Goal: Task Accomplishment & Management: Complete application form

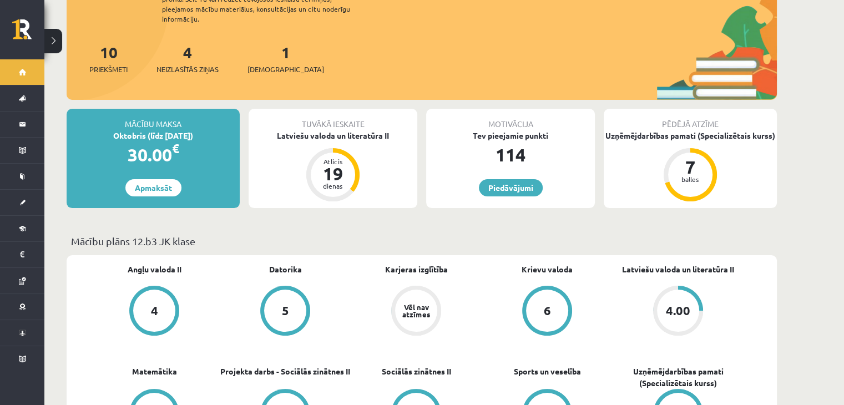
scroll to position [111, 0]
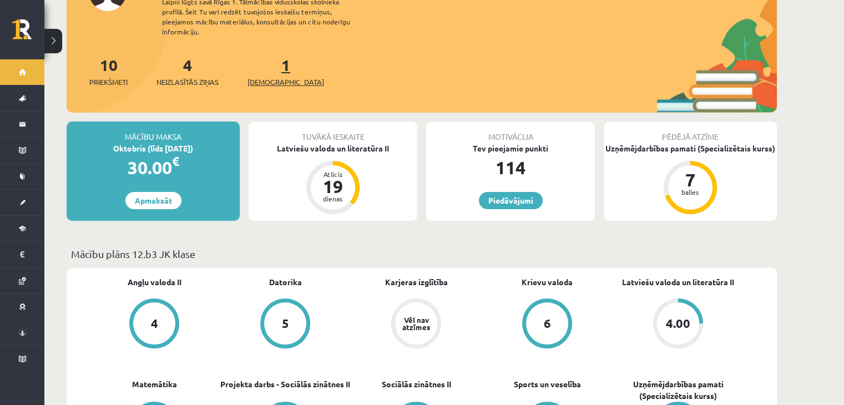
click at [265, 77] on span "[DEMOGRAPHIC_DATA]" at bounding box center [285, 82] width 77 height 11
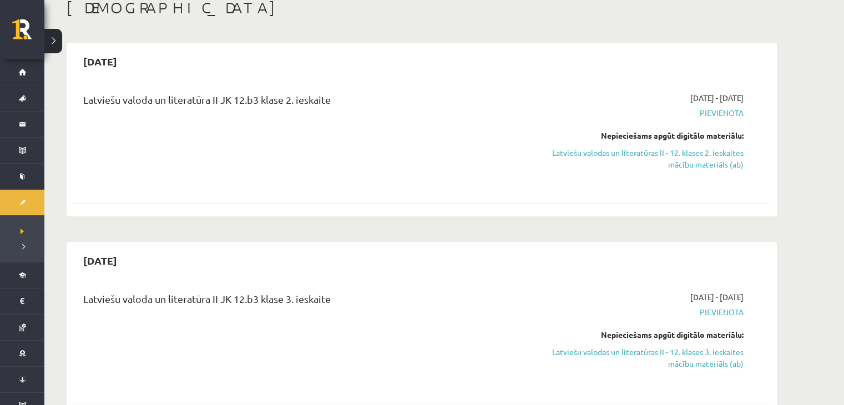
scroll to position [21, 0]
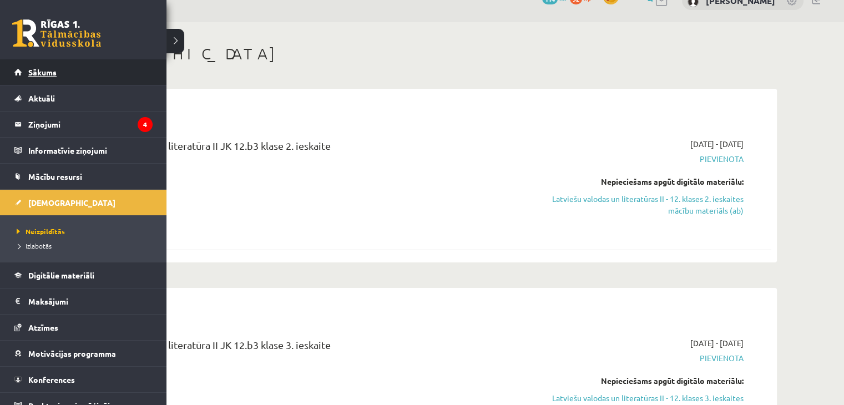
click at [29, 76] on span "Sākums" at bounding box center [42, 72] width 28 height 10
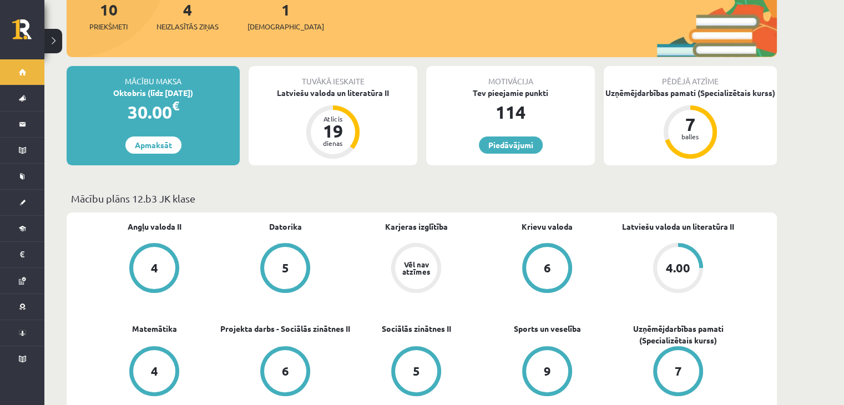
scroll to position [111, 0]
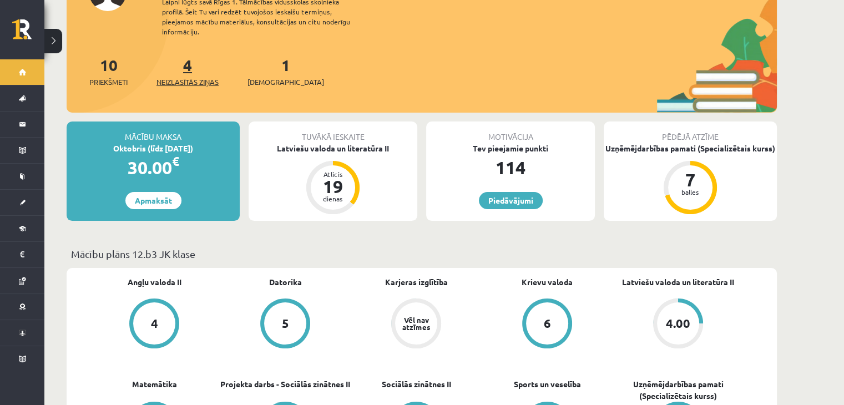
click at [202, 77] on span "Neizlasītās ziņas" at bounding box center [187, 82] width 62 height 11
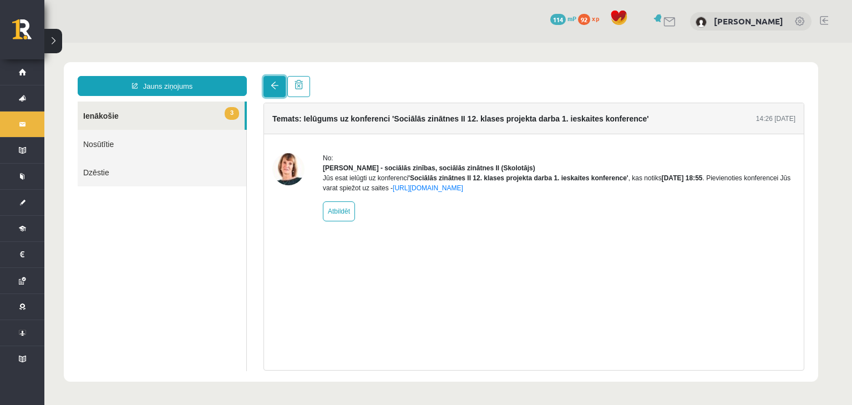
click at [275, 83] on span at bounding box center [275, 86] width 8 height 8
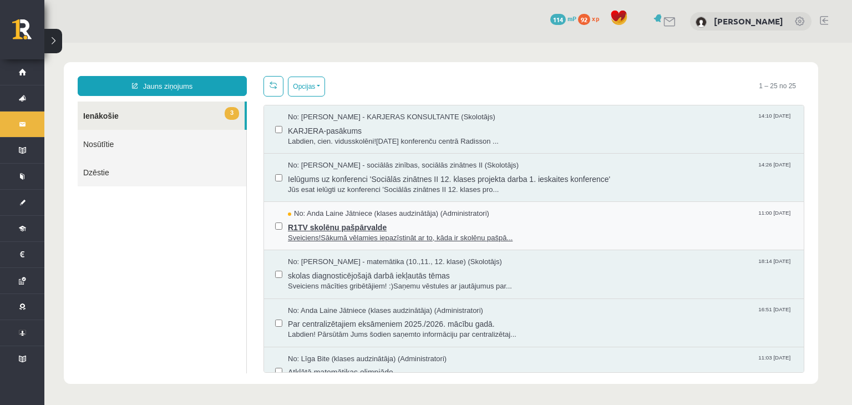
click at [354, 214] on span "No: Anda Laine Jātniece (klases audzinātāja) (Administratori)" at bounding box center [388, 214] width 201 height 11
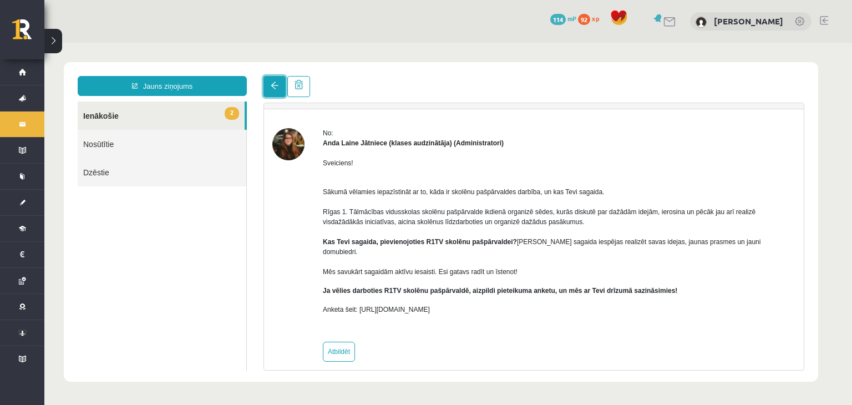
click at [275, 92] on link at bounding box center [275, 86] width 22 height 21
click at [269, 85] on link at bounding box center [275, 86] width 22 height 21
click at [233, 122] on link "2 Ienākošie" at bounding box center [161, 116] width 167 height 28
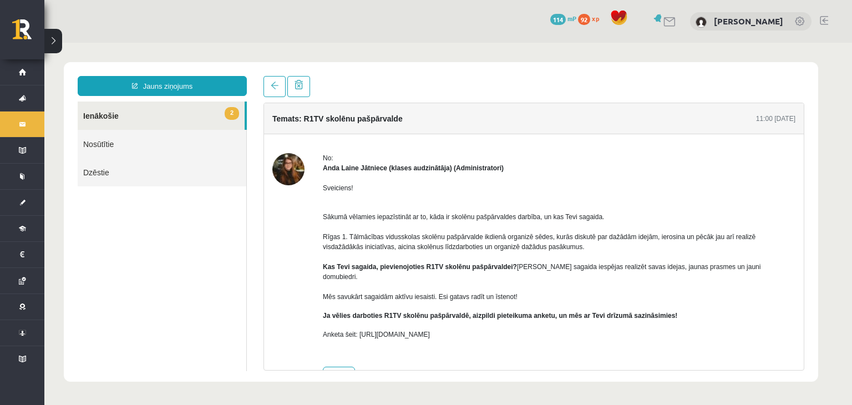
click at [351, 72] on div "Jauns ziņojums 2 Ienākošie Nosūtītie Dzēstie * ********* ********* ******* Tema…" at bounding box center [441, 222] width 755 height 320
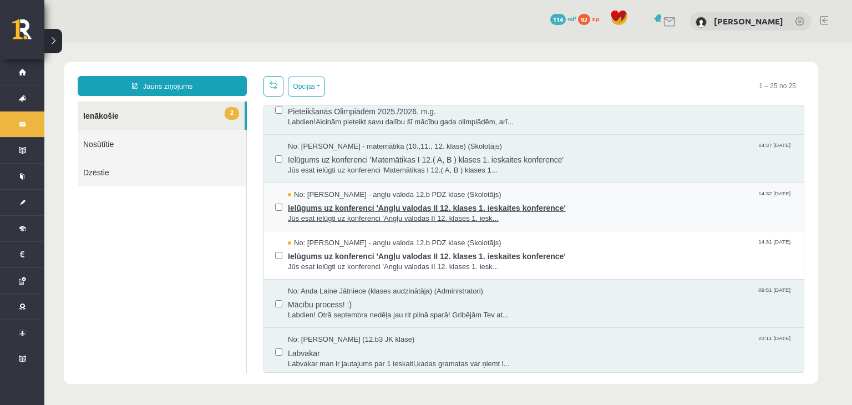
click at [381, 200] on span "Ielūgums uz konferenci 'Angļu valodas II 12. klases 1. ieskaites konference'" at bounding box center [540, 207] width 505 height 14
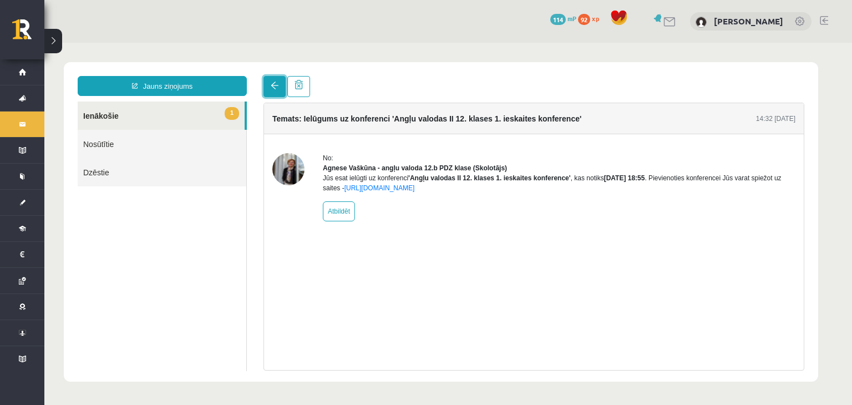
click at [267, 85] on link at bounding box center [275, 86] width 22 height 21
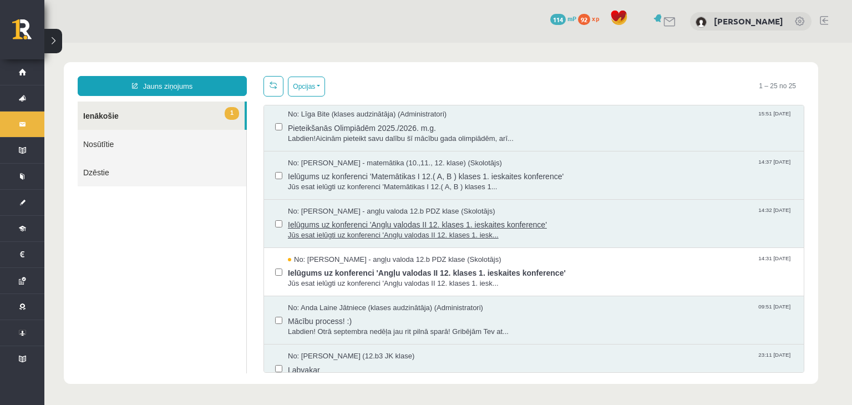
scroll to position [938, 0]
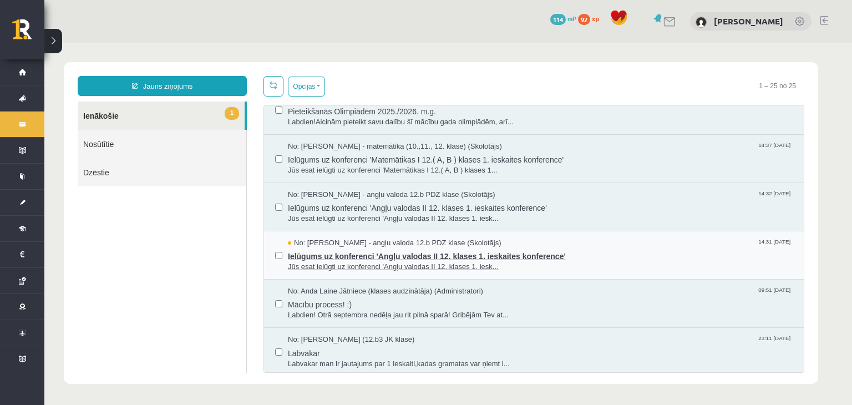
click at [411, 255] on span "Ielūgums uz konferenci 'Angļu valodas II 12. klases 1. ieskaites konference'" at bounding box center [540, 255] width 505 height 14
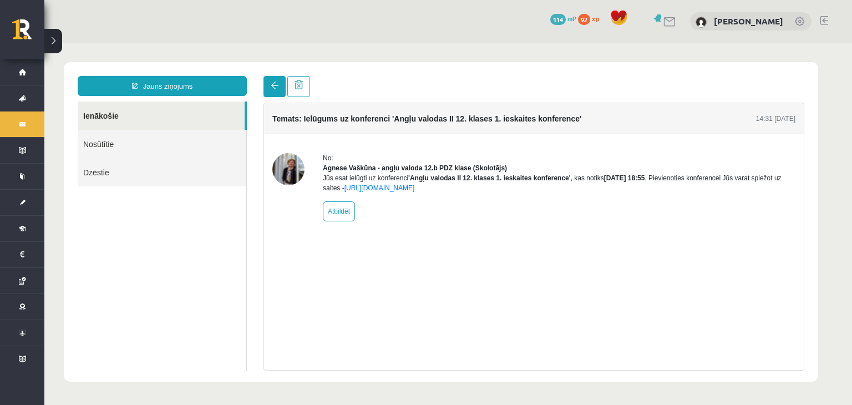
scroll to position [0, 0]
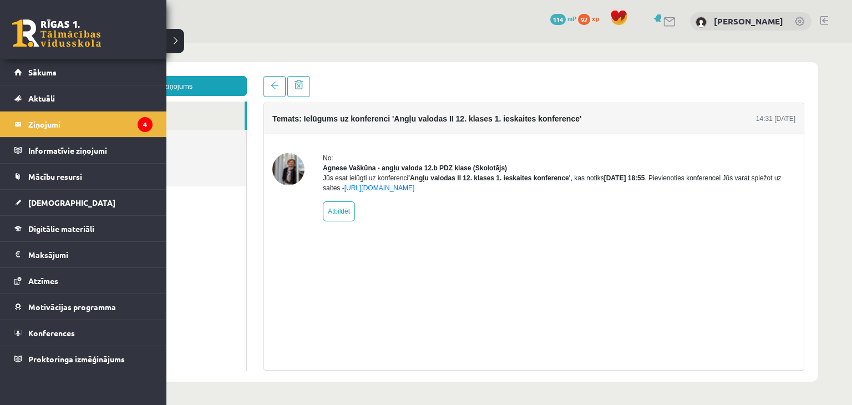
click at [11, 27] on div "0 Dāvanas 114 mP 92 xp" at bounding box center [83, 29] width 166 height 59
click at [39, 31] on link at bounding box center [56, 33] width 89 height 28
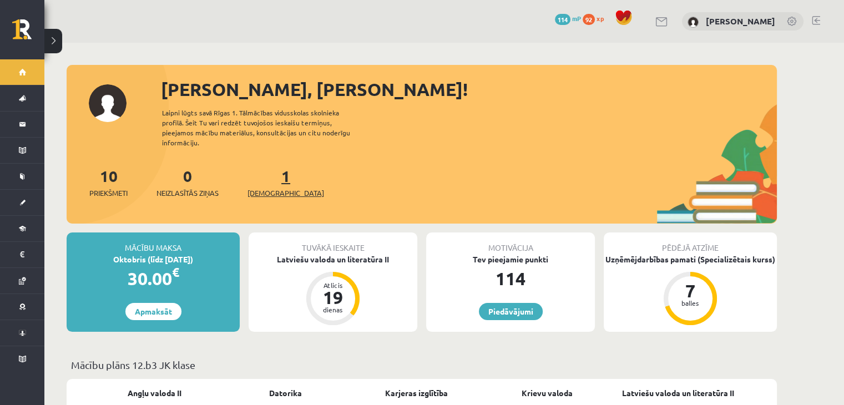
click at [269, 170] on link "1 Ieskaites" at bounding box center [285, 182] width 77 height 33
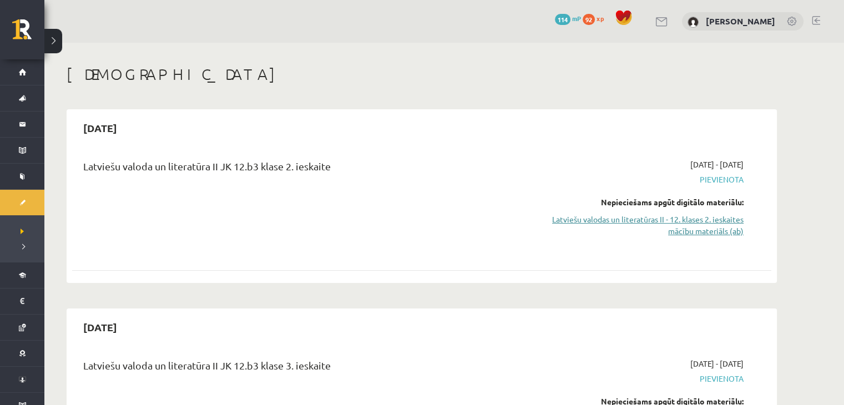
click at [579, 215] on link "Latviešu valodas un literatūras II - 12. klases 2. ieskaites mācību materiāls (…" at bounding box center [638, 225] width 209 height 23
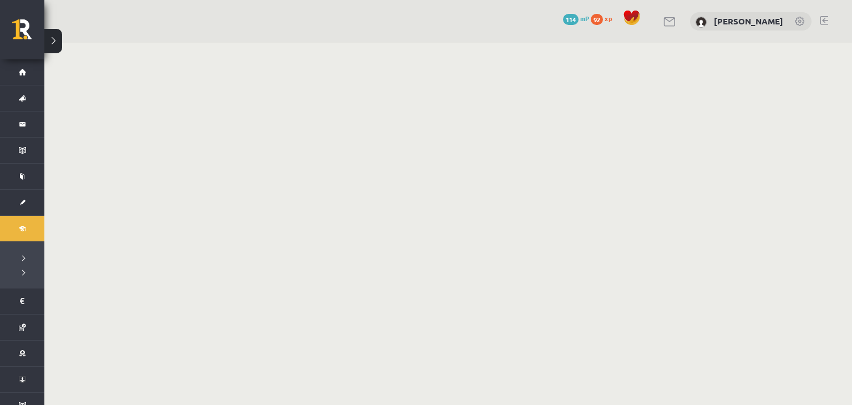
click at [91, 36] on div "0 Dāvanas 114 mP 92 xp [PERSON_NAME]" at bounding box center [448, 21] width 808 height 43
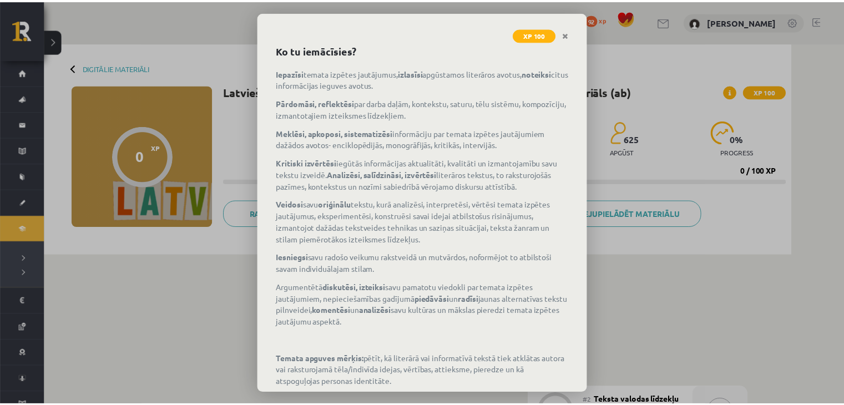
scroll to position [109, 0]
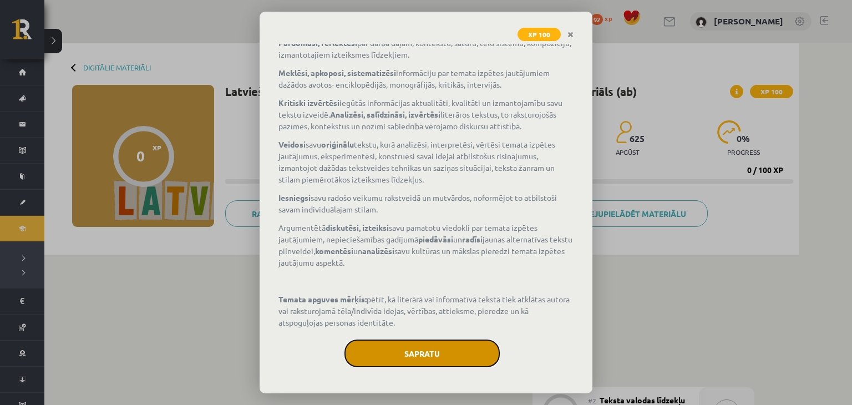
click at [447, 349] on button "Sapratu" at bounding box center [422, 354] width 155 height 28
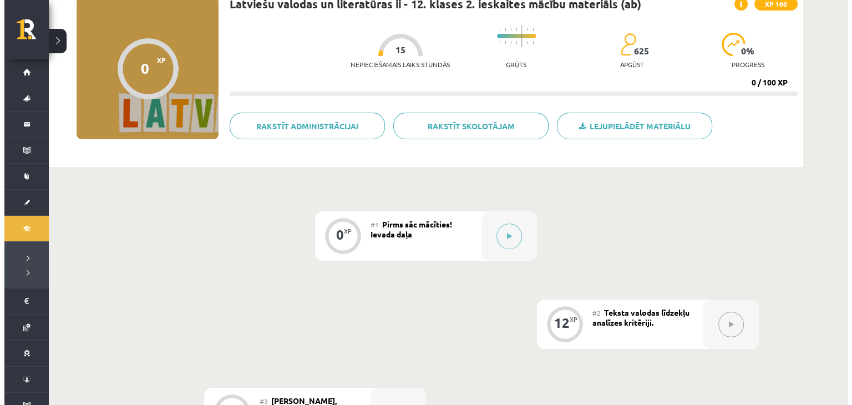
scroll to position [74, 0]
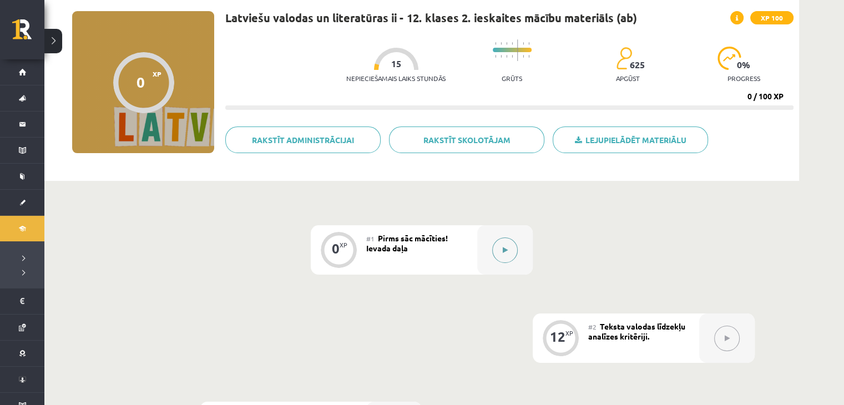
click at [507, 253] on button at bounding box center [505, 250] width 26 height 26
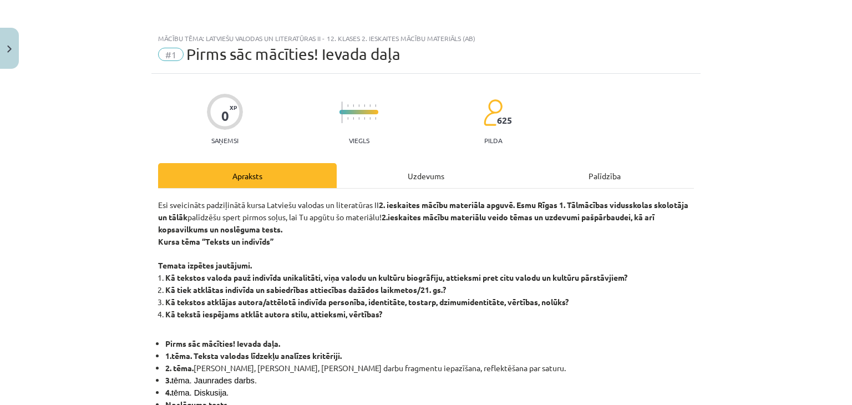
click at [388, 175] on div "Uzdevums" at bounding box center [426, 175] width 179 height 25
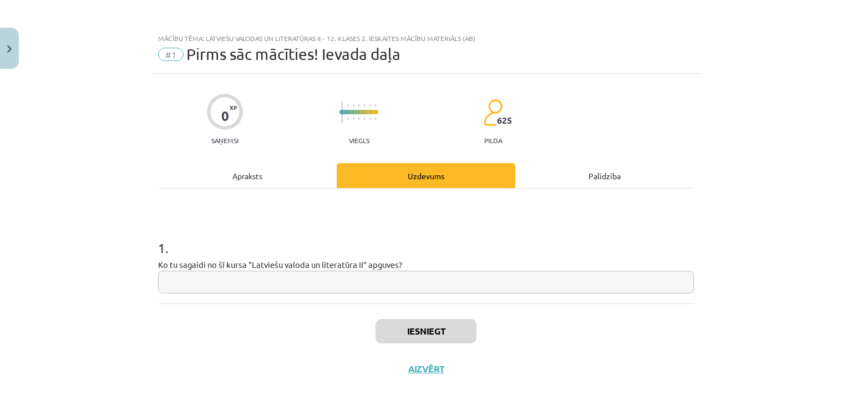
scroll to position [10, 0]
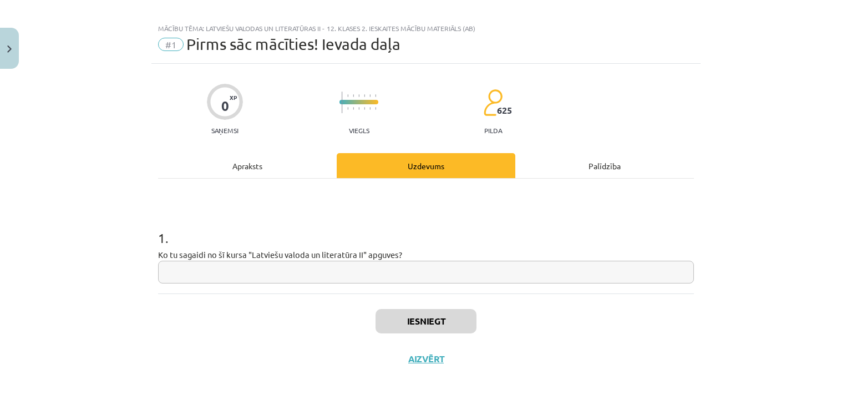
drag, startPoint x: 210, startPoint y: 278, endPoint x: 210, endPoint y: 271, distance: 6.7
click at [210, 276] on input "text" at bounding box center [426, 272] width 536 height 23
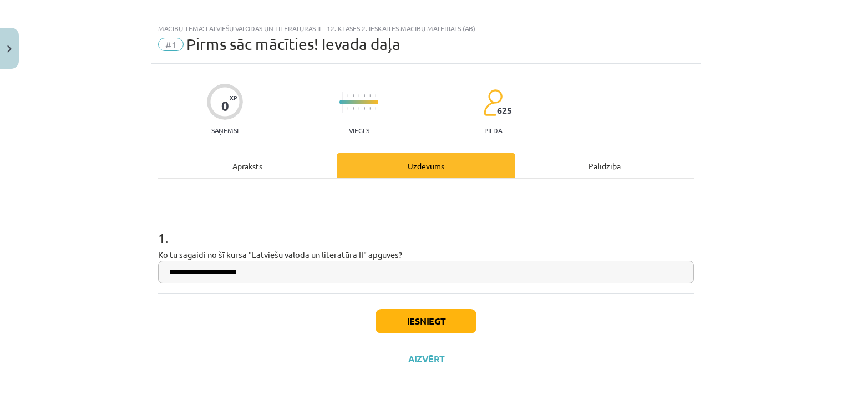
type input "**********"
click at [403, 320] on button "Iesniegt" at bounding box center [426, 321] width 101 height 24
click at [777, 238] on div "**********" at bounding box center [426, 202] width 852 height 405
click at [522, 342] on div "Iesniegt Aizvērt" at bounding box center [426, 333] width 536 height 78
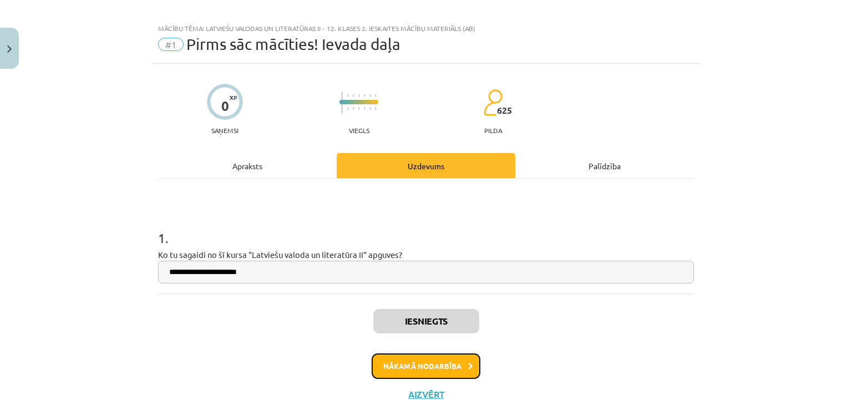
click at [453, 369] on button "Nākamā nodarbība" at bounding box center [426, 366] width 109 height 26
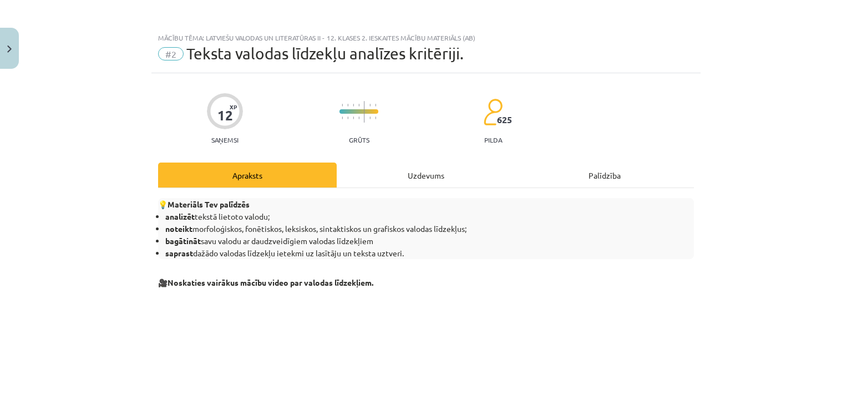
scroll to position [0, 0]
click at [413, 174] on div "Uzdevums" at bounding box center [426, 175] width 179 height 25
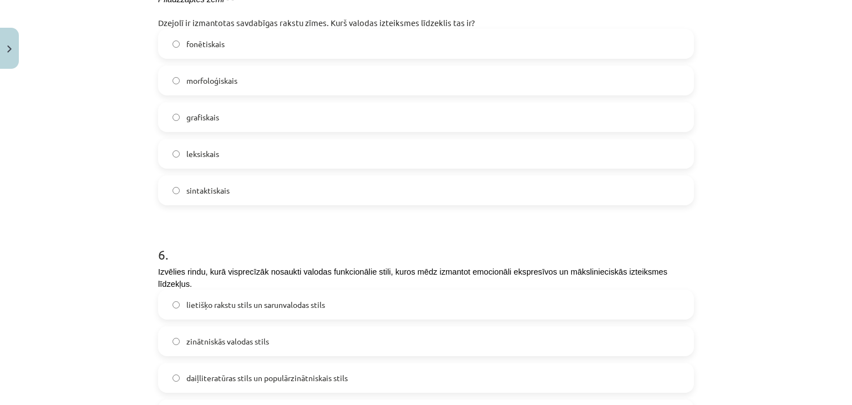
scroll to position [1383, 0]
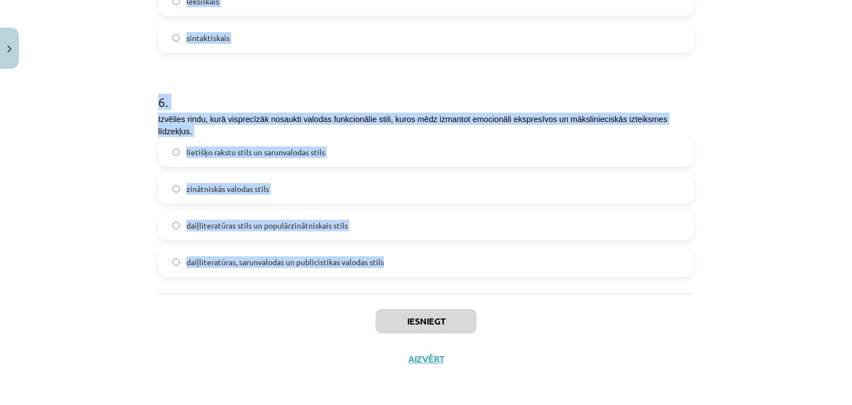
drag, startPoint x: 148, startPoint y: 183, endPoint x: 404, endPoint y: 254, distance: 265.6
copy form "Izlasi apgalvojumu un izvēlies, ko šis apgalvojums raksturo? Piešķir tekstam su…"
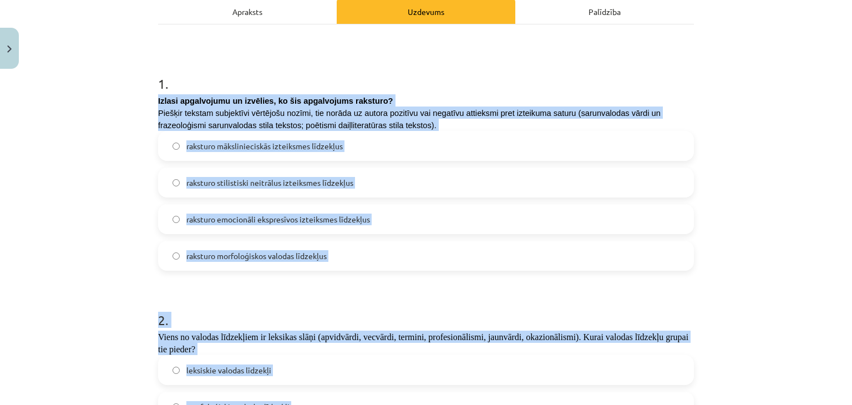
scroll to position [166, 0]
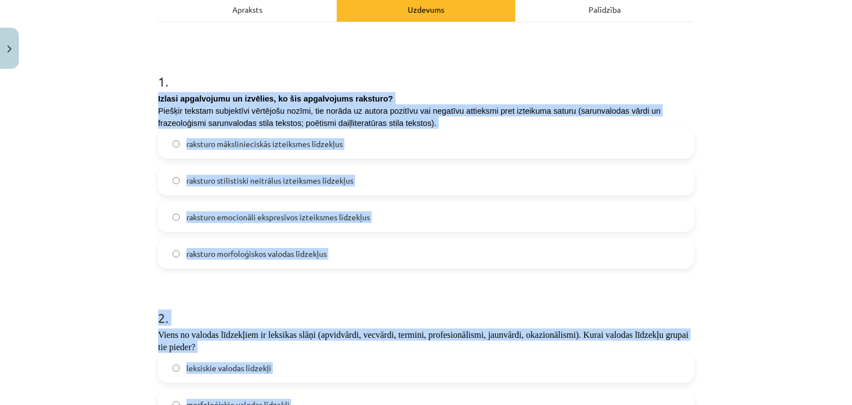
click at [128, 165] on div "Mācību tēma: Latviešu valodas un literatūras ii - 12. klases 2. ieskaites mācīb…" at bounding box center [426, 202] width 852 height 405
click at [113, 108] on div "Mācību tēma: Latviešu valodas un literatūras ii - 12. klases 2. ieskaites mācīb…" at bounding box center [426, 202] width 852 height 405
click at [186, 101] on span "Izlasi apgalvojumu un izvēlies, ko šis apgalvojums raksturo?" at bounding box center [275, 98] width 235 height 9
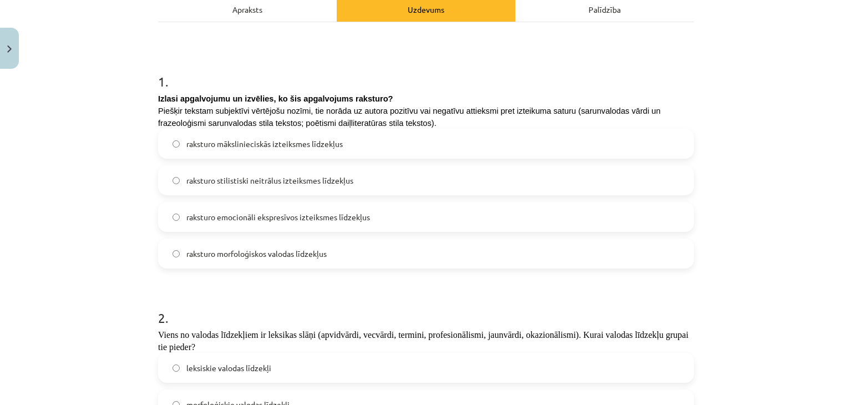
drag, startPoint x: 207, startPoint y: 84, endPoint x: 133, endPoint y: 95, distance: 74.6
click at [134, 99] on div "Mācību tēma: Latviešu valodas un literatūras ii - 12. klases 2. ieskaites mācīb…" at bounding box center [426, 202] width 852 height 405
click at [314, 220] on span "raksturo emocionāli ekspresīvos izteiksmes līdzekļus" at bounding box center [278, 217] width 184 height 12
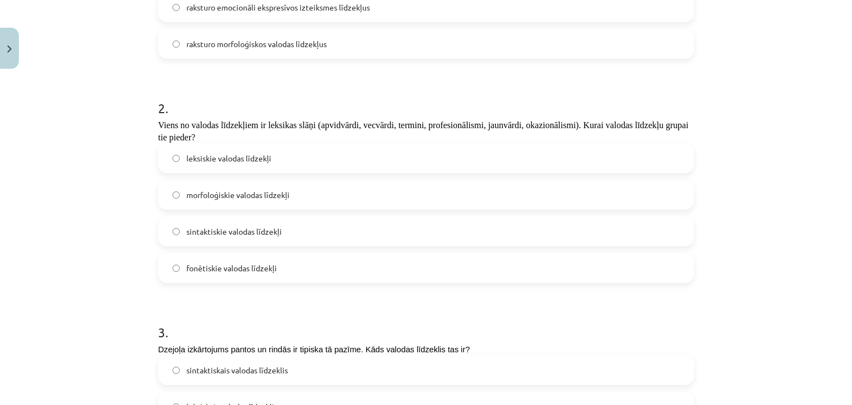
scroll to position [388, 0]
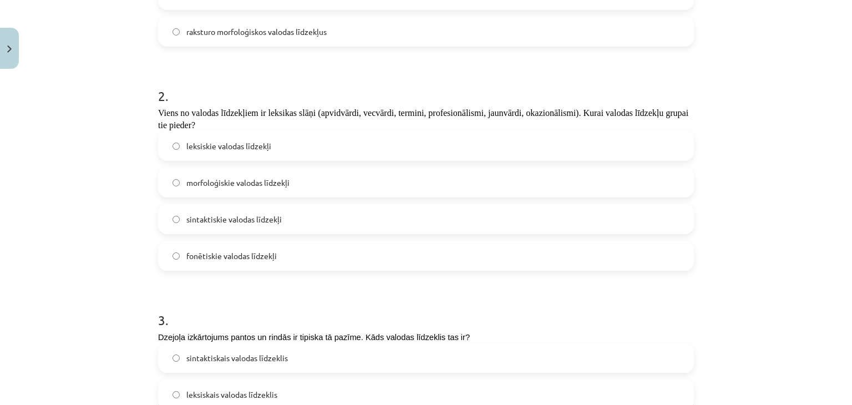
click at [239, 147] on span "leksiskie valodas līdzekļi" at bounding box center [228, 146] width 85 height 12
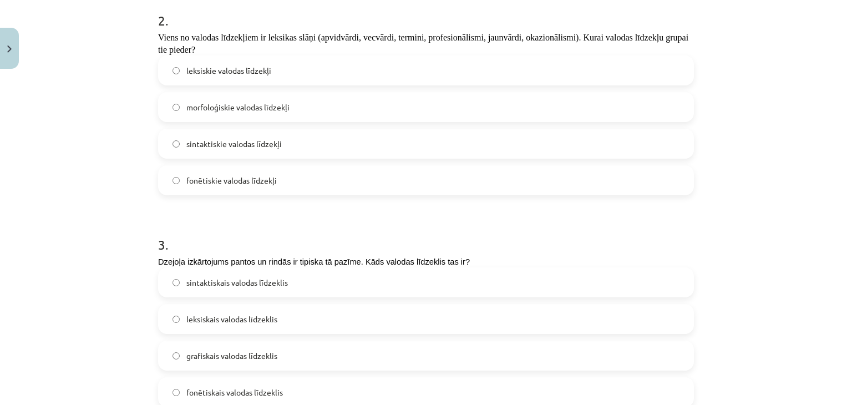
scroll to position [555, 0]
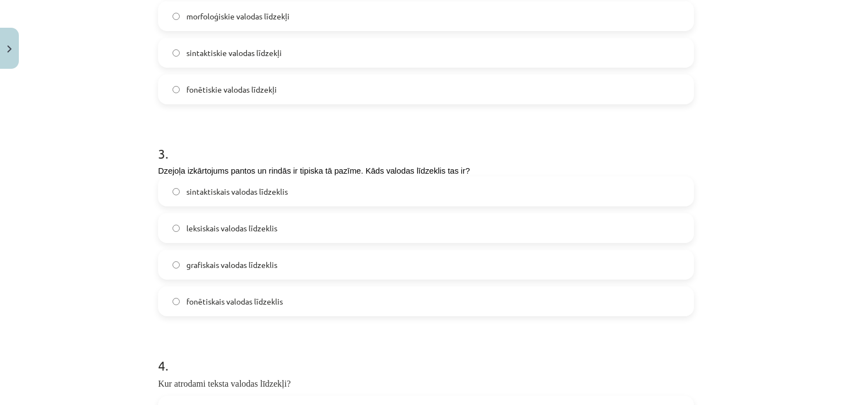
click at [255, 260] on span "grafiskais valodas līdzeklis" at bounding box center [231, 265] width 91 height 12
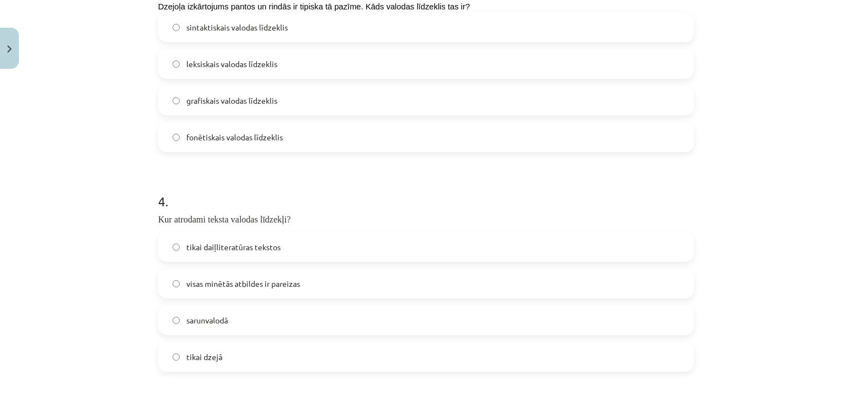
scroll to position [721, 0]
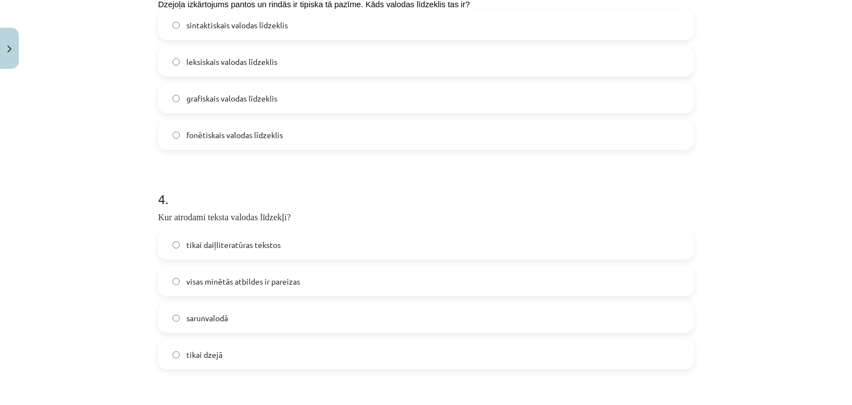
click at [235, 277] on span "visas minētās atbildes ir pareizas" at bounding box center [243, 282] width 114 height 12
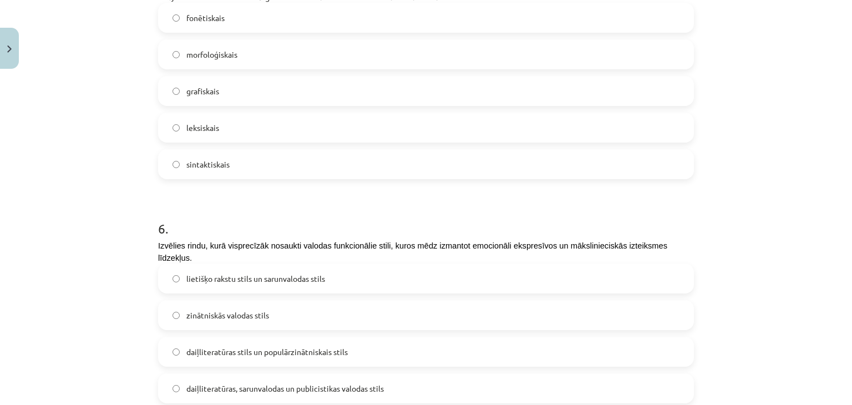
scroll to position [1276, 0]
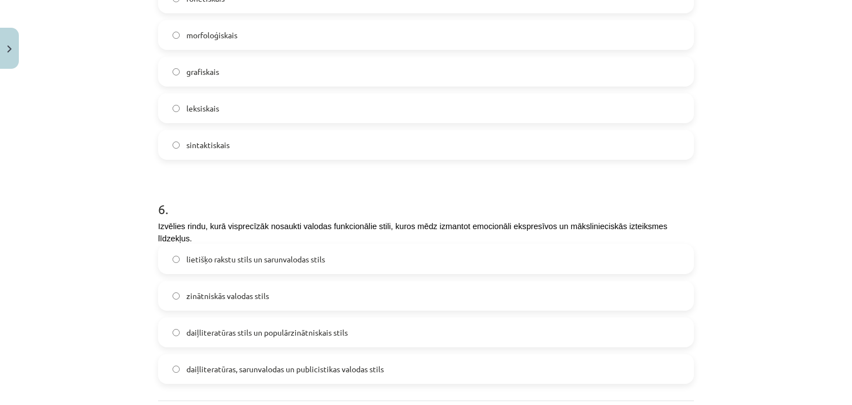
click at [229, 69] on label "grafiskais" at bounding box center [426, 72] width 534 height 28
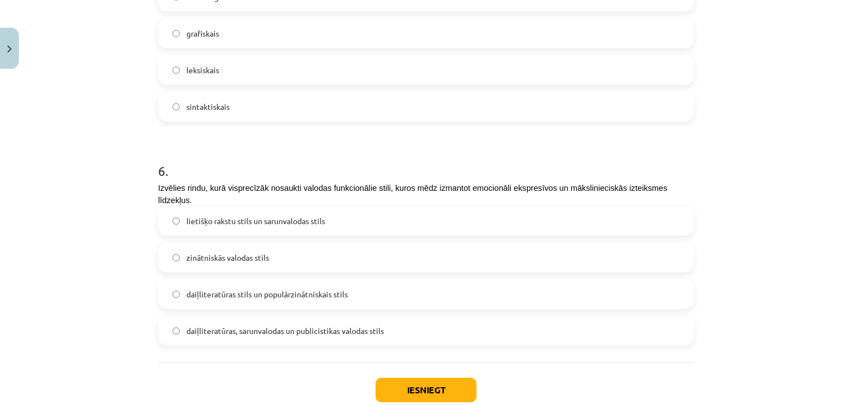
scroll to position [1383, 0]
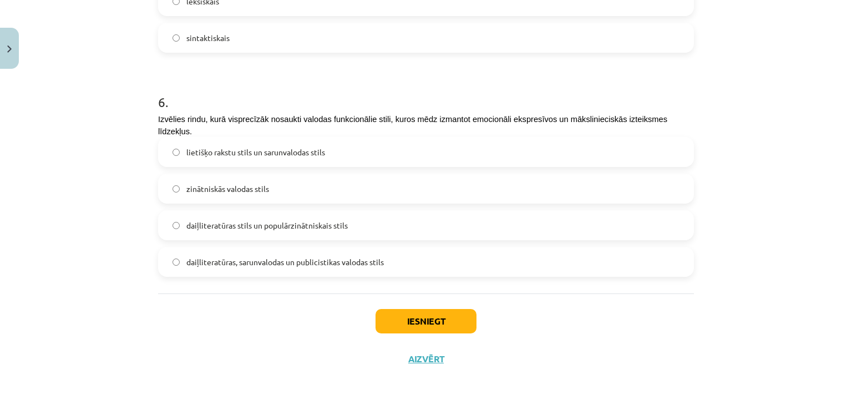
drag, startPoint x: 307, startPoint y: 262, endPoint x: 262, endPoint y: 218, distance: 62.8
click at [307, 261] on span "daiļliteratūras, sarunvalodas un publicistikas valodas stils" at bounding box center [285, 262] width 198 height 12
click at [433, 324] on button "Iesniegt" at bounding box center [426, 321] width 101 height 24
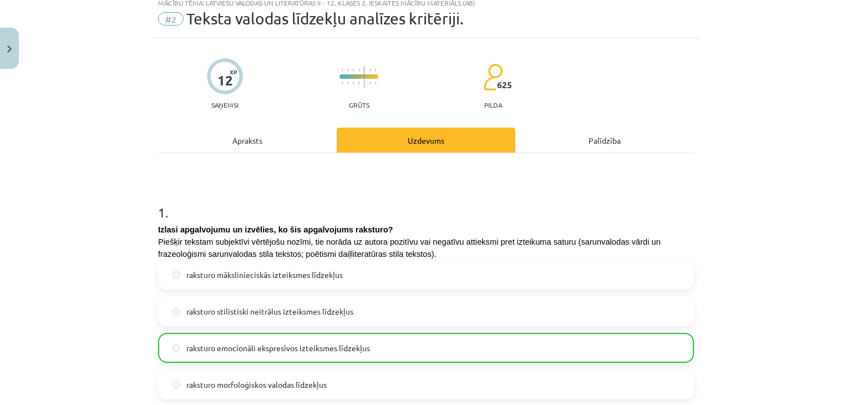
scroll to position [55, 0]
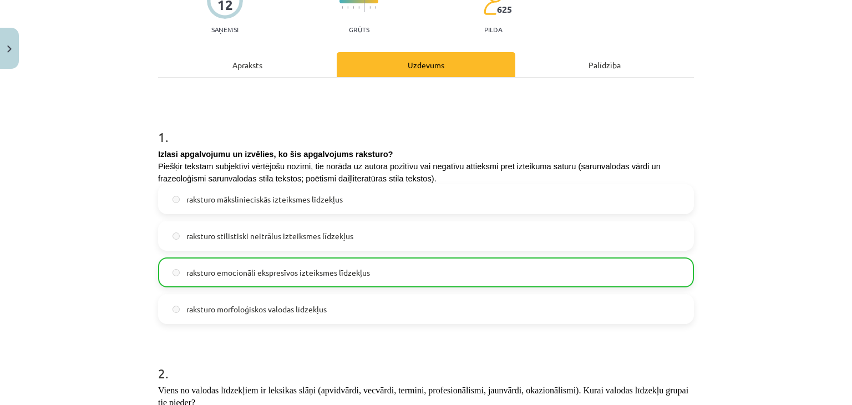
drag, startPoint x: 378, startPoint y: 202, endPoint x: 385, endPoint y: 210, distance: 10.3
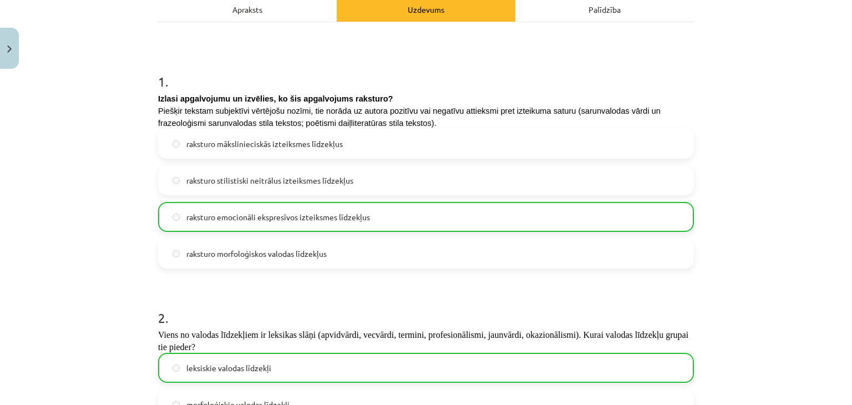
drag, startPoint x: 385, startPoint y: 210, endPoint x: 355, endPoint y: 150, distance: 67.3
click at [356, 152] on label "raksturo mākslinieciskās izteiksmes līdzekļus" at bounding box center [426, 144] width 534 height 28
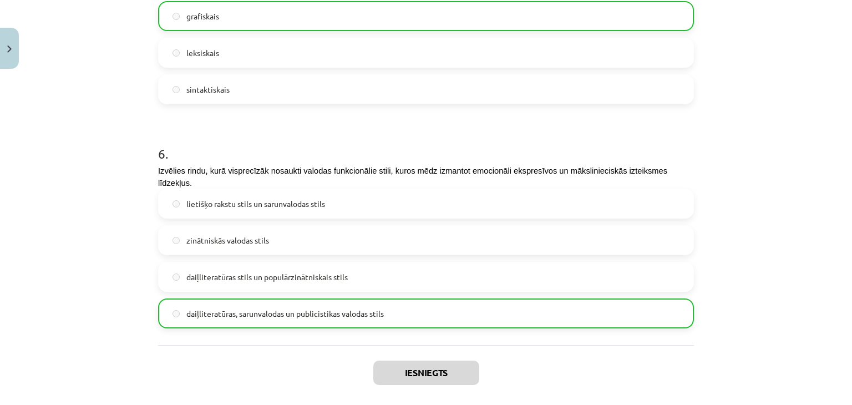
scroll to position [1418, 0]
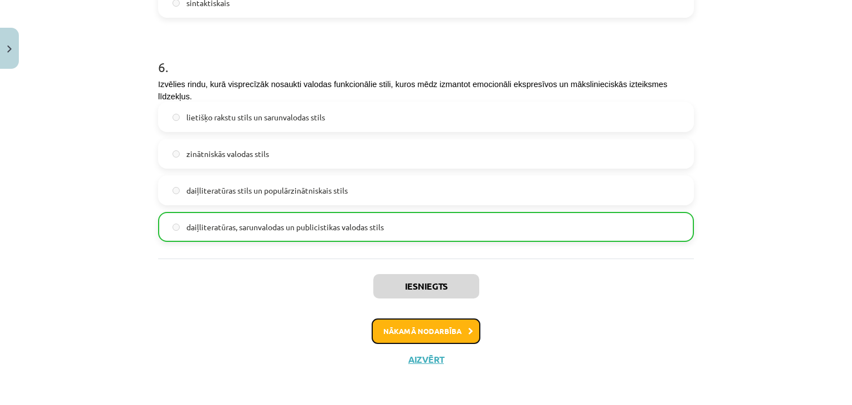
click at [458, 331] on button "Nākamā nodarbība" at bounding box center [426, 332] width 109 height 26
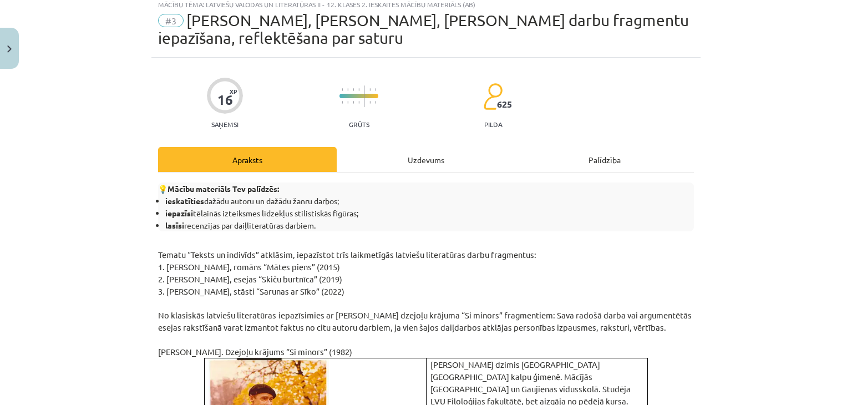
scroll to position [28, 0]
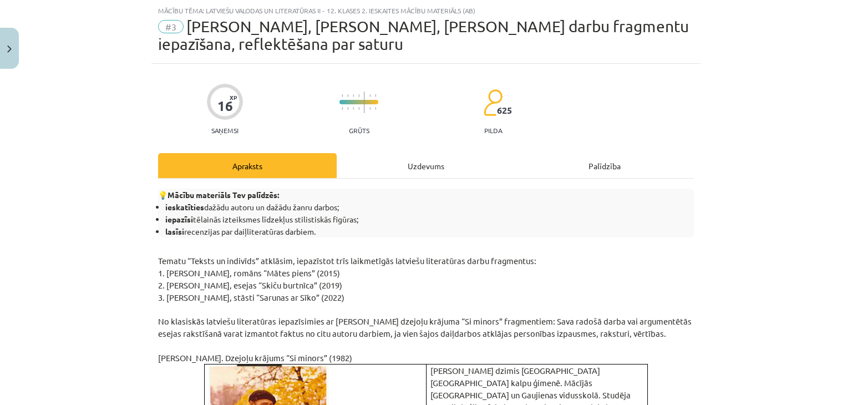
click at [427, 166] on div "Uzdevums" at bounding box center [426, 165] width 179 height 25
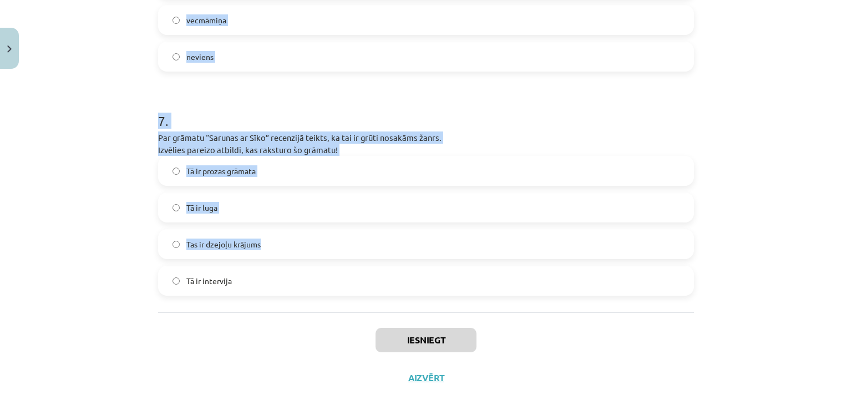
scroll to position [1412, 0]
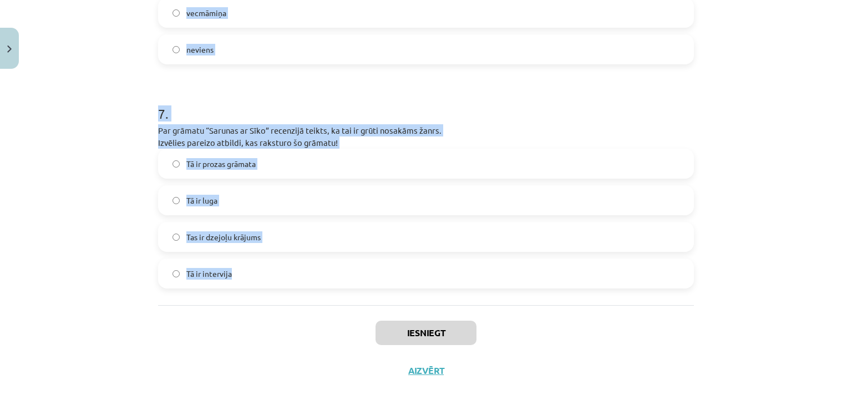
drag, startPoint x: 147, startPoint y: 124, endPoint x: 292, endPoint y: 249, distance: 191.6
copy form "1 . Savu laika un laikmeta tvērumu atklāj virkne spilgtu salīdzinājumu (laiks k…"
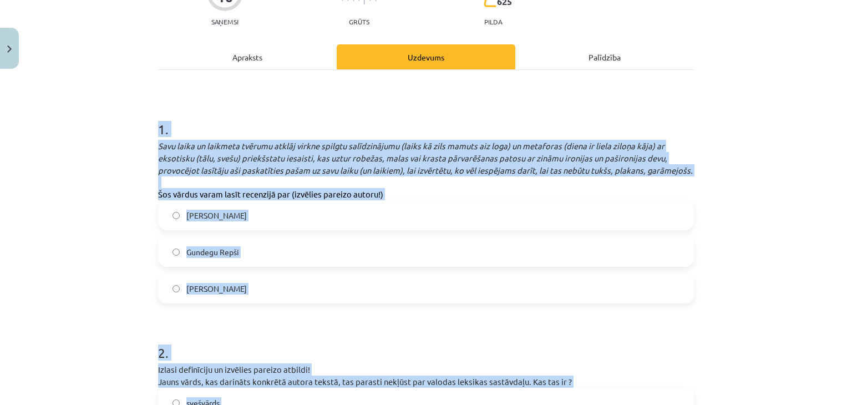
scroll to position [135, 0]
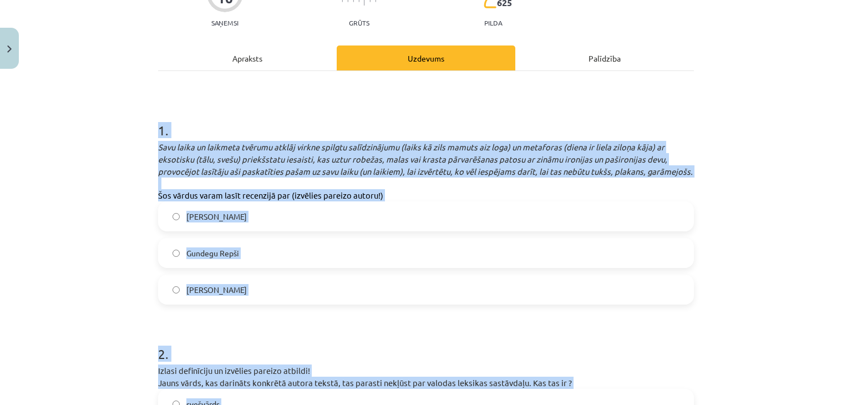
click at [741, 229] on div "Mācību tēma: Latviešu valodas un literatūras ii - 12. klases 2. ieskaites mācīb…" at bounding box center [426, 202] width 852 height 405
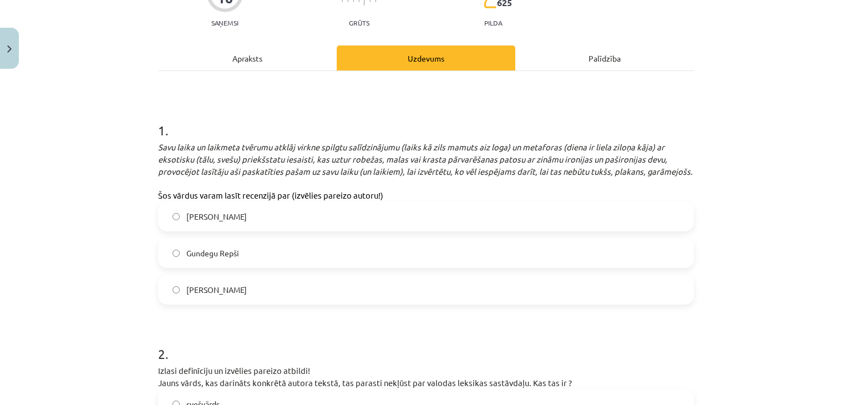
click at [291, 287] on label "Ojāru Vācieti" at bounding box center [426, 290] width 534 height 28
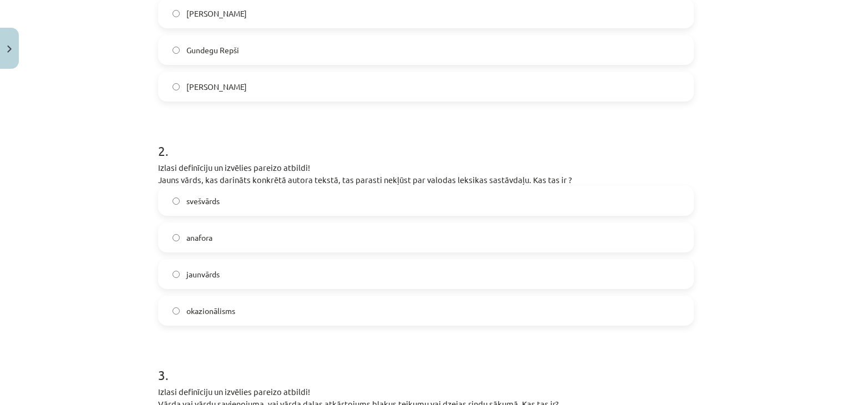
scroll to position [357, 0]
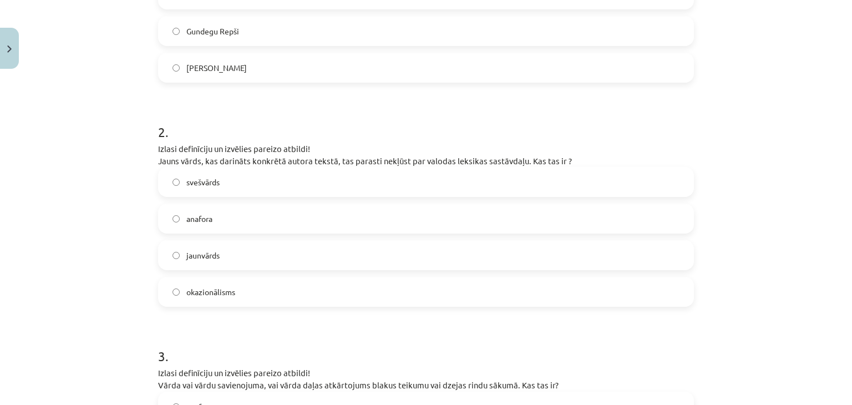
click at [244, 297] on label "okazionālisms" at bounding box center [426, 292] width 534 height 28
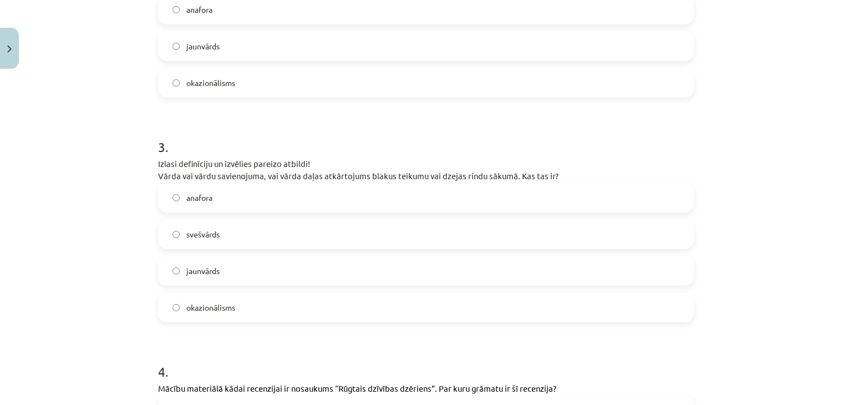
scroll to position [579, 0]
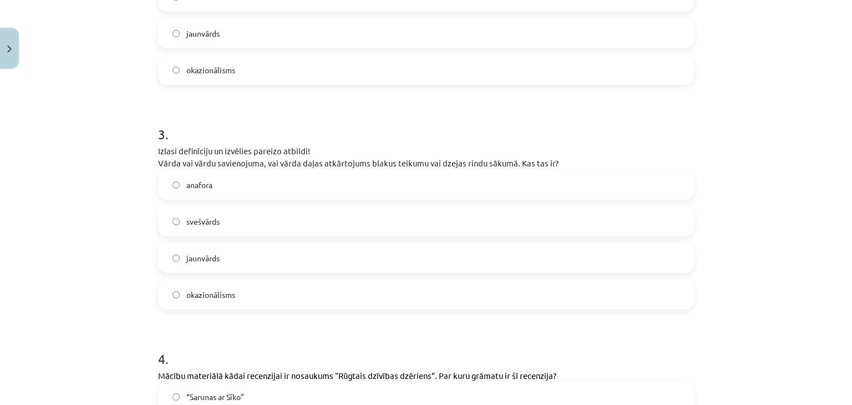
click at [220, 189] on label "anafora" at bounding box center [426, 185] width 534 height 28
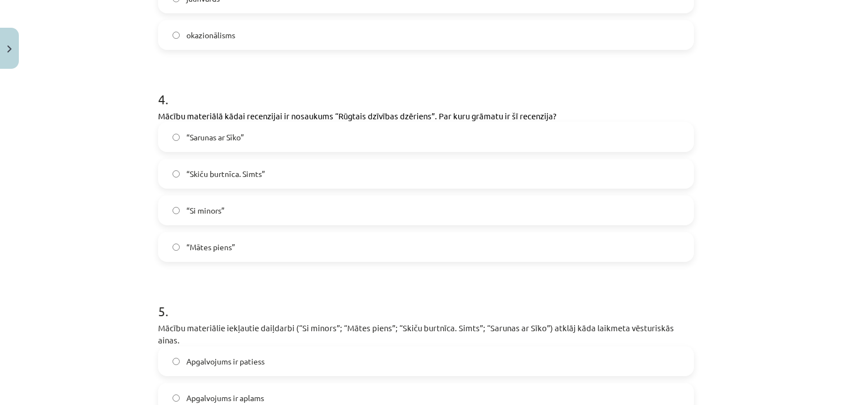
scroll to position [857, 0]
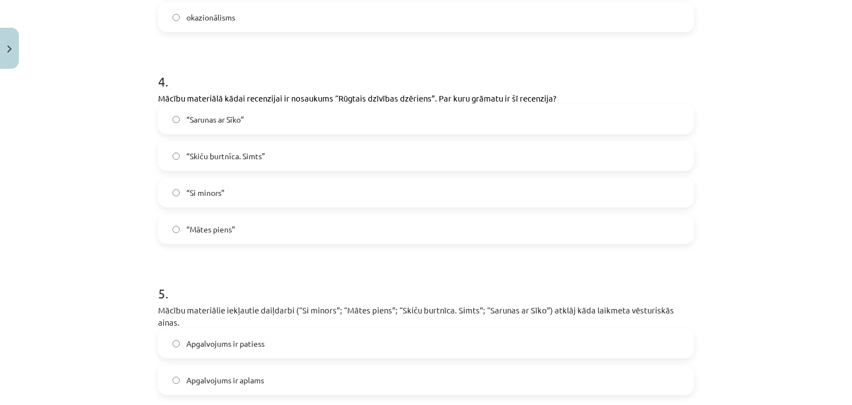
click at [235, 235] on label "“Mātes piens”" at bounding box center [426, 229] width 534 height 28
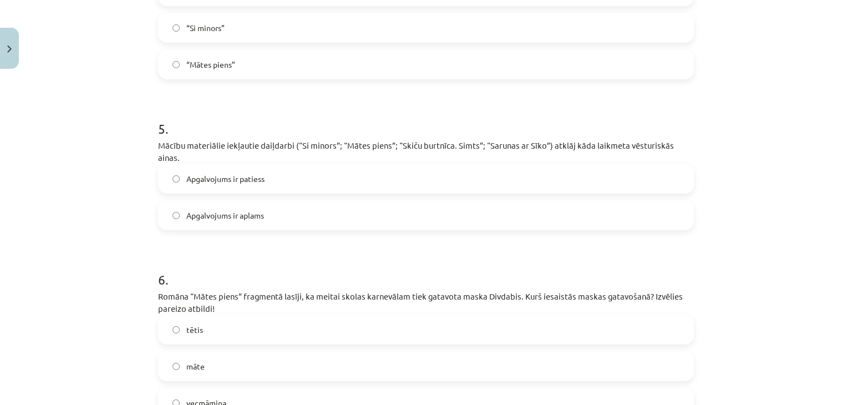
scroll to position [1023, 0]
click at [256, 171] on span "Apgalvojums ir patiess" at bounding box center [225, 177] width 78 height 12
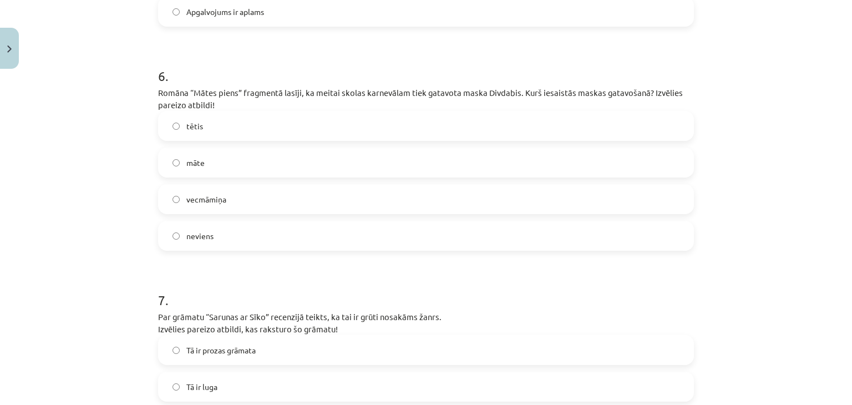
scroll to position [1245, 0]
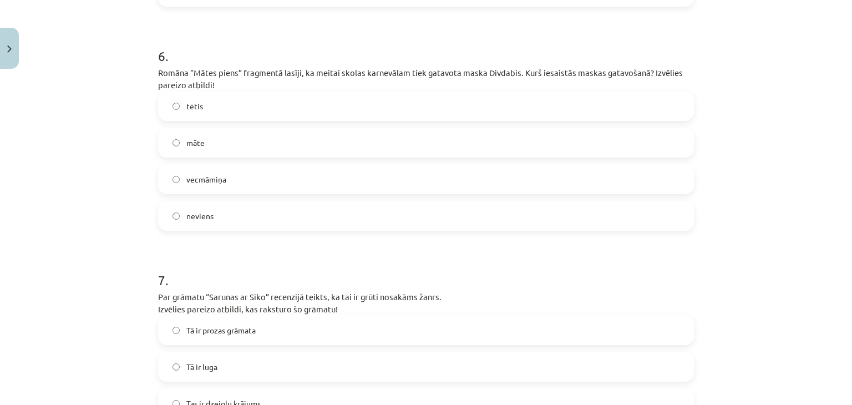
click at [218, 174] on span "vecmāmiņa" at bounding box center [206, 180] width 40 height 12
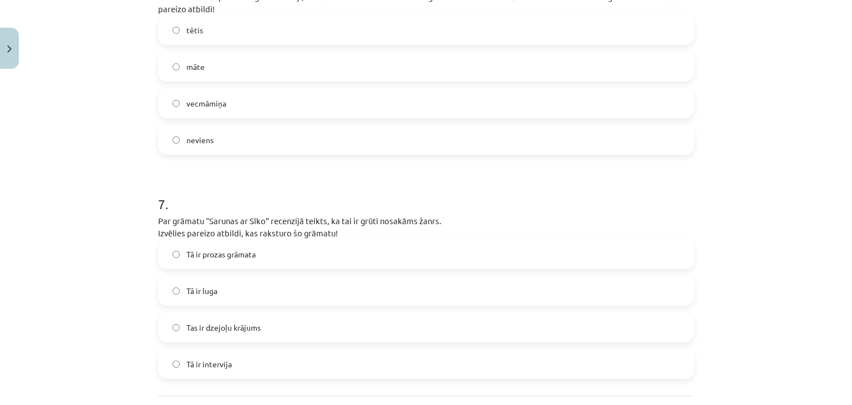
scroll to position [1412, 0]
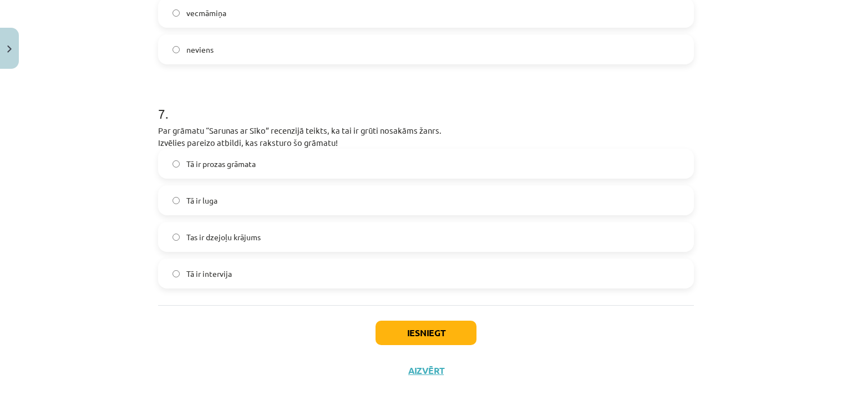
click at [233, 158] on span "Tā ir prozas grāmata" at bounding box center [220, 164] width 69 height 12
click at [430, 321] on button "Iesniegt" at bounding box center [426, 333] width 101 height 24
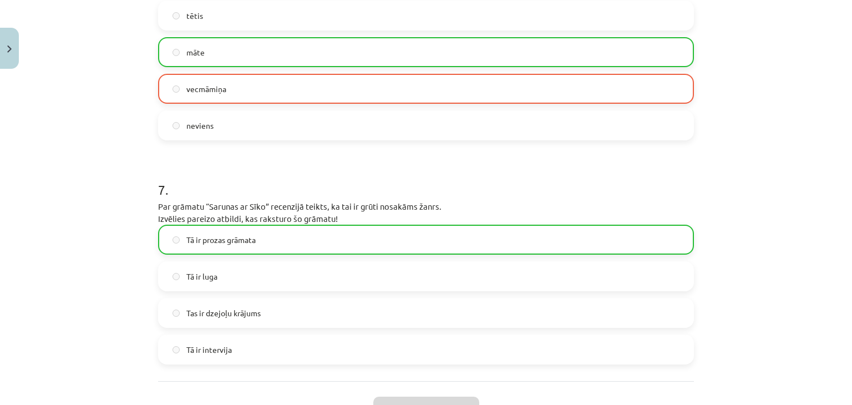
scroll to position [1447, 0]
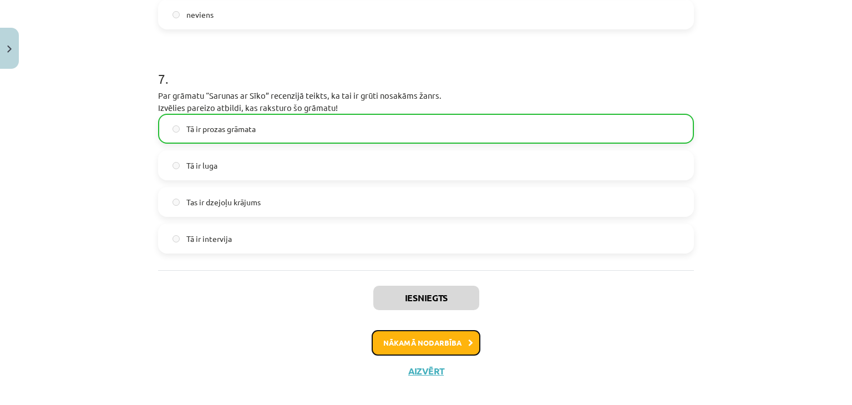
click at [443, 330] on button "Nākamā nodarbība" at bounding box center [426, 343] width 109 height 26
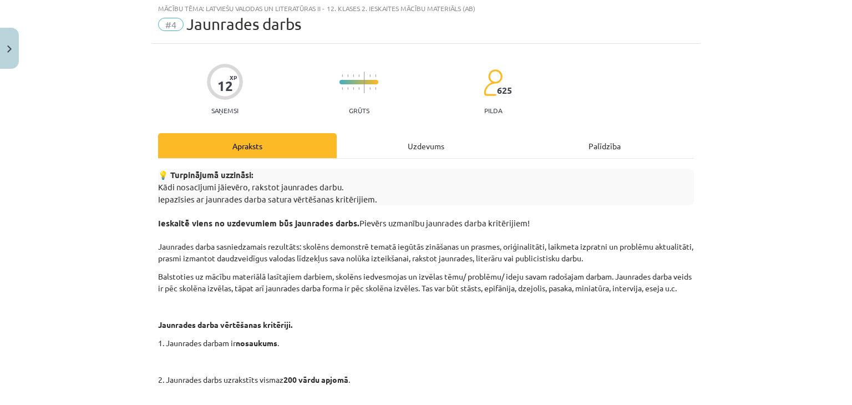
scroll to position [28, 0]
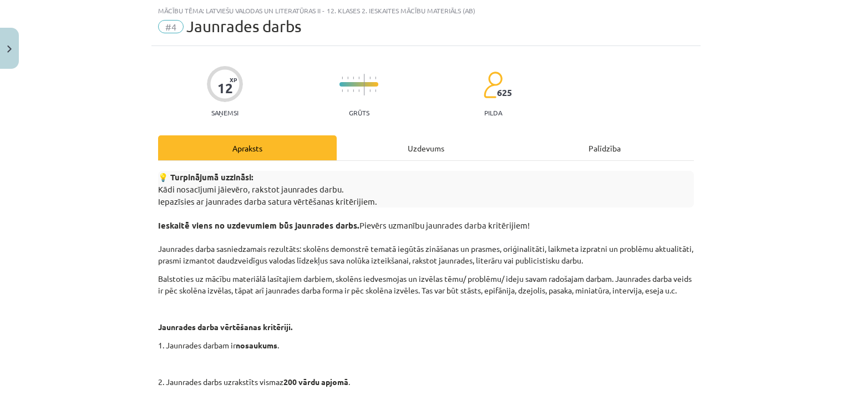
click at [426, 145] on div "Uzdevums" at bounding box center [426, 147] width 179 height 25
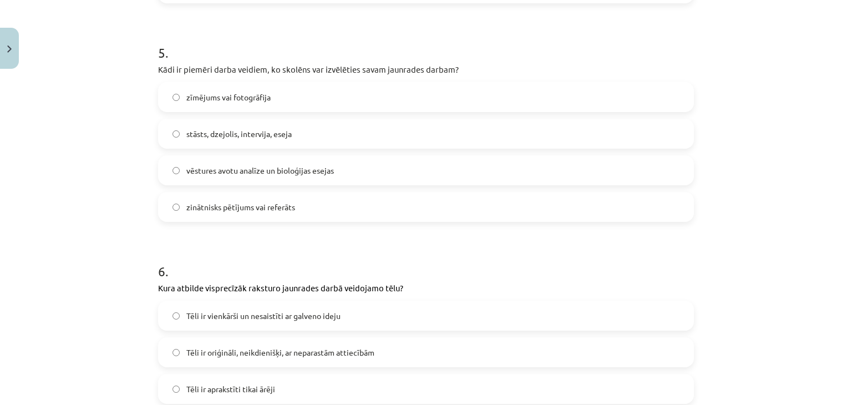
scroll to position [1161, 0]
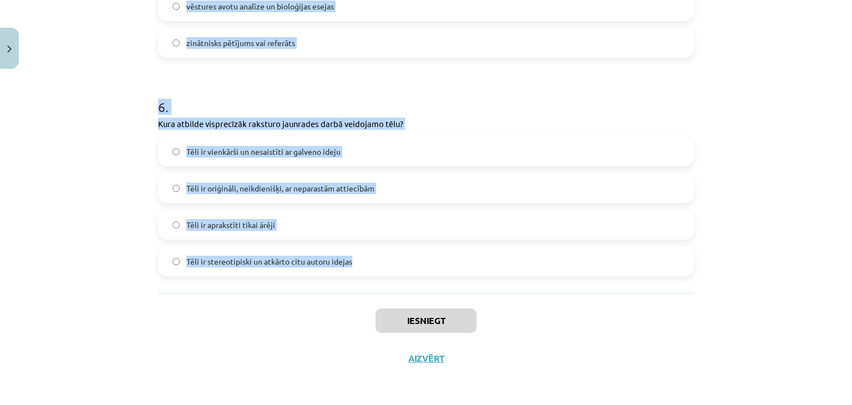
drag, startPoint x: 129, startPoint y: 86, endPoint x: 355, endPoint y: 241, distance: 273.4
click at [373, 254] on div "Mācību tēma: Latviešu valodas un literatūras ii - 12. klases 2. ieskaites mācīb…" at bounding box center [426, 202] width 852 height 405
copy form "1 . Kādas izvēles iespējas skolēnam ir, izstrādājot jaunrades darbu? Skolēnam j…"
click at [709, 165] on div "Mācību tēma: Latviešu valodas un literatūras ii - 12. klases 2. ieskaites mācīb…" at bounding box center [426, 202] width 852 height 405
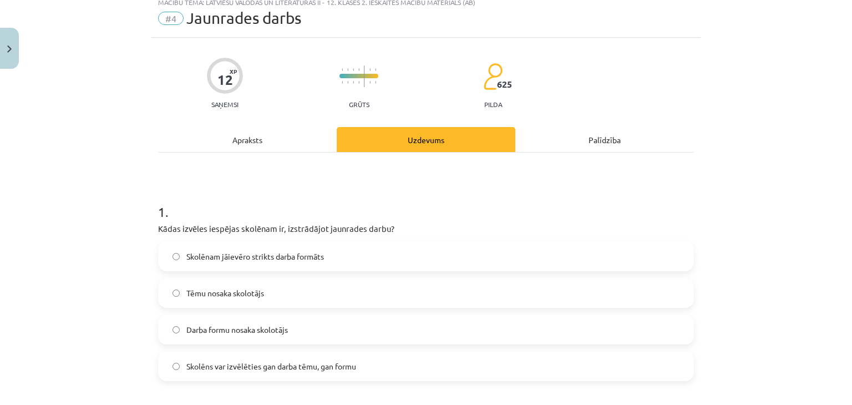
scroll to position [55, 0]
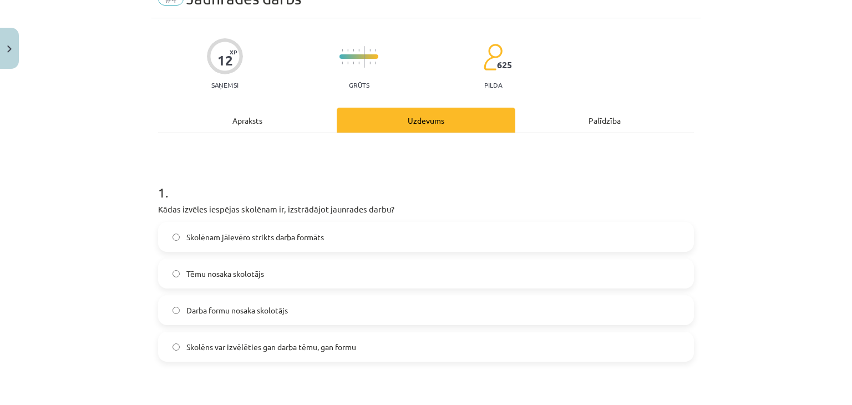
click at [314, 351] on span "Skolēns var izvēlēties gan darba tēmu, gan formu" at bounding box center [271, 347] width 170 height 12
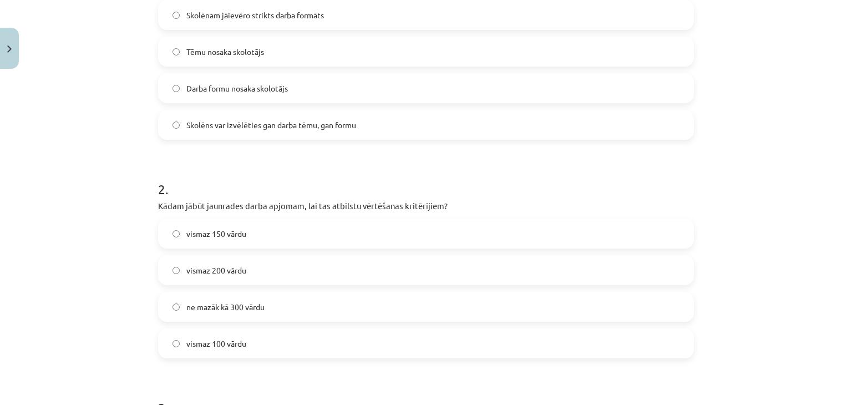
scroll to position [333, 0]
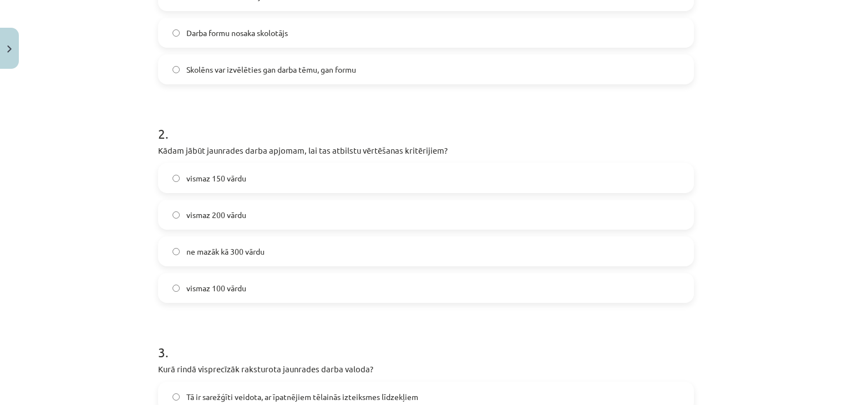
click at [250, 252] on span "ne mazāk kā 300 vārdu" at bounding box center [225, 252] width 78 height 12
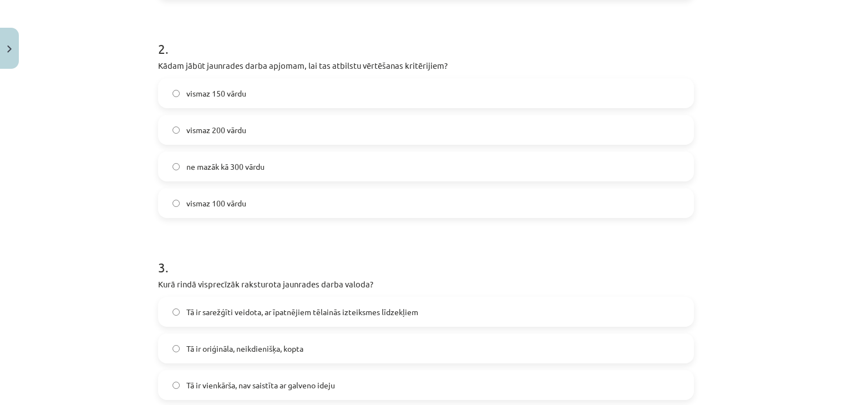
scroll to position [499, 0]
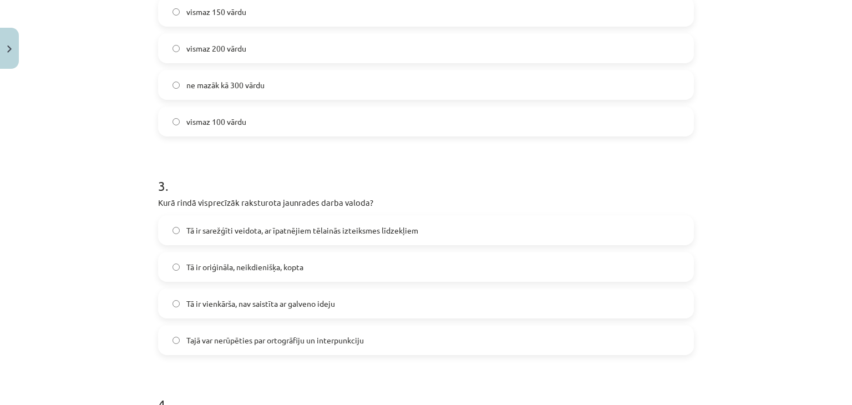
click at [348, 266] on label "Tā ir oriģināla, neikdienišķa, kopta" at bounding box center [426, 267] width 534 height 28
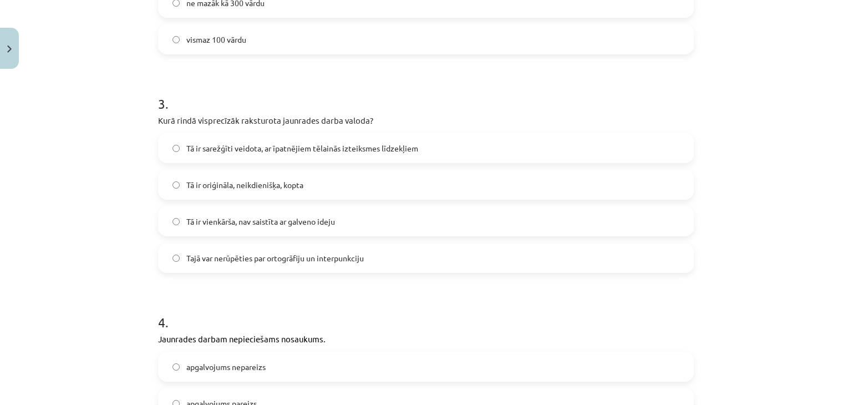
scroll to position [721, 0]
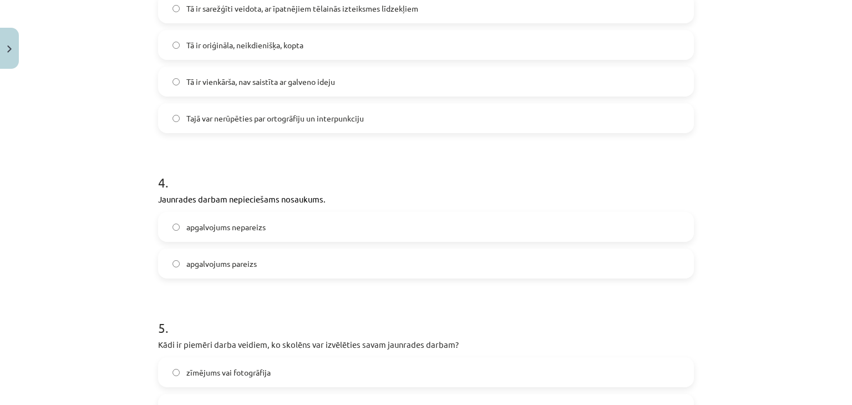
click at [275, 269] on label "apgalvojums pareizs" at bounding box center [426, 264] width 534 height 28
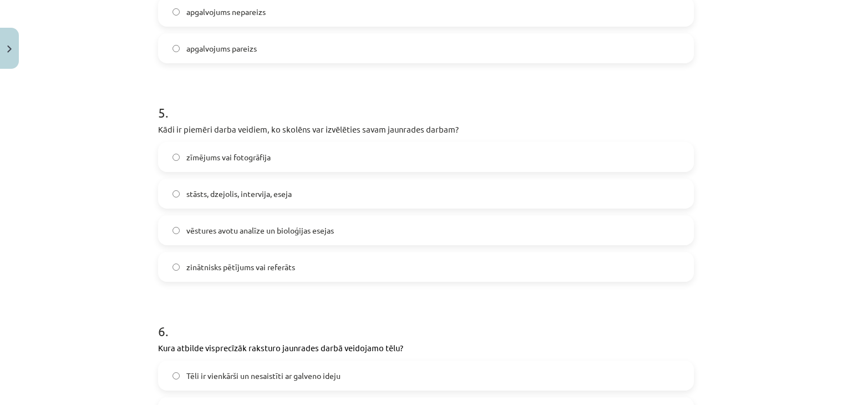
scroll to position [943, 0]
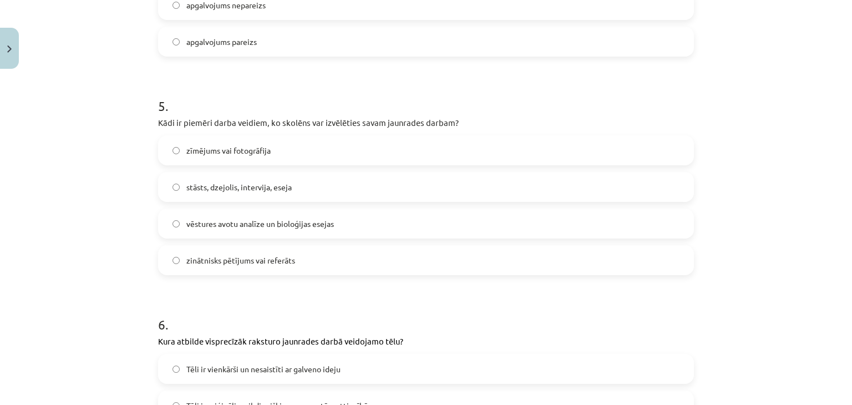
click at [291, 185] on label "stāsts, dzejolis, intervija, eseja" at bounding box center [426, 187] width 534 height 28
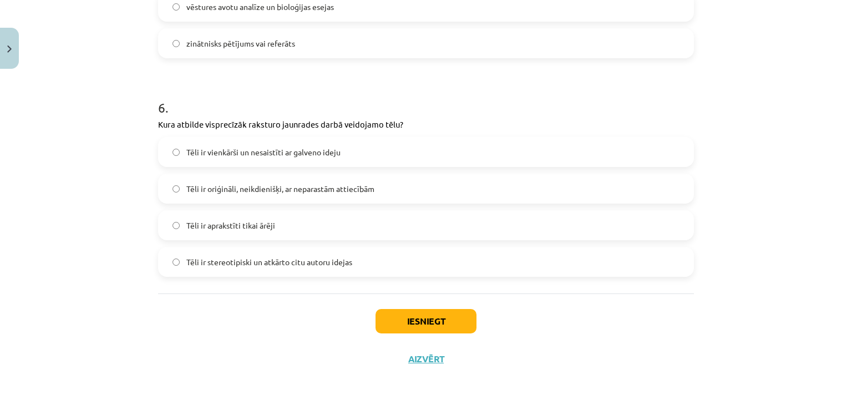
scroll to position [1161, 0]
click at [301, 188] on span "Tēli ir oriģināli, neikdienišķi, ar neparastām attiecībām" at bounding box center [280, 189] width 188 height 12
click at [446, 323] on button "Iesniegt" at bounding box center [426, 321] width 101 height 24
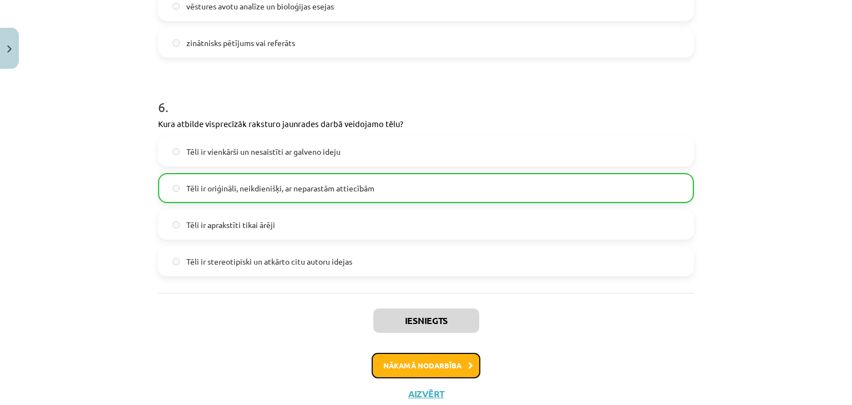
click at [443, 367] on button "Nākamā nodarbība" at bounding box center [426, 366] width 109 height 26
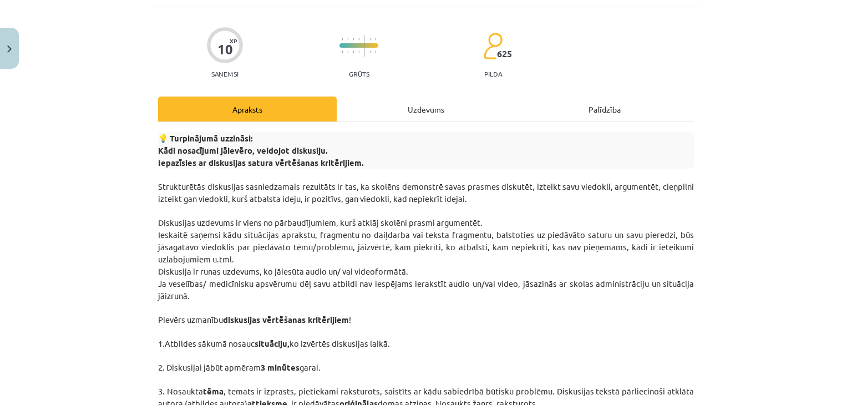
scroll to position [28, 0]
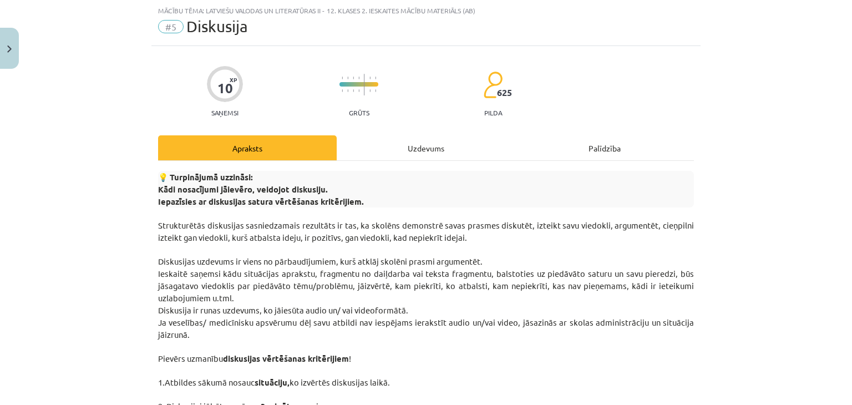
click at [388, 143] on div "Uzdevums" at bounding box center [426, 147] width 179 height 25
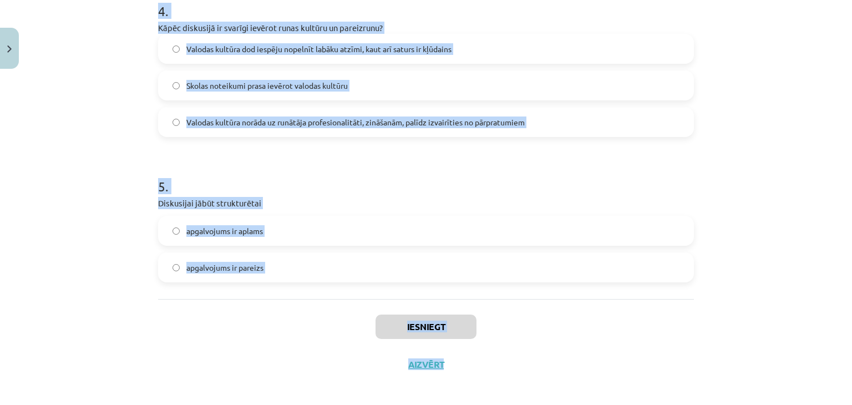
scroll to position [899, 0]
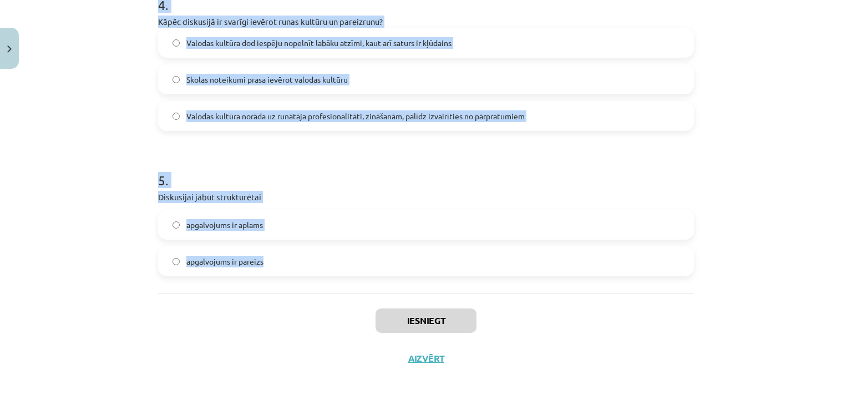
drag, startPoint x: 142, startPoint y: 141, endPoint x: 307, endPoint y: 257, distance: 201.8
click at [309, 258] on div "Mācību tēma: Latviešu valodas un literatūras ii - 12. klases 2. ieskaites mācīb…" at bounding box center [426, 202] width 852 height 405
copy form "1 . Kas jāiekļauj diskusijas tēmas formulējumā? Tēma jāsaista ar kādu sabiedrīb…"
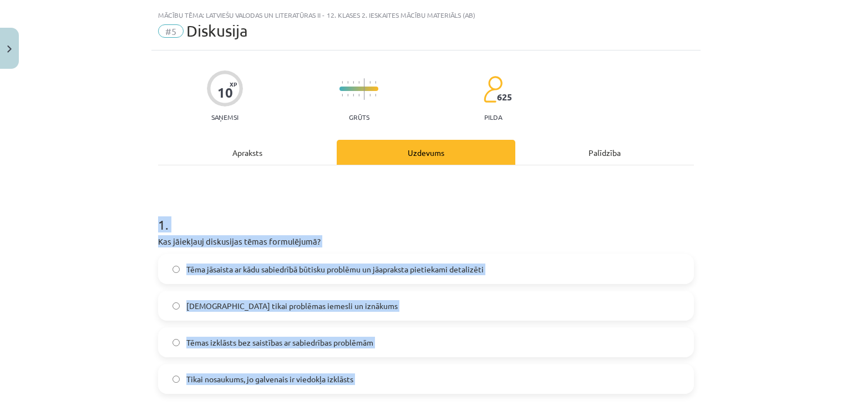
scroll to position [11, 0]
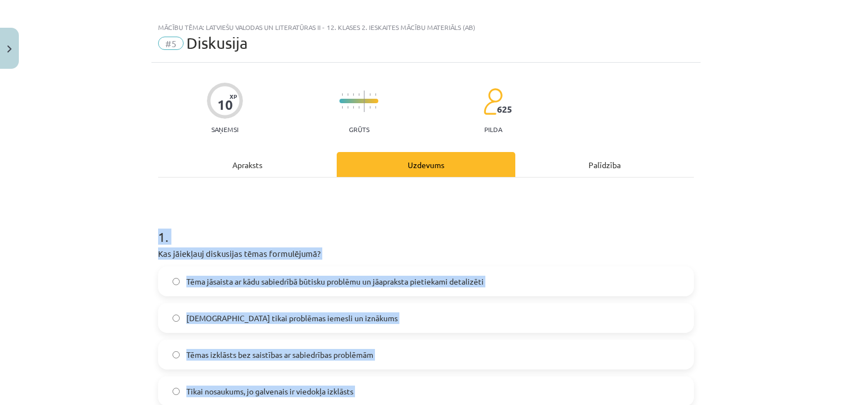
click at [778, 242] on div "Mācību tēma: Latviešu valodas un literatūras ii - 12. klases 2. ieskaites mācīb…" at bounding box center [426, 202] width 852 height 405
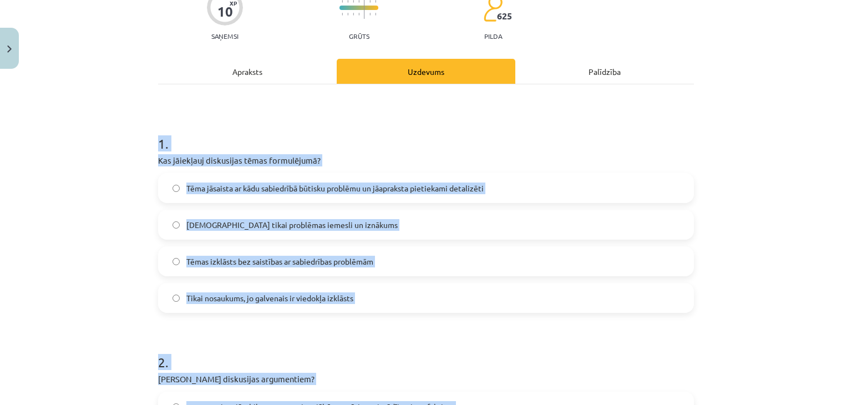
scroll to position [122, 0]
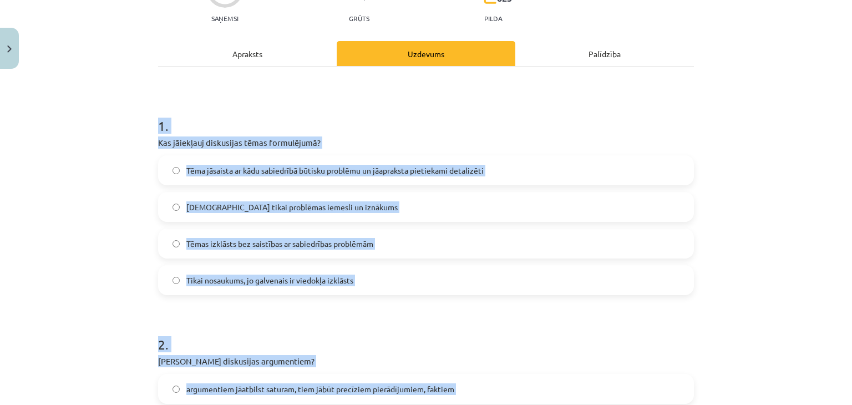
click at [735, 280] on div "Mācību tēma: Latviešu valodas un literatūras ii - 12. klases 2. ieskaites mācīb…" at bounding box center [426, 202] width 852 height 405
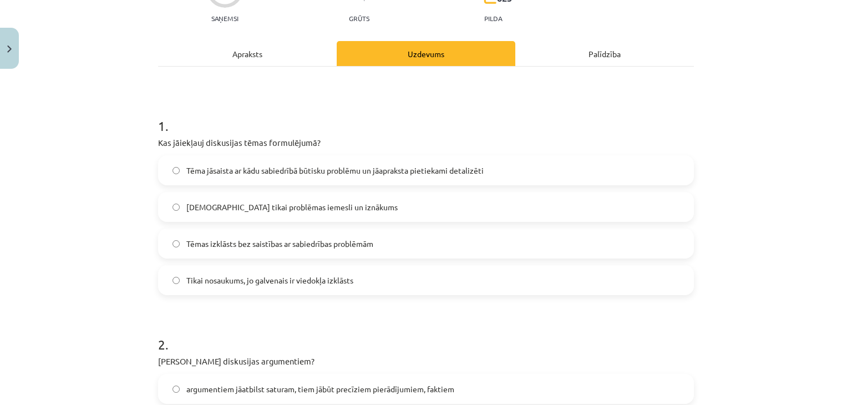
click at [395, 162] on label "Tēma jāsaista ar kādu sabiedrībā būtisku problēmu un jāapraksta pietiekami deta…" at bounding box center [426, 170] width 534 height 28
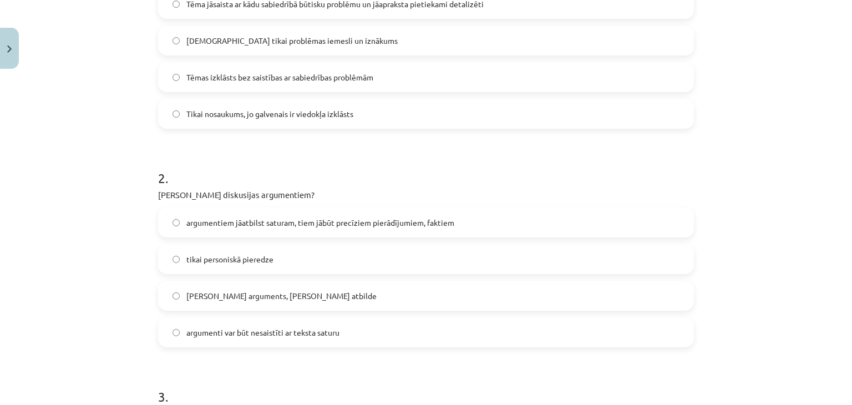
click at [254, 225] on span "argumentiem jāatbilst saturam, tiem jābūt precīziem pierādījumiem, faktiem" at bounding box center [320, 223] width 268 height 12
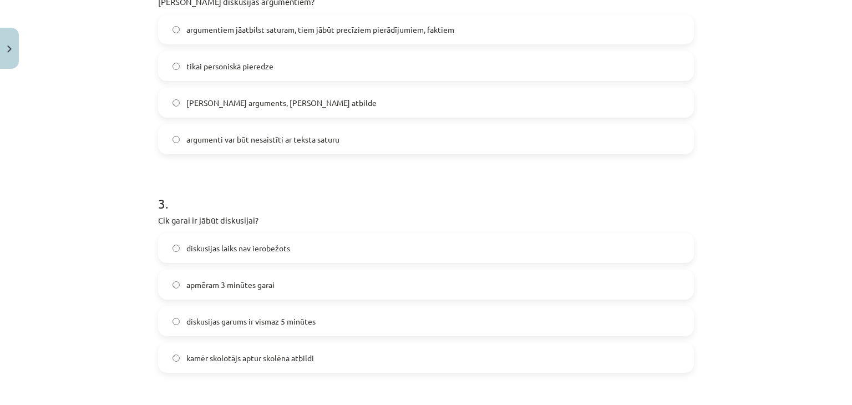
scroll to position [566, 0]
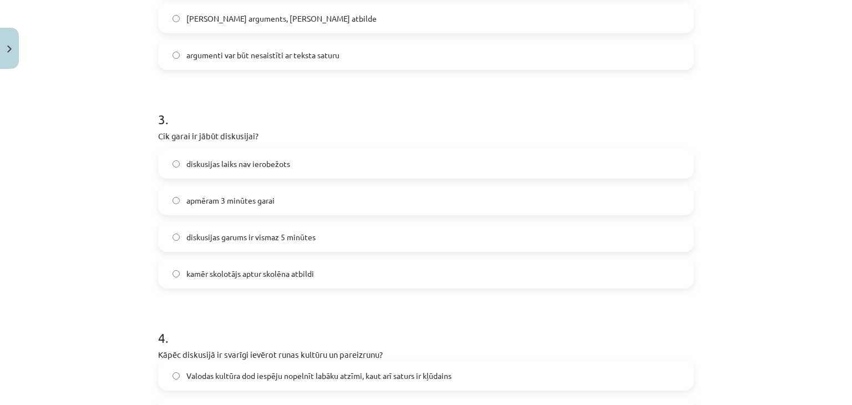
click at [260, 207] on label "apmēram 3 minūtes garai" at bounding box center [426, 200] width 534 height 28
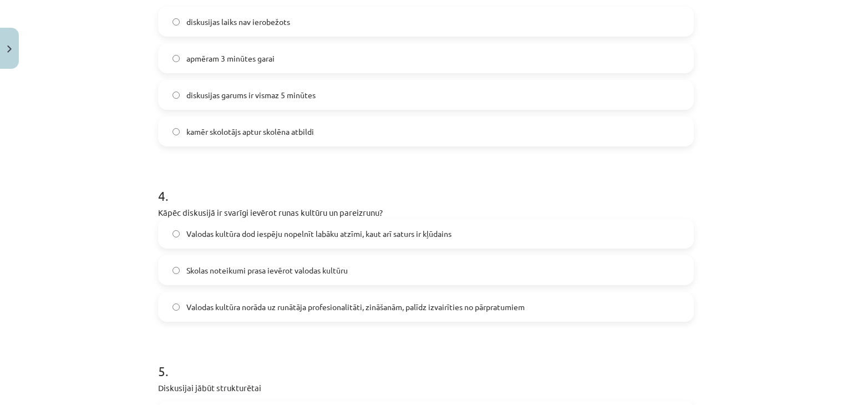
scroll to position [732, 0]
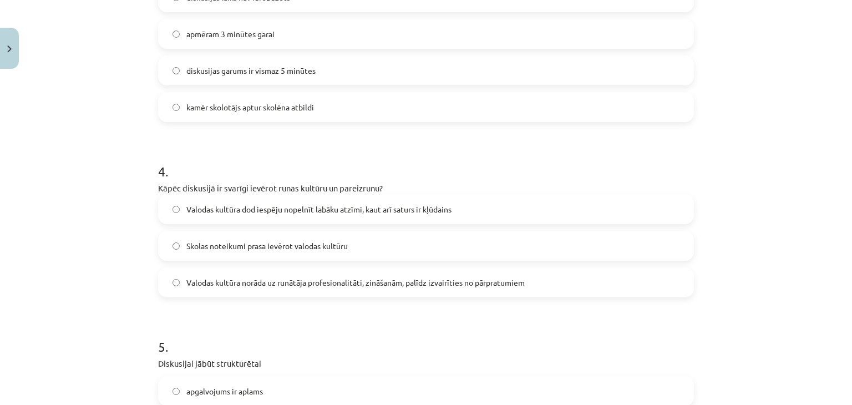
drag, startPoint x: 444, startPoint y: 280, endPoint x: 438, endPoint y: 277, distance: 6.0
click at [444, 280] on span "Valodas kultūra norāda uz runātāja profesionalitāti, zināšanām, palīdz izvairīt…" at bounding box center [355, 283] width 338 height 12
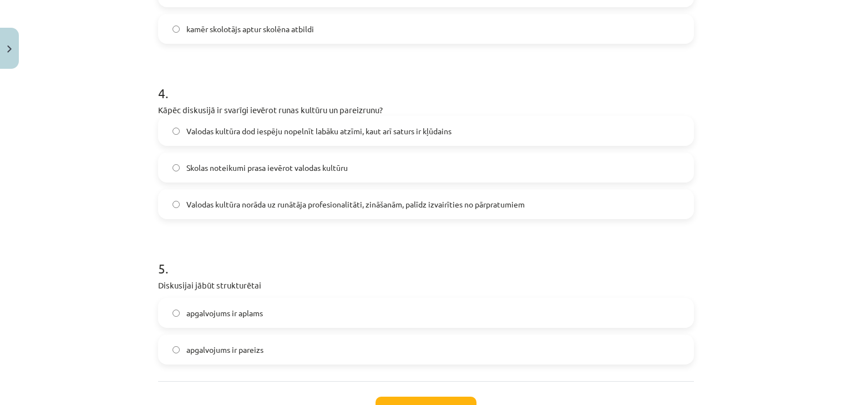
scroll to position [899, 0]
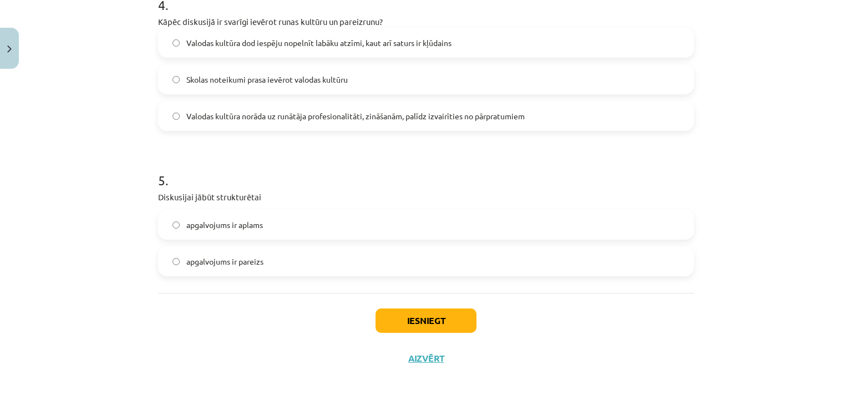
click at [251, 229] on span "apgalvojums ir aplams" at bounding box center [224, 225] width 77 height 12
click at [255, 258] on span "apgalvojums ir pareizs" at bounding box center [224, 262] width 77 height 12
click at [401, 318] on button "Iesniegt" at bounding box center [426, 321] width 101 height 24
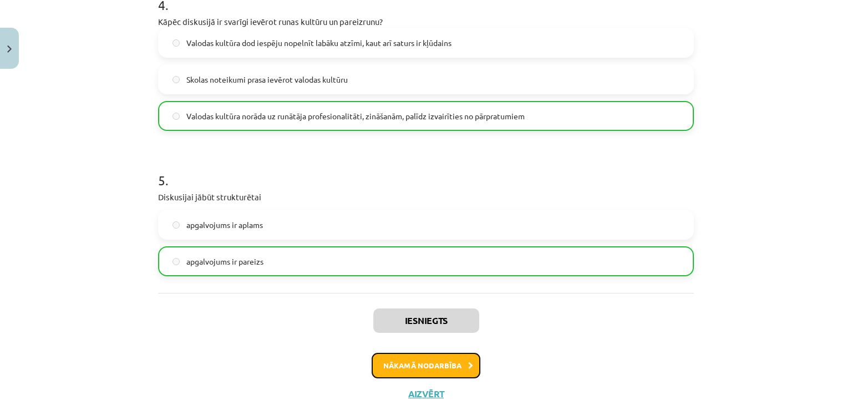
click at [456, 367] on button "Nākamā nodarbība" at bounding box center [426, 366] width 109 height 26
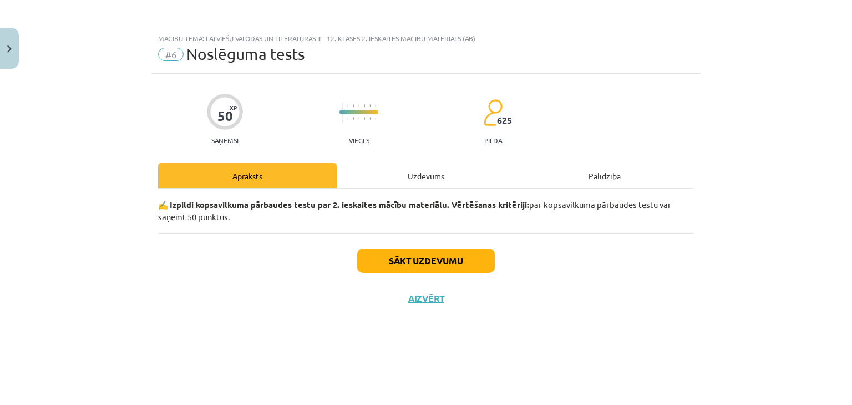
scroll to position [0, 0]
click at [429, 258] on button "Sākt uzdevumu" at bounding box center [426, 261] width 138 height 24
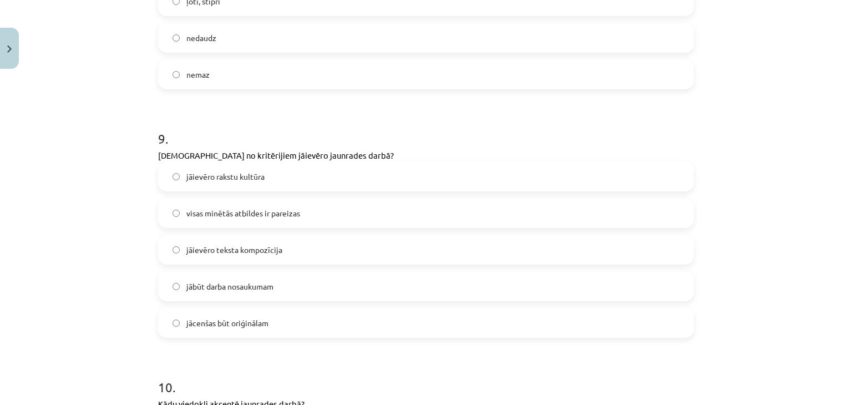
scroll to position [2005, 0]
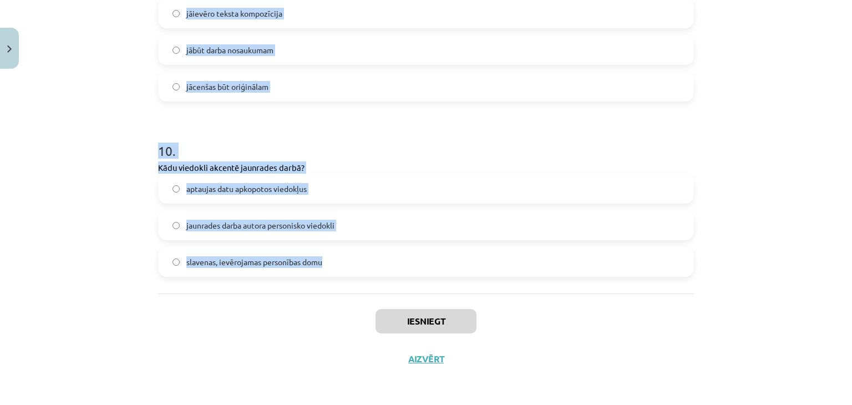
drag, startPoint x: 145, startPoint y: 21, endPoint x: 324, endPoint y: 259, distance: 297.2
click at [325, 259] on div "Mācību tēma: Latviešu valodas un literatūras ii - 12. klases 2. ieskaites mācīb…" at bounding box center [426, 202] width 852 height 405
copy form "1 . Kāds daiļliteratūras formāts ir grāmatai “Skiču burtnīca. Simts” recenzijas…"
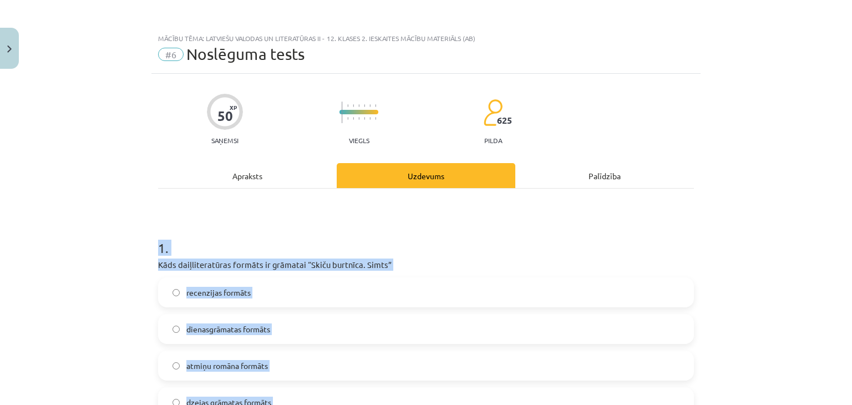
scroll to position [166, 0]
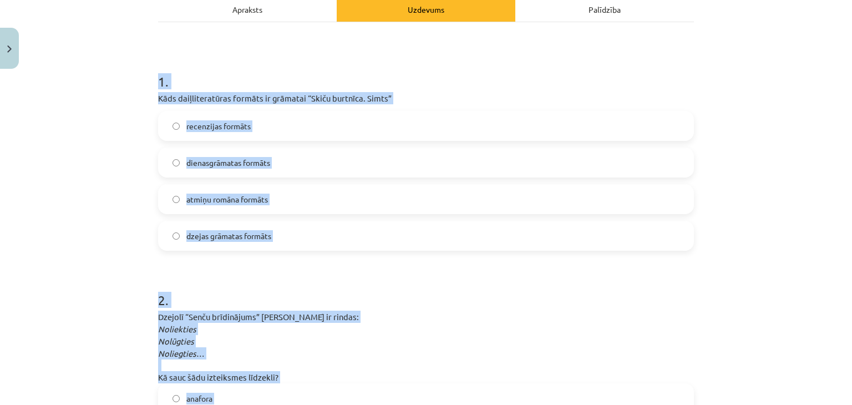
click at [135, 156] on div "Mācību tēma: Latviešu valodas un literatūras ii - 12. klases 2. ieskaites mācīb…" at bounding box center [426, 202] width 852 height 405
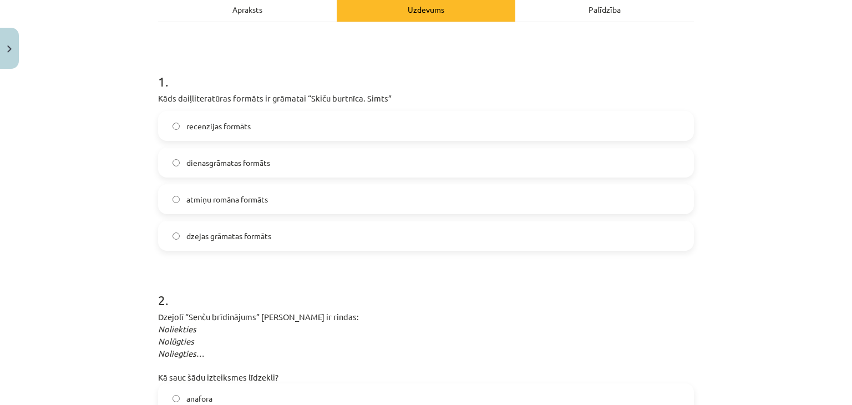
click at [220, 167] on span "dienasgrāmatas formāts" at bounding box center [228, 163] width 84 height 12
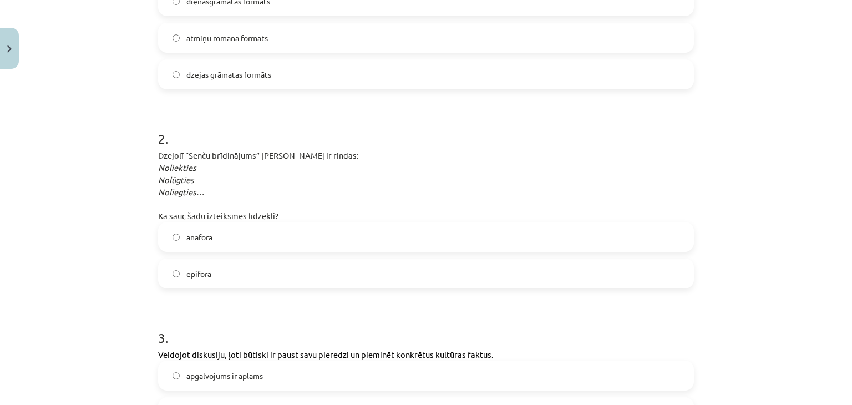
scroll to position [333, 0]
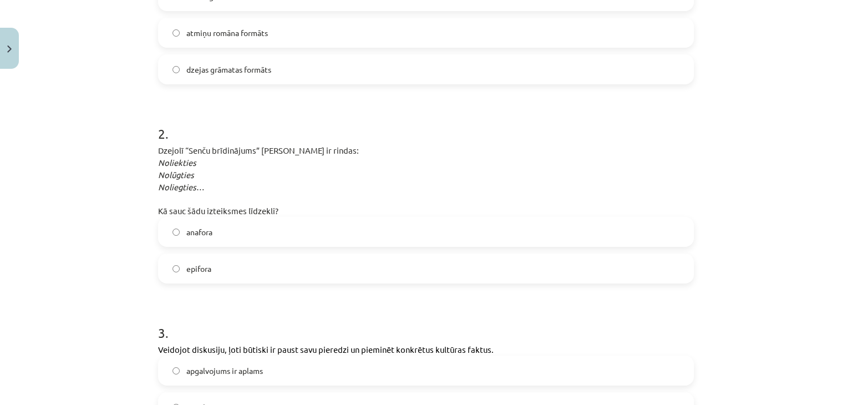
click at [220, 234] on label "anafora" at bounding box center [426, 232] width 534 height 28
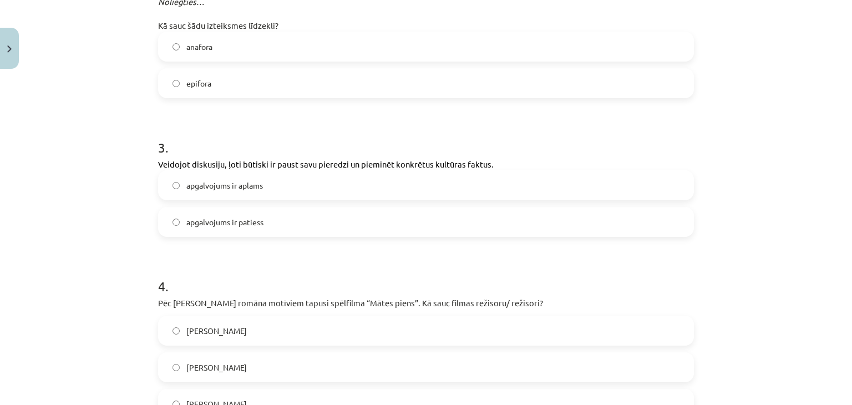
scroll to position [555, 0]
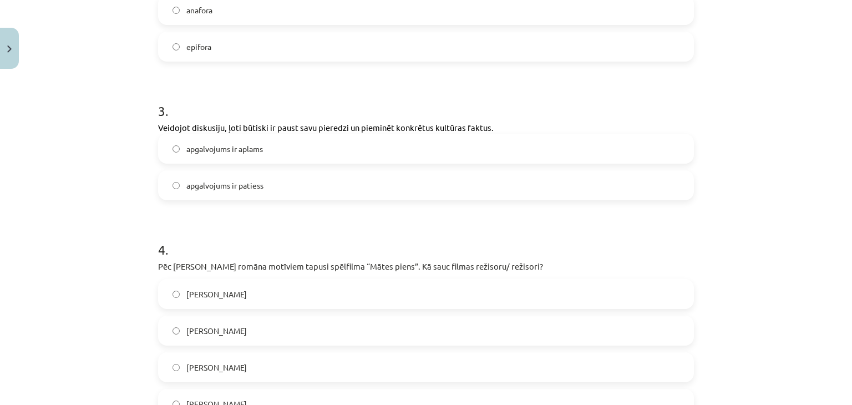
click at [270, 180] on label "apgalvojums ir patiess" at bounding box center [426, 185] width 534 height 28
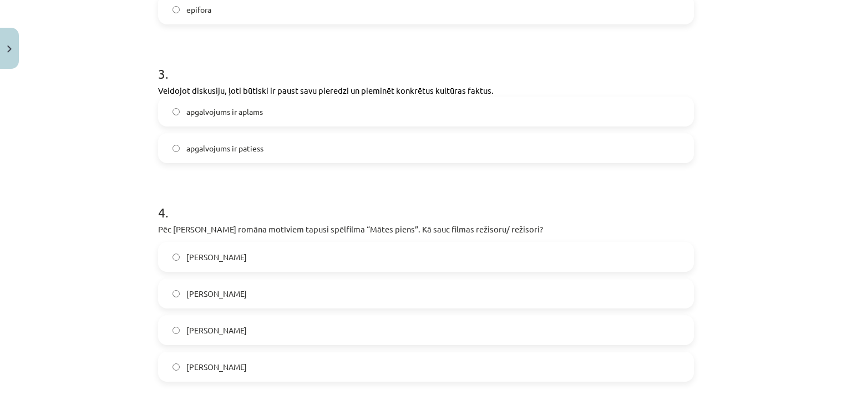
scroll to position [666, 0]
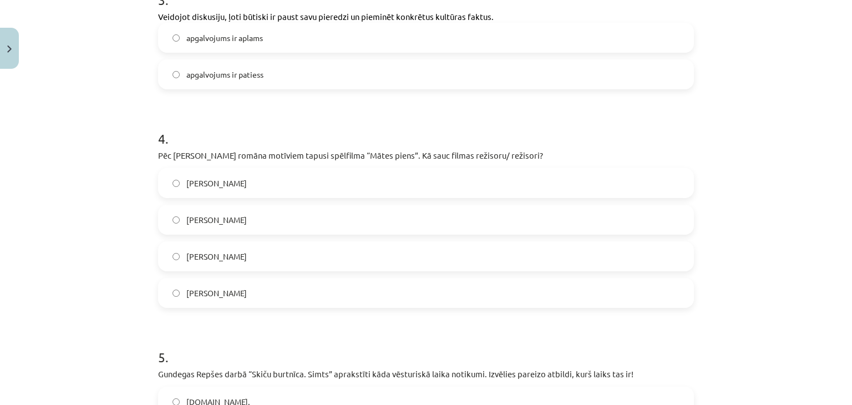
click at [244, 285] on label "Ināra Kolmane" at bounding box center [426, 293] width 534 height 28
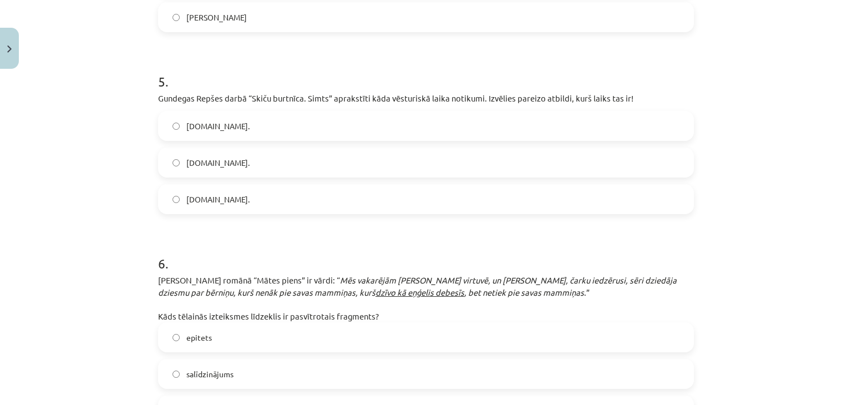
scroll to position [943, 0]
drag, startPoint x: 210, startPoint y: 200, endPoint x: 200, endPoint y: 181, distance: 21.6
click at [211, 200] on label "20.gs." at bounding box center [426, 198] width 534 height 28
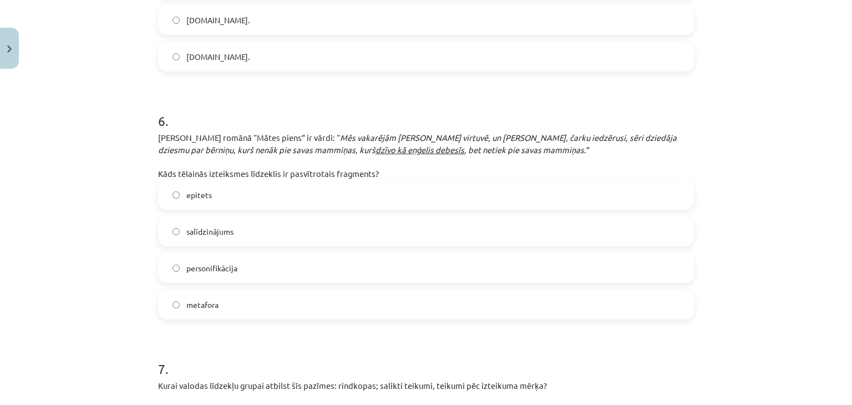
scroll to position [1110, 0]
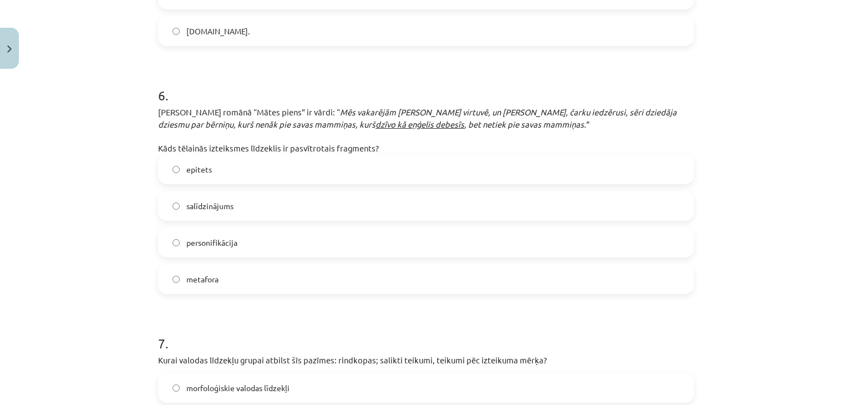
click at [229, 218] on label "salīdzinājums" at bounding box center [426, 206] width 534 height 28
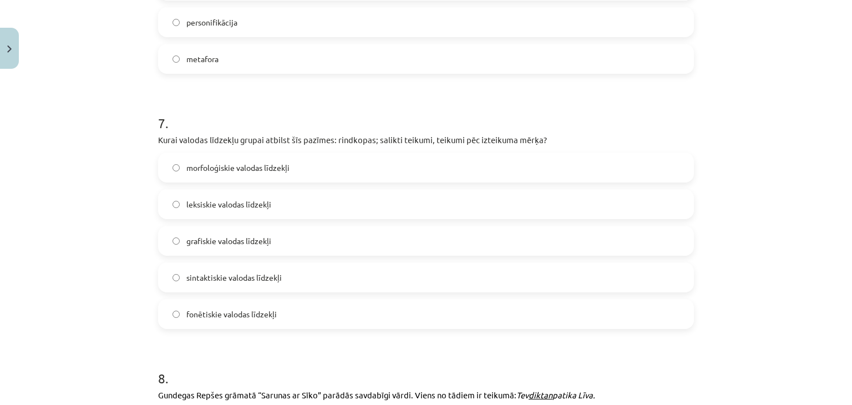
scroll to position [1332, 0]
click at [273, 284] on label "sintaktiskie valodas līdzekļi" at bounding box center [426, 276] width 534 height 28
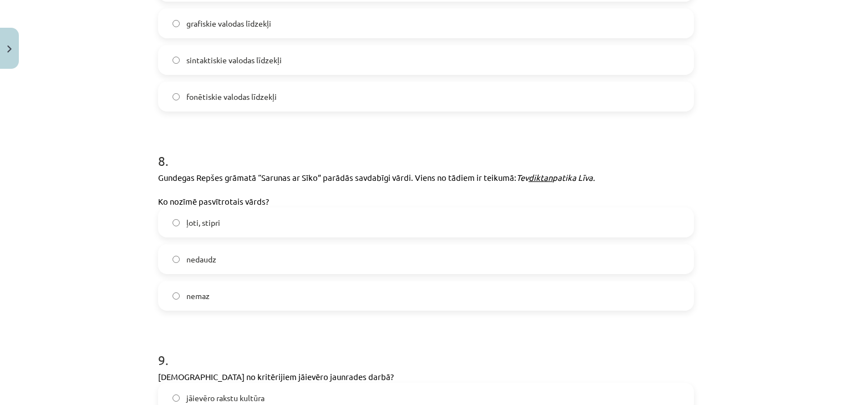
scroll to position [1554, 0]
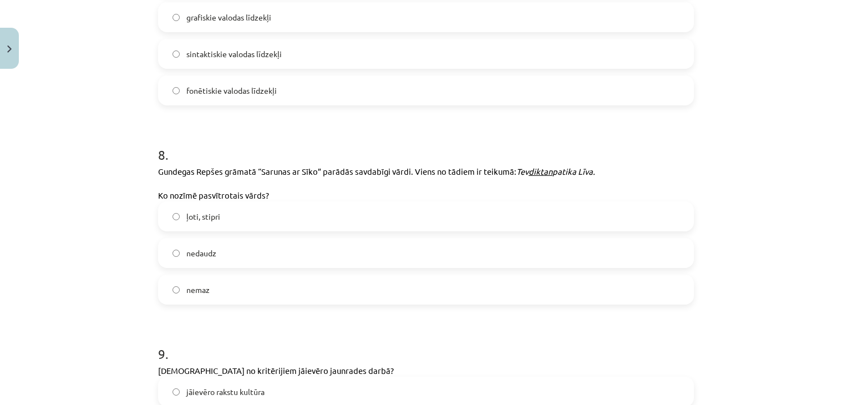
click at [244, 221] on label "ļoti, stipri" at bounding box center [426, 217] width 534 height 28
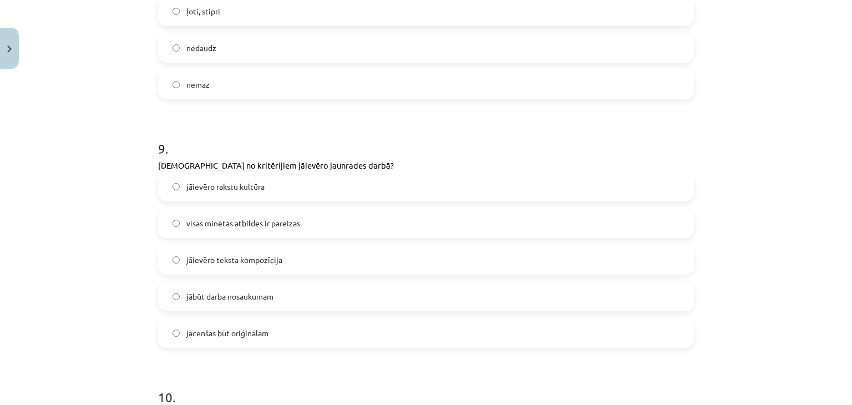
scroll to position [1776, 0]
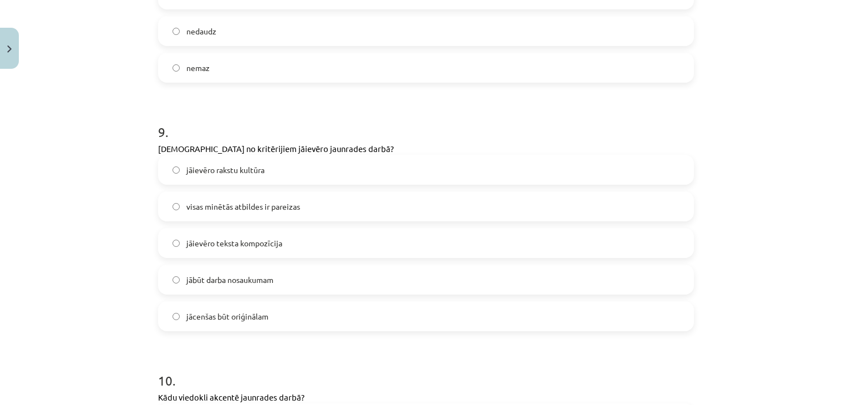
click at [254, 206] on span "visas minētās atbildes ir pareizas" at bounding box center [243, 207] width 114 height 12
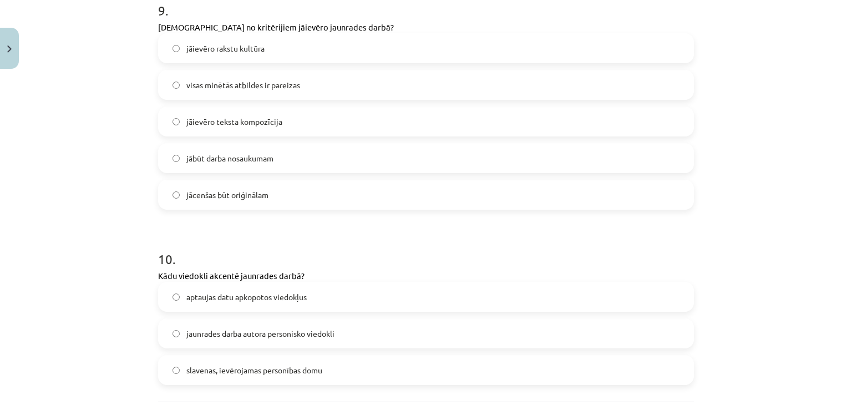
scroll to position [2005, 0]
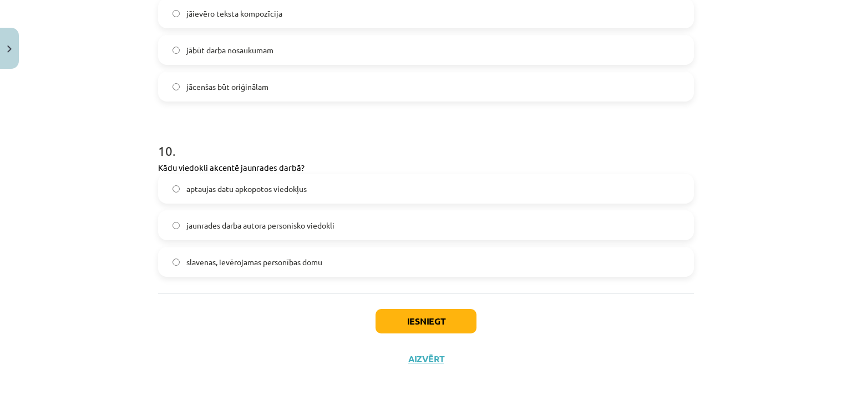
click at [276, 234] on label "jaunrades darba autora personisko viedokli" at bounding box center [426, 225] width 534 height 28
click at [407, 328] on button "Iesniegt" at bounding box center [426, 321] width 101 height 24
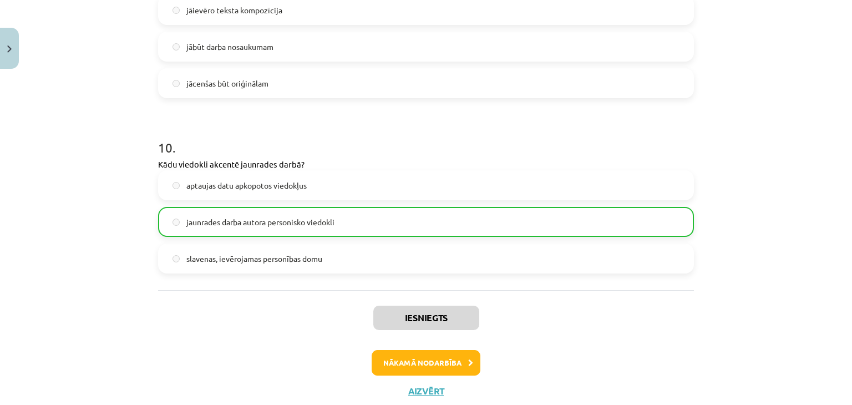
scroll to position [2040, 0]
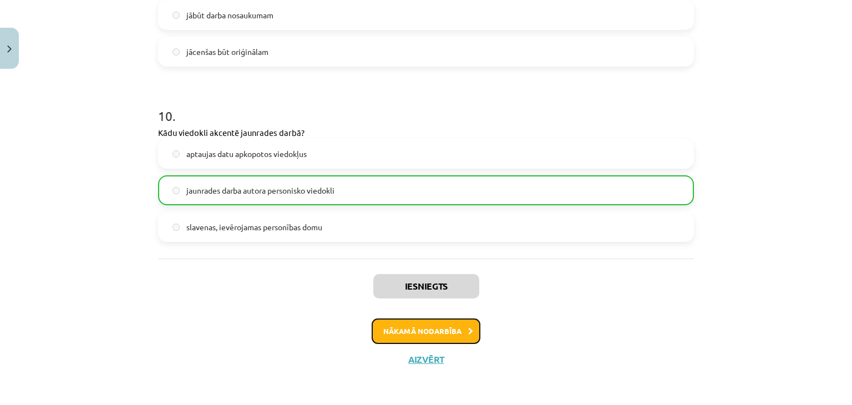
click at [427, 331] on button "Nākamā nodarbība" at bounding box center [426, 332] width 109 height 26
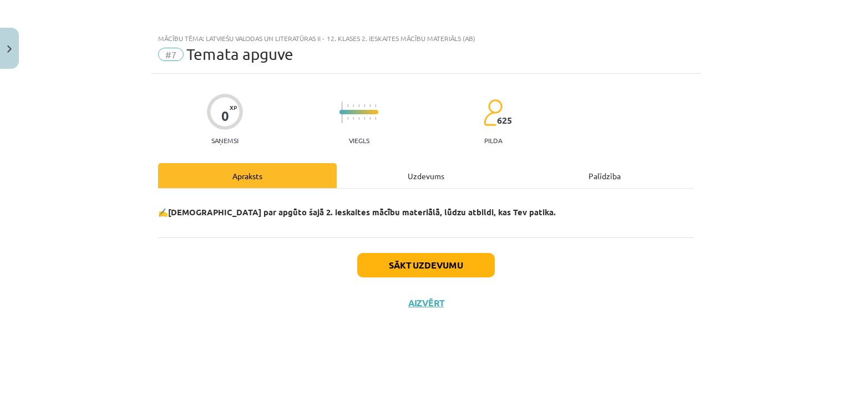
scroll to position [0, 0]
click at [431, 169] on div "Uzdevums" at bounding box center [426, 175] width 179 height 25
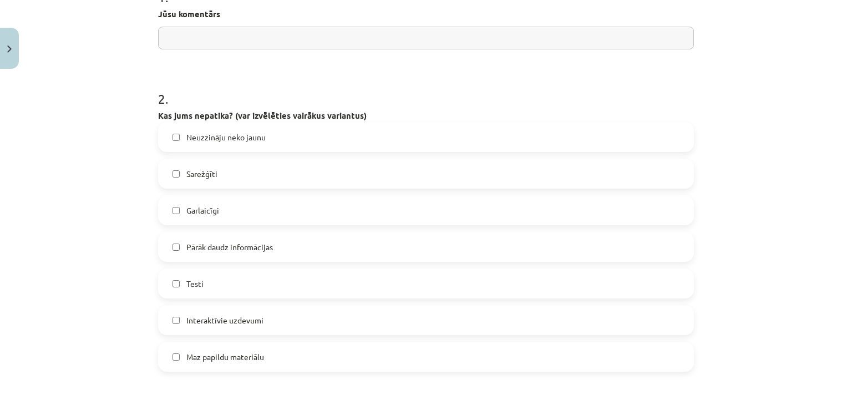
scroll to position [277, 0]
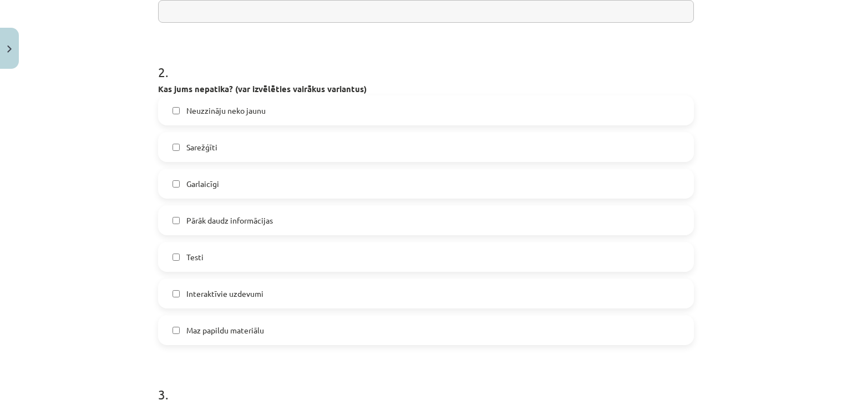
click at [269, 108] on label "Neuzzināju neko jaunu" at bounding box center [426, 111] width 534 height 28
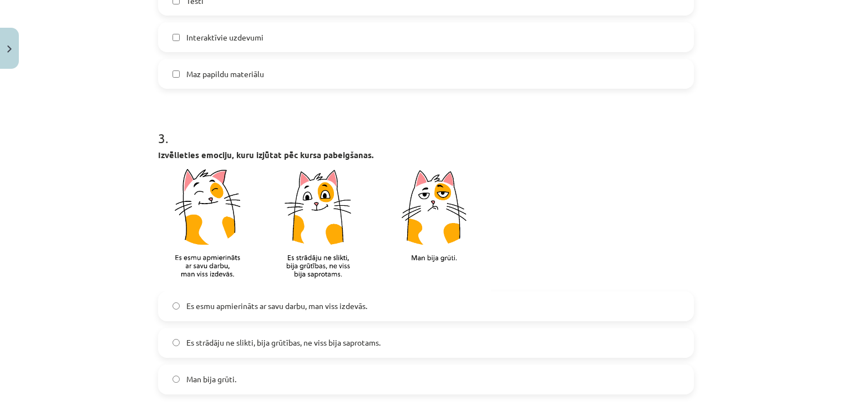
scroll to position [610, 0]
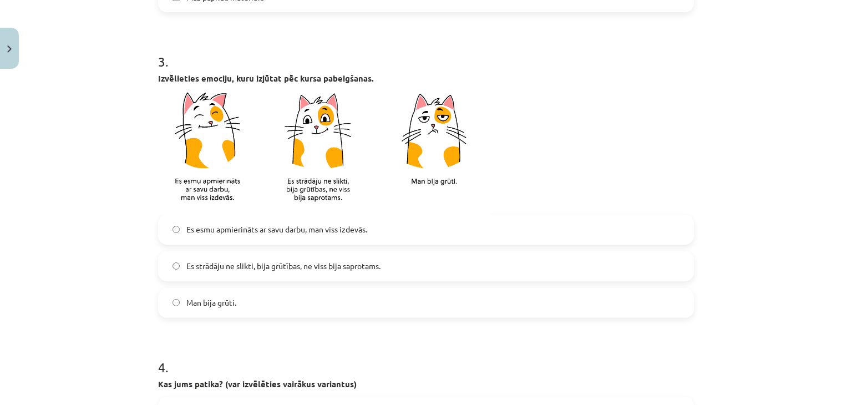
click at [280, 236] on label "Es esmu apmierināts ar savu darbu, man viss izdevās." at bounding box center [426, 230] width 534 height 28
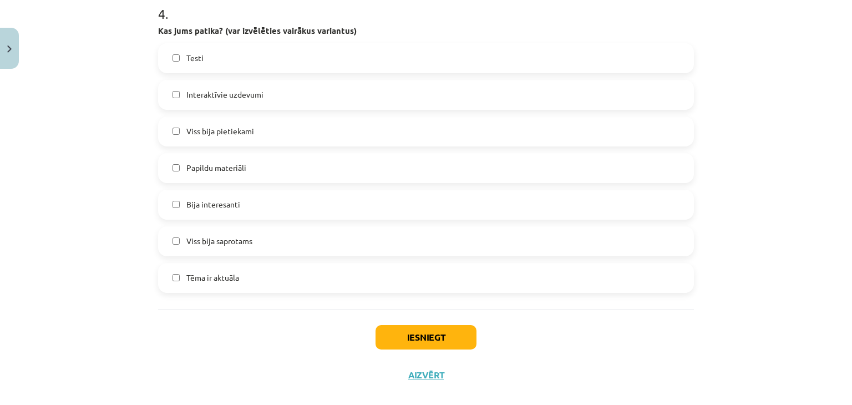
scroll to position [980, 0]
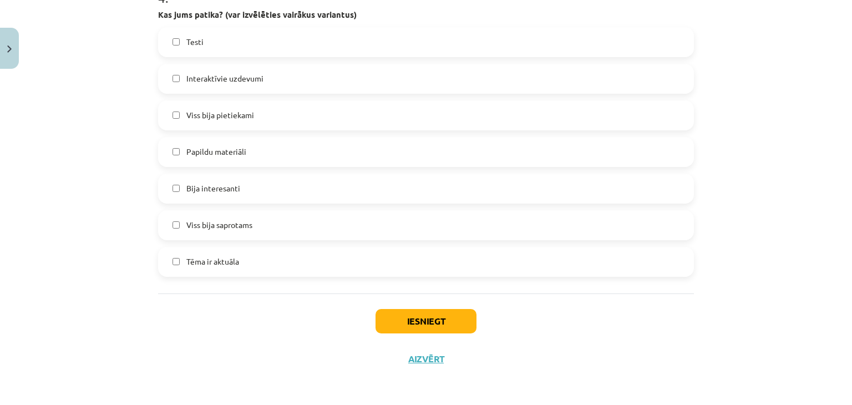
drag, startPoint x: 193, startPoint y: 45, endPoint x: 189, endPoint y: 72, distance: 27.0
click at [193, 45] on span "Testi" at bounding box center [194, 42] width 17 height 12
click at [199, 84] on span "Interaktīvie uzdevumi" at bounding box center [224, 79] width 77 height 12
click at [211, 77] on span "Interaktīvie uzdevumi" at bounding box center [224, 79] width 77 height 12
click at [209, 57] on div "Testi Interaktīvie uzdevumi Viss bija pietiekami Papildu materiāli Bija interes…" at bounding box center [426, 152] width 536 height 250
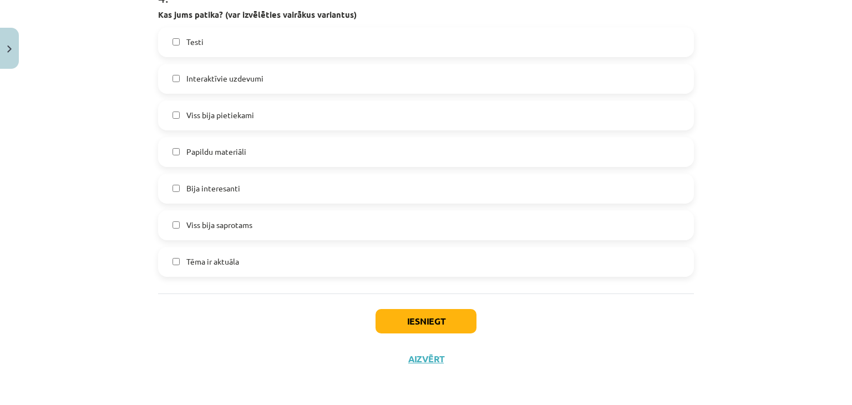
drag, startPoint x: 220, startPoint y: 118, endPoint x: 218, endPoint y: 108, distance: 10.1
click at [221, 118] on span "Viss bija pietiekami" at bounding box center [220, 115] width 68 height 12
click at [186, 112] on span "Viss bija pietiekami" at bounding box center [220, 115] width 68 height 12
click at [402, 318] on button "Iesniegt" at bounding box center [426, 321] width 101 height 24
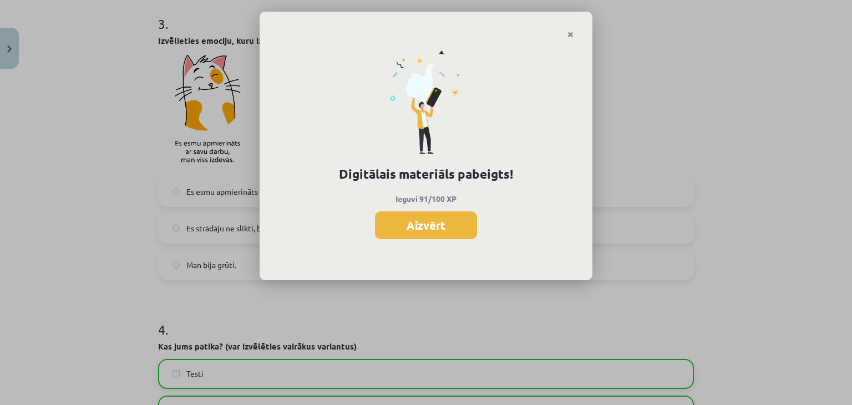
scroll to position [647, 0]
click at [423, 228] on button "Aizvērt" at bounding box center [426, 225] width 102 height 28
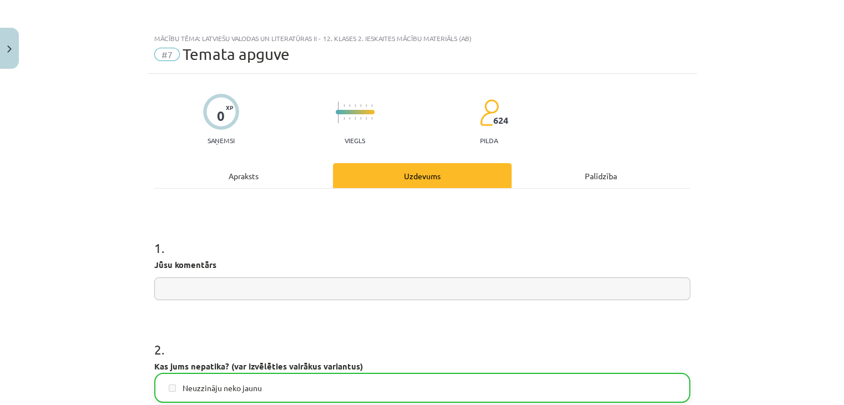
scroll to position [0, 0]
click at [11, 50] on button "Close" at bounding box center [9, 48] width 19 height 41
click at [23, 37] on div "Mācību tēma: Latviešu valodas un literatūras ii - 12. klases 2. ieskaites mācīb…" at bounding box center [422, 202] width 844 height 405
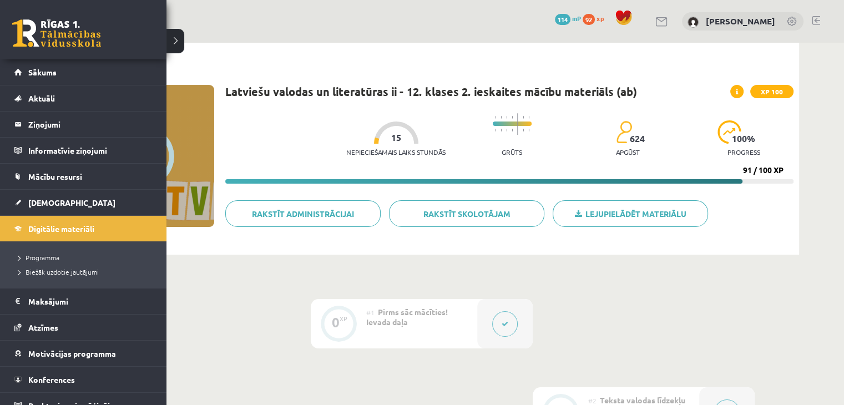
click at [47, 32] on link at bounding box center [56, 33] width 89 height 28
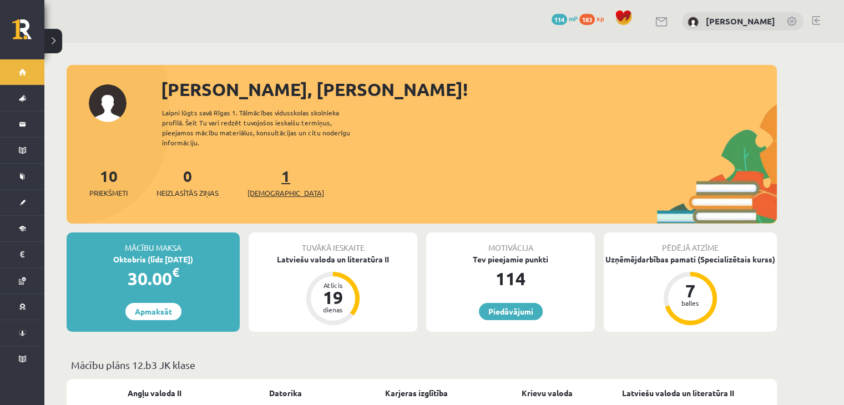
click at [265, 188] on span "[DEMOGRAPHIC_DATA]" at bounding box center [285, 193] width 77 height 11
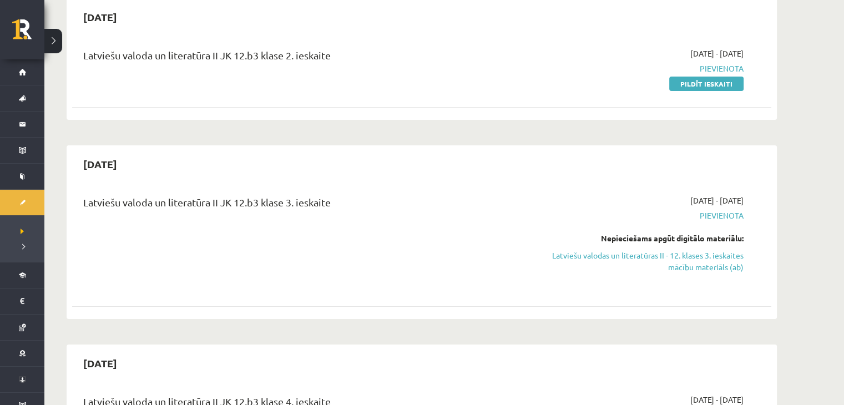
scroll to position [111, 0]
click at [726, 85] on link "Pildīt ieskaiti" at bounding box center [706, 84] width 74 height 14
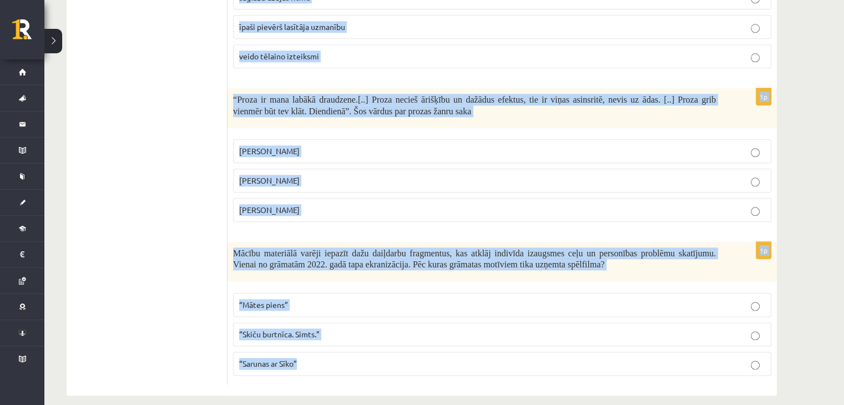
scroll to position [1288, 0]
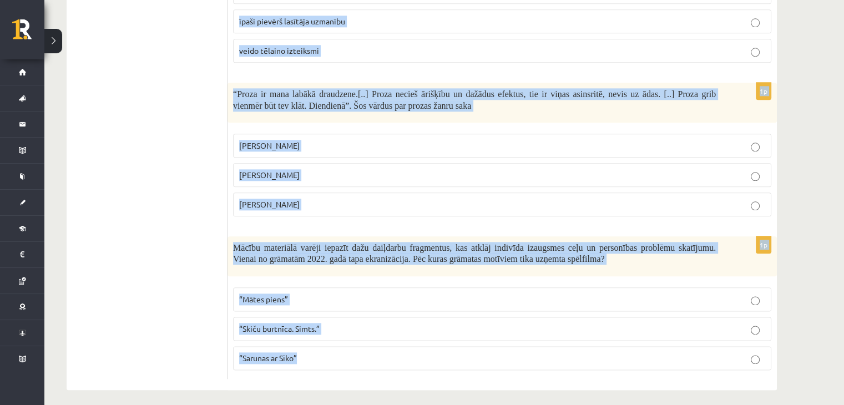
drag, startPoint x: 233, startPoint y: 52, endPoint x: 486, endPoint y: 380, distance: 413.8
copy form "Loremi dolorsita consectet adipiscin el S.Doeiusm, T.Incididu, U.Labore etdolor…"
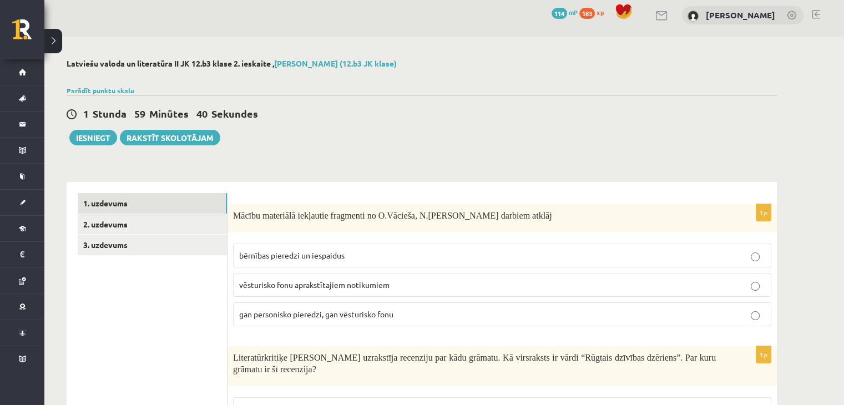
scroll to position [0, 0]
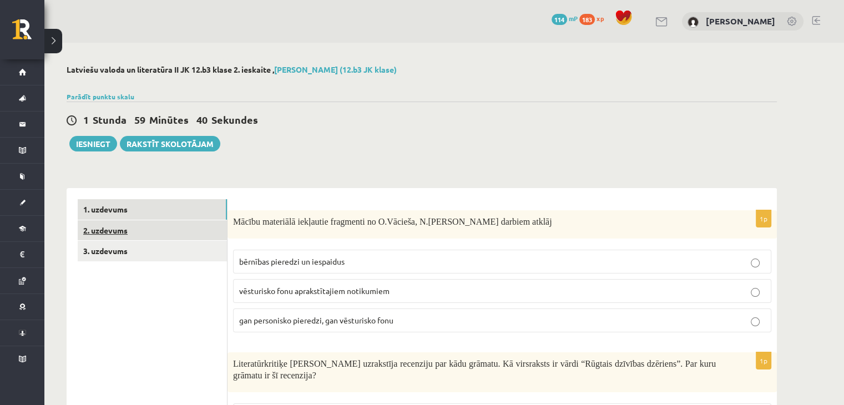
click at [159, 225] on link "2. uzdevums" at bounding box center [152, 230] width 149 height 21
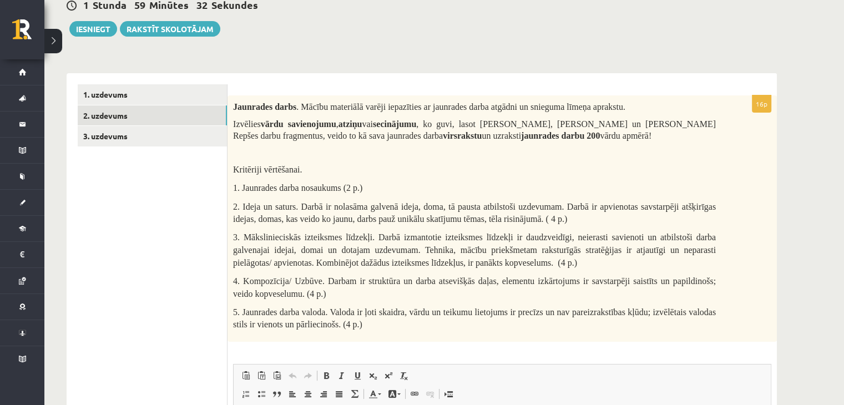
drag, startPoint x: 239, startPoint y: 120, endPoint x: 235, endPoint y: 138, distance: 18.2
drag, startPoint x: 235, startPoint y: 138, endPoint x: 315, endPoint y: 67, distance: 106.5
click at [315, 67] on div "**********" at bounding box center [422, 334] width 710 height 544
click at [173, 138] on link "3. uzdevums" at bounding box center [152, 136] width 149 height 21
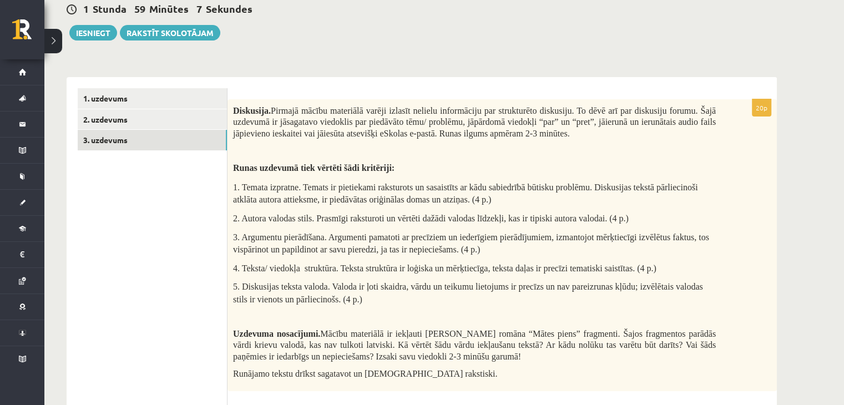
scroll to position [4, 0]
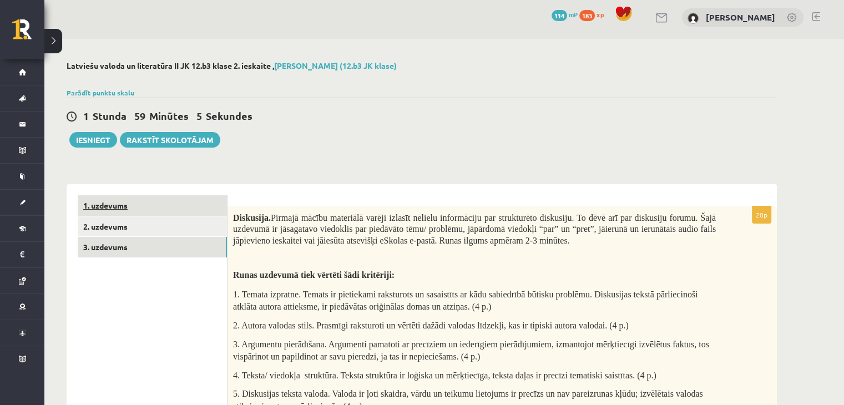
click at [169, 195] on link "1. uzdevums" at bounding box center [152, 205] width 149 height 21
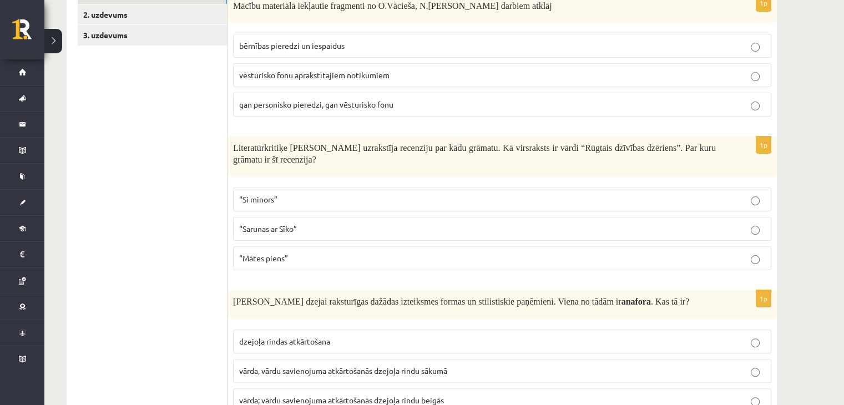
scroll to position [226, 0]
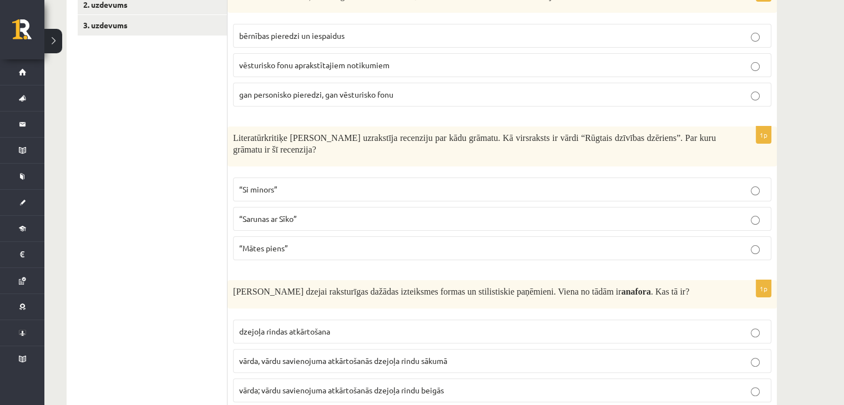
click at [411, 97] on p "gan personisko pieredzi, gan vēsturisko fonu" at bounding box center [502, 95] width 526 height 12
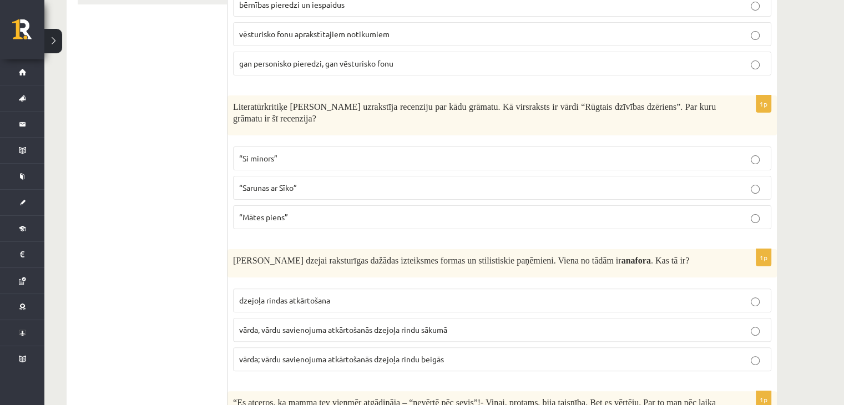
scroll to position [281, 0]
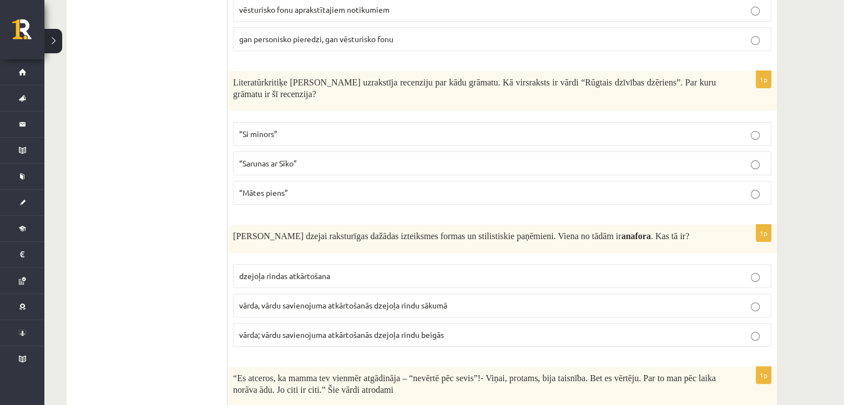
drag, startPoint x: 280, startPoint y: 190, endPoint x: 266, endPoint y: 167, distance: 26.4
click at [280, 190] on span "“Mātes piens”" at bounding box center [263, 193] width 49 height 10
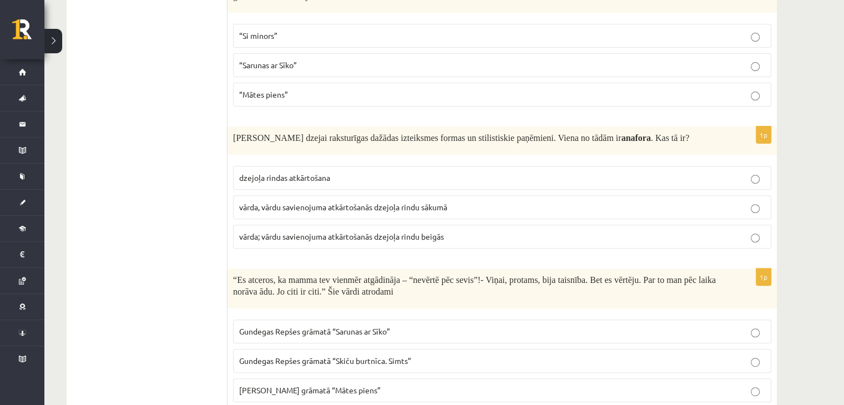
scroll to position [392, 0]
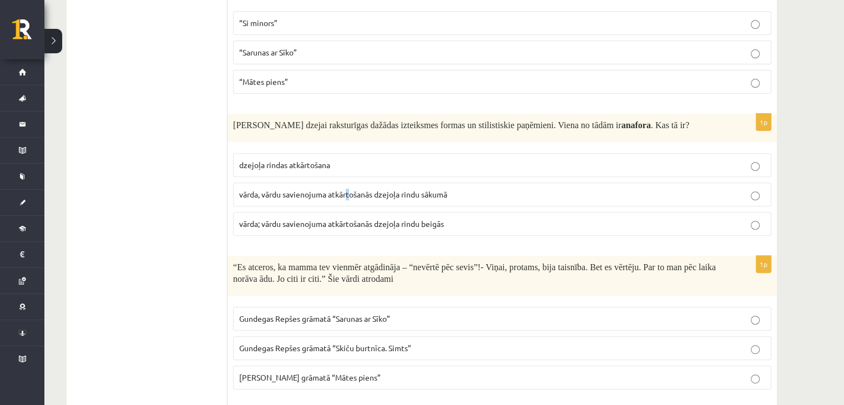
click at [352, 190] on span "vārda, vārdu savienojuma atkārtošanās dzejoļa rindu sākumā" at bounding box center [343, 194] width 208 height 10
click at [382, 189] on p "vārda, vārdu savienojuma atkārtošanās dzejoļa rindu sākumā" at bounding box center [502, 195] width 526 height 12
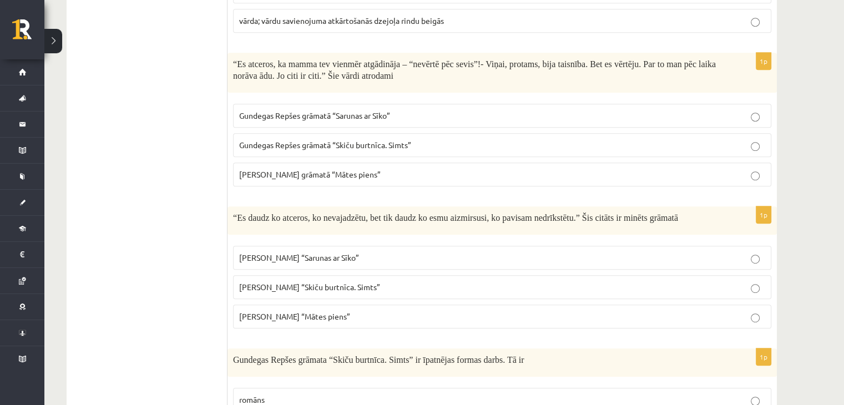
scroll to position [614, 0]
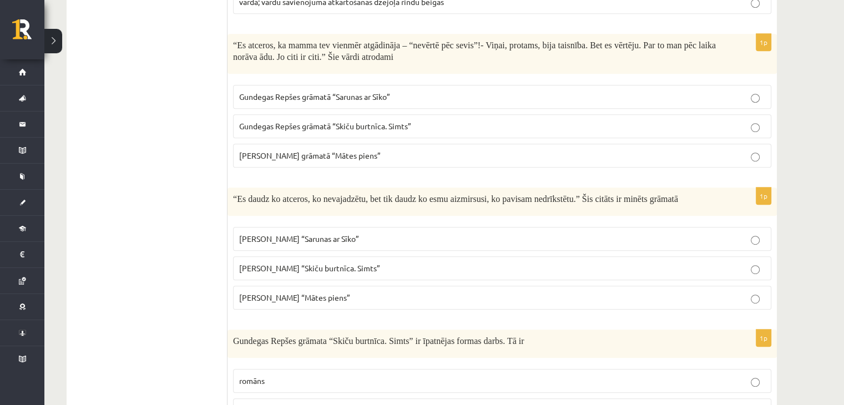
click at [389, 94] on span "Gundegas Repšes grāmatā “Sarunas ar Sīko”" at bounding box center [314, 97] width 151 height 10
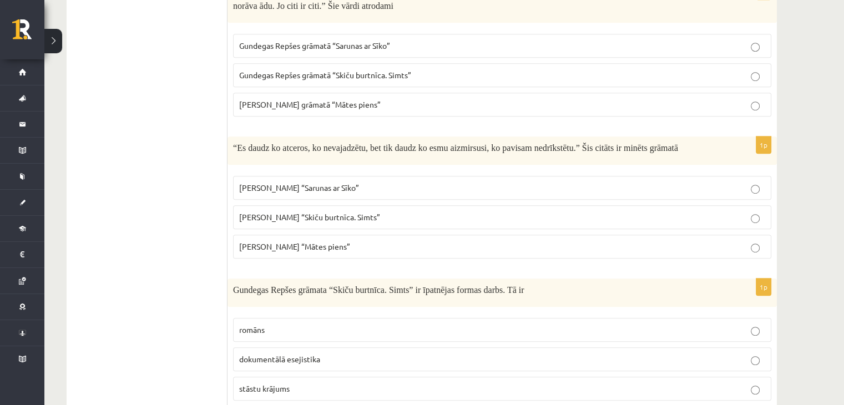
scroll to position [670, 0]
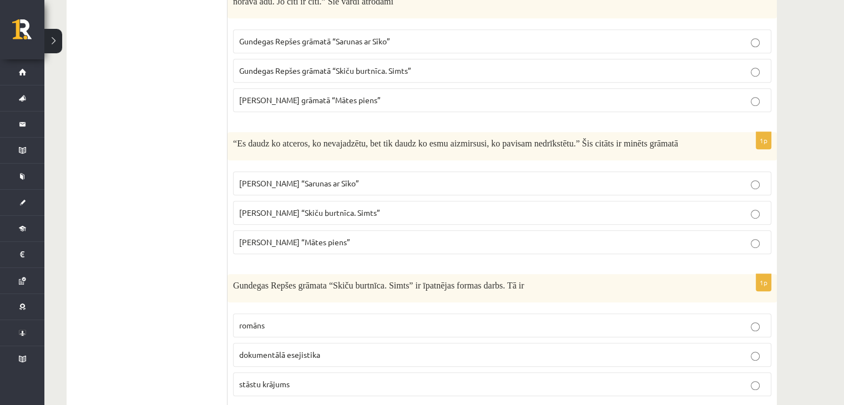
click at [331, 238] on span "Nora Ikstena “Mātes piens”" at bounding box center [294, 242] width 111 height 10
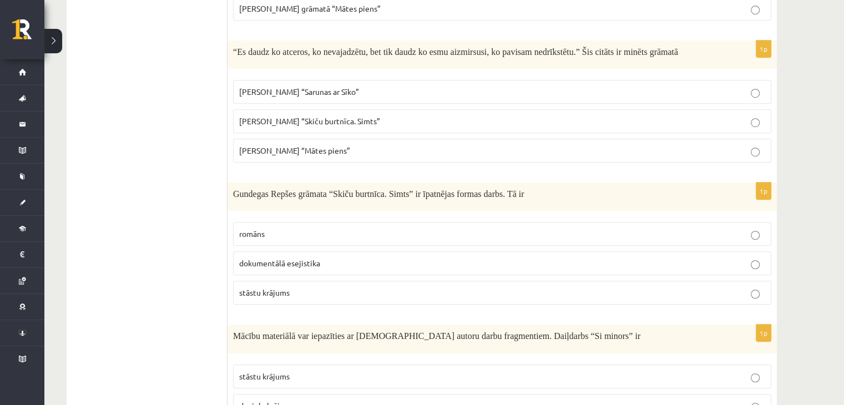
scroll to position [781, 0]
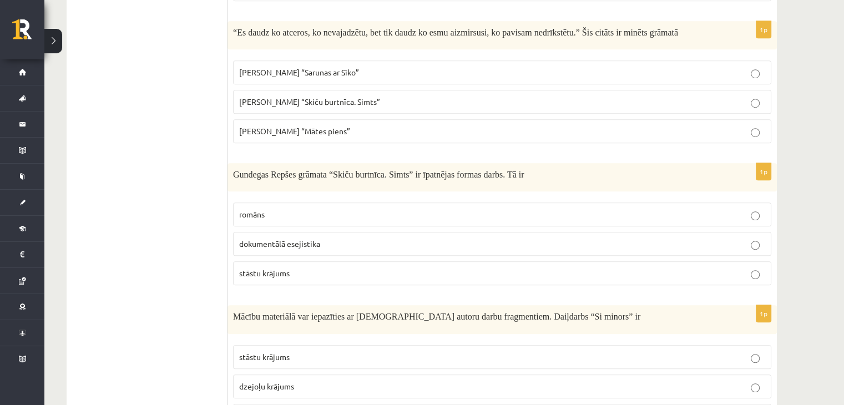
click at [299, 267] on p "stāstu krājums" at bounding box center [502, 273] width 526 height 12
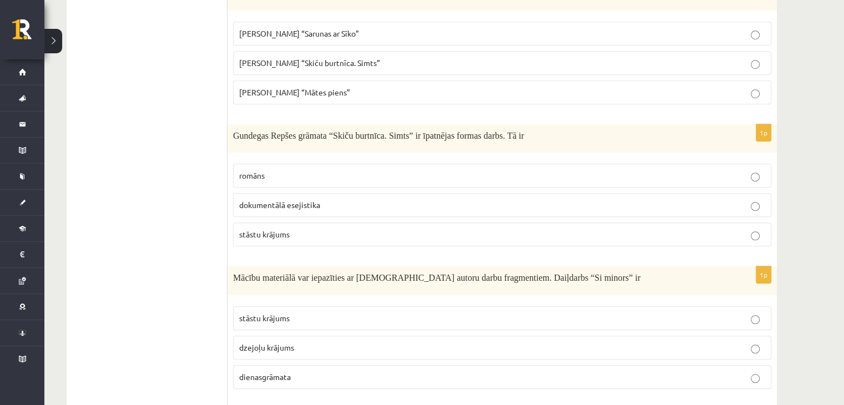
scroll to position [836, 0]
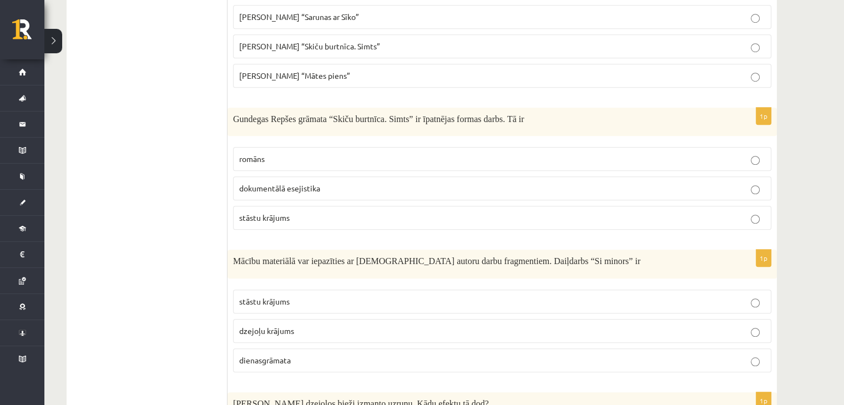
click at [297, 325] on p "dzejoļu krājums" at bounding box center [502, 331] width 526 height 12
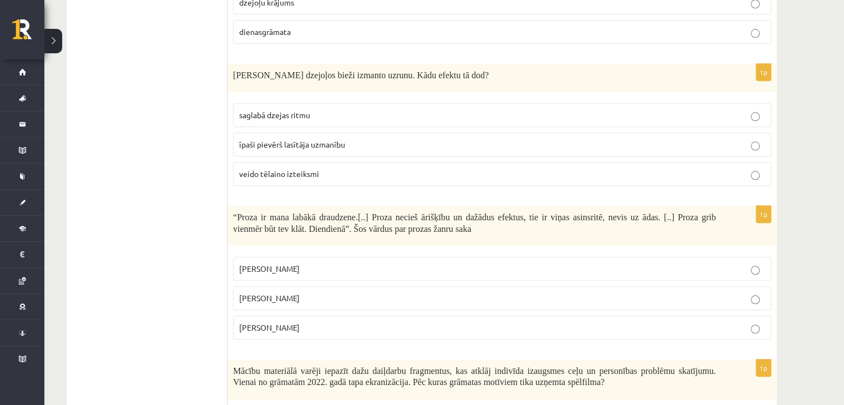
scroll to position [1225, 0]
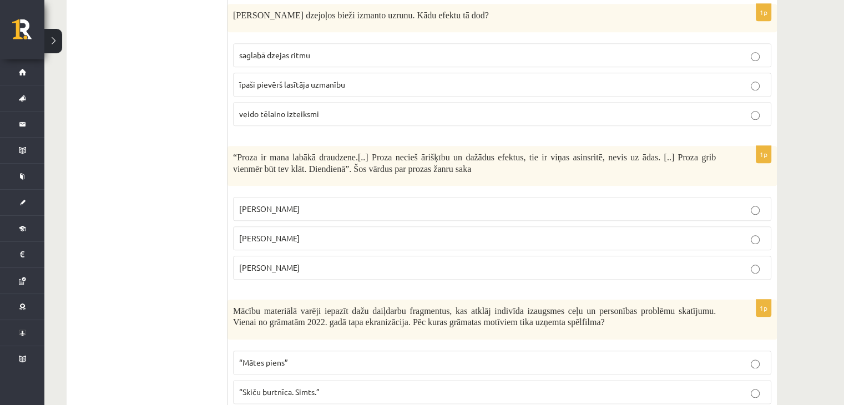
click at [533, 79] on p "īpaši pievērš lasītāja uzmanību" at bounding box center [502, 85] width 526 height 12
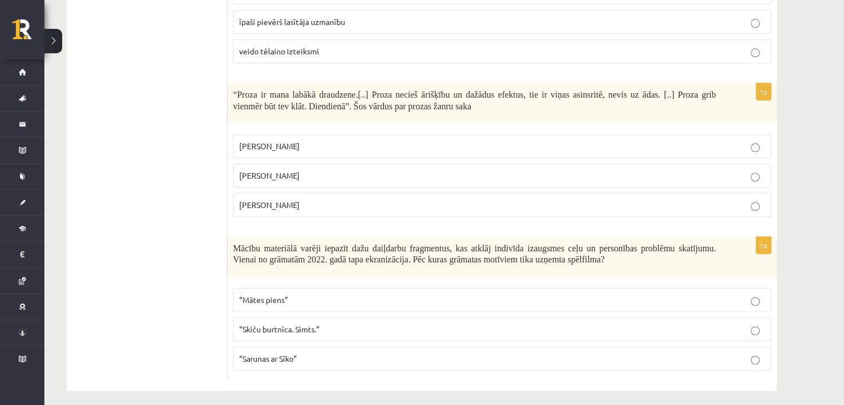
scroll to position [1288, 0]
click at [299, 133] on label "Gundega Repše" at bounding box center [502, 145] width 538 height 24
click at [269, 294] on span "“Mātes piens”" at bounding box center [263, 299] width 49 height 10
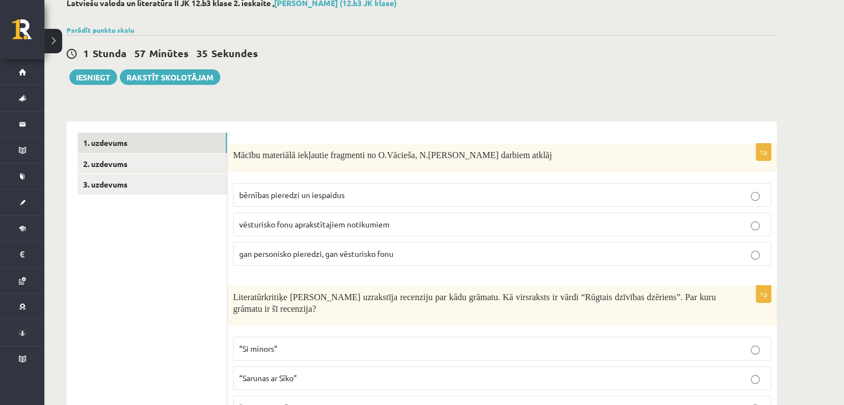
scroll to position [0, 0]
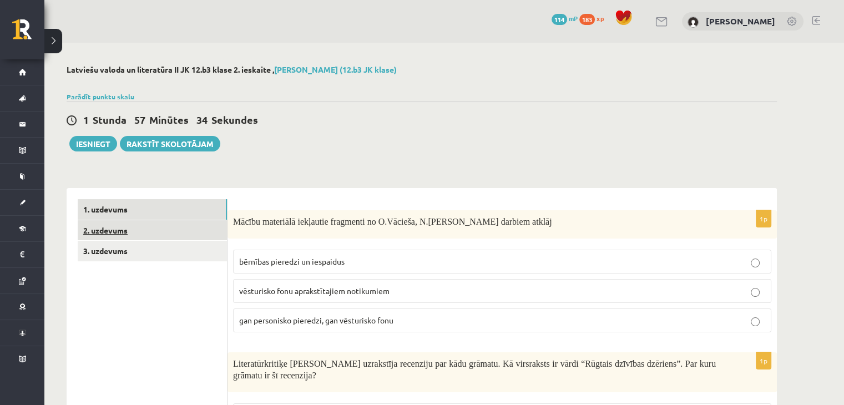
click at [155, 234] on link "2. uzdevums" at bounding box center [152, 230] width 149 height 21
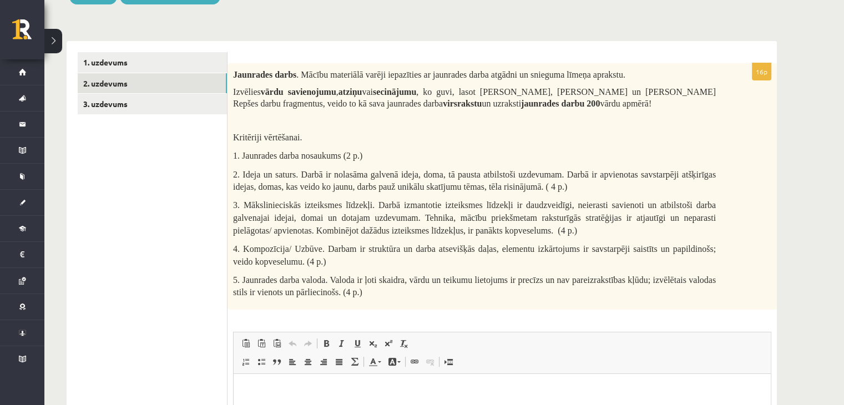
scroll to position [166, 0]
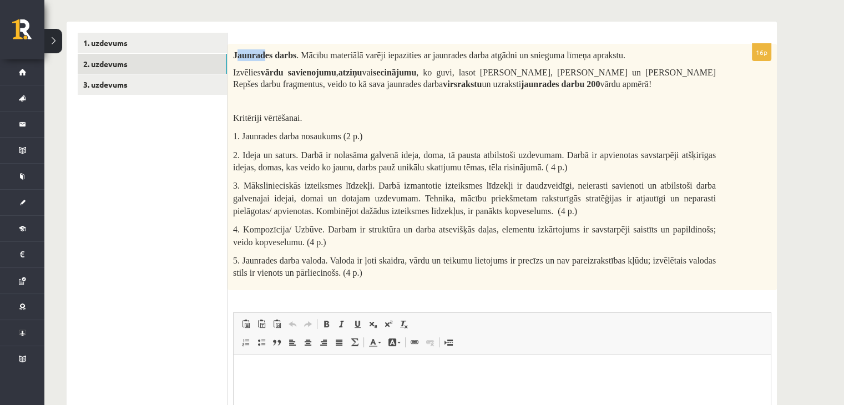
drag, startPoint x: 236, startPoint y: 54, endPoint x: 262, endPoint y: 52, distance: 26.7
click at [264, 52] on span "Jaunrades darbs" at bounding box center [264, 54] width 63 height 9
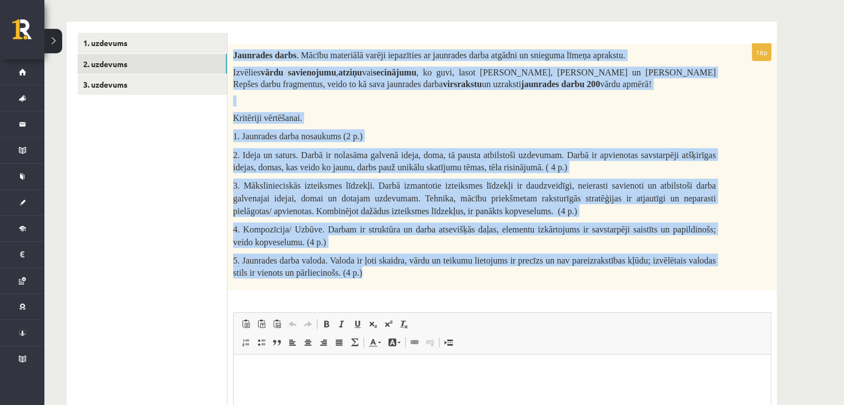
drag, startPoint x: 233, startPoint y: 54, endPoint x: 495, endPoint y: 259, distance: 332.4
click at [535, 282] on div "Jaunrades darbs . Mācību materiālā varēji iepazīties ar jaunrades darba atgādni…" at bounding box center [502, 167] width 549 height 246
copy div "Jaunrades darbs . Mācību materiālā varēji iepazīties ar jaunrades darba atgādni…"
click at [330, 114] on p "Kritēriji vērtēšanai." at bounding box center [474, 118] width 483 height 12
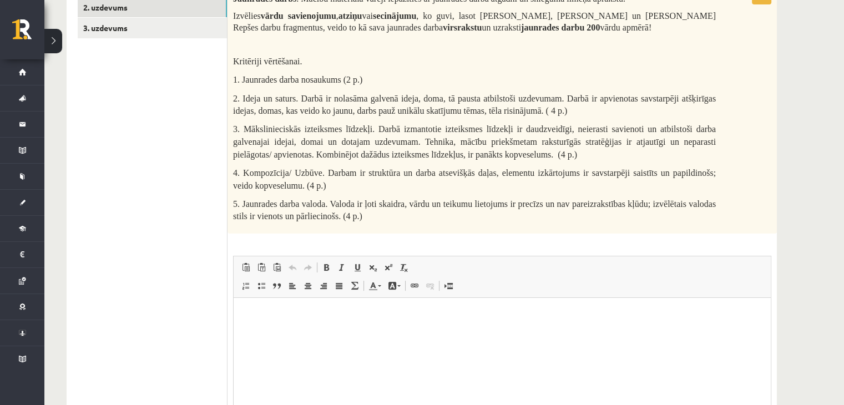
scroll to position [222, 0]
click at [311, 314] on p "Bagātinātā teksta redaktors, wiswyg-editor-user-answer-47433839041280" at bounding box center [502, 316] width 515 height 12
click at [267, 325] on html at bounding box center [502, 316] width 537 height 34
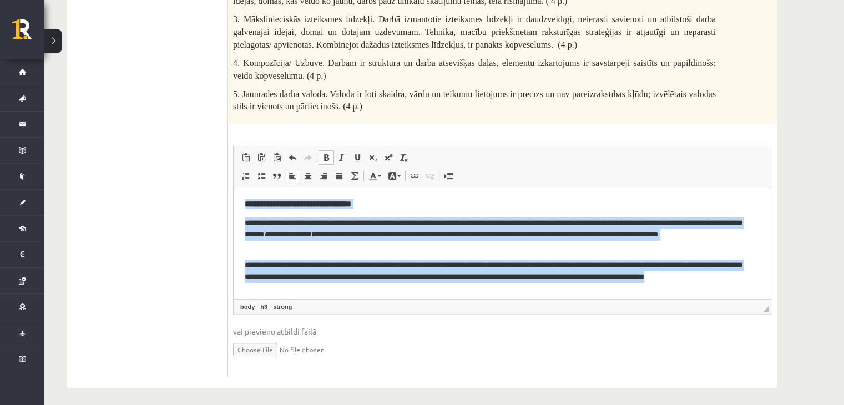
scroll to position [36, 0]
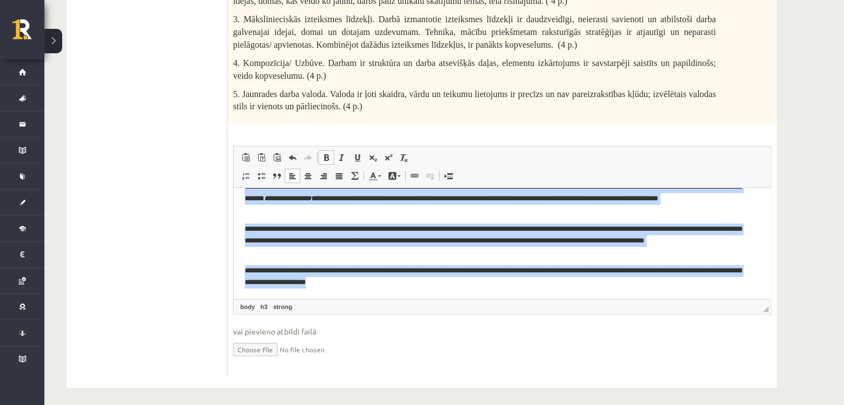
drag, startPoint x: 240, startPoint y: 201, endPoint x: 357, endPoint y: 331, distance: 175.3
click at [357, 299] on html "**********" at bounding box center [502, 225] width 537 height 148
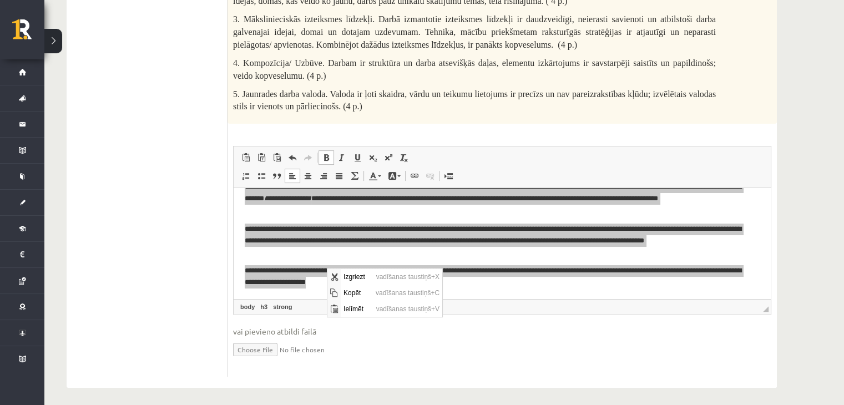
drag, startPoint x: 391, startPoint y: 370, endPoint x: 385, endPoint y: 370, distance: 5.6
click at [391, 370] on div "16p Jaunrades darbs . Mācību materiālā varēji iepazīties ar jaunrades darba atg…" at bounding box center [502, 126] width 549 height 499
click at [482, 379] on div "16p Jaunrades darbs . Mācību materiālā varēji iepazīties ar jaunrades darba atg…" at bounding box center [502, 121] width 549 height 533
click at [153, 169] on ul "1. uzdevums 2. uzdevums 3. uzdevums" at bounding box center [153, 121] width 150 height 511
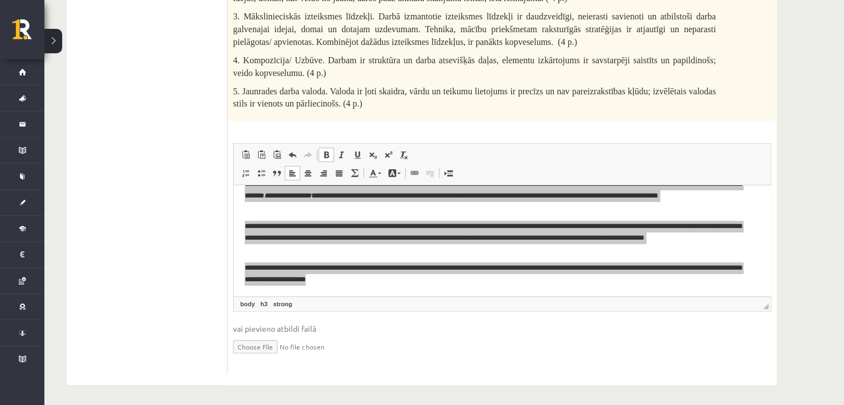
scroll to position [336, 0]
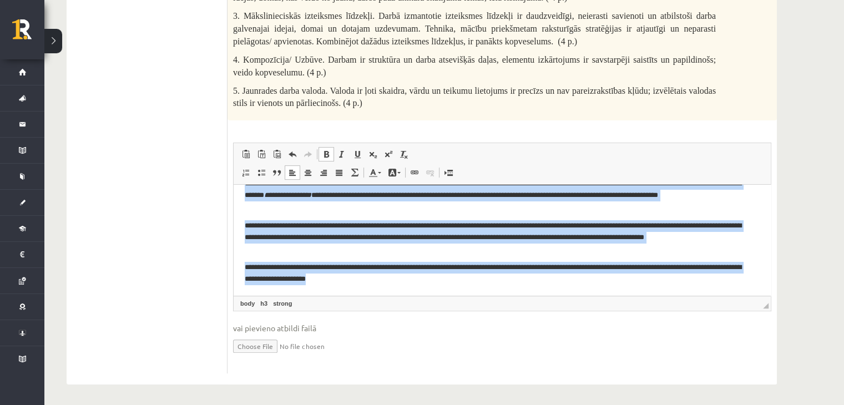
click at [411, 226] on p "**********" at bounding box center [498, 237] width 507 height 34
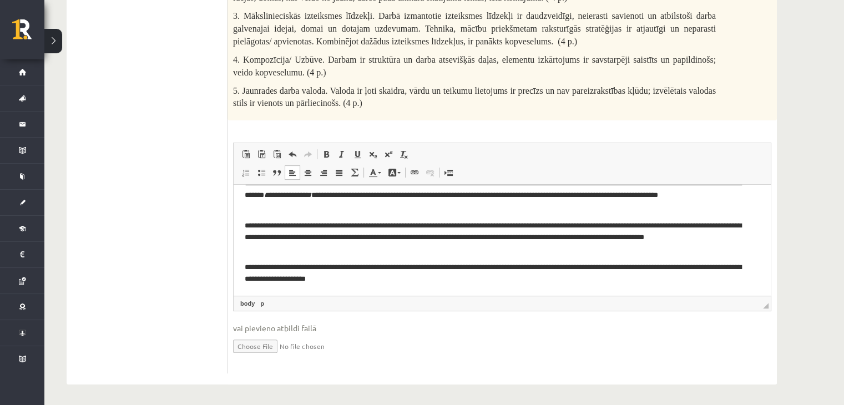
click at [456, 258] on body "**********" at bounding box center [502, 221] width 515 height 125
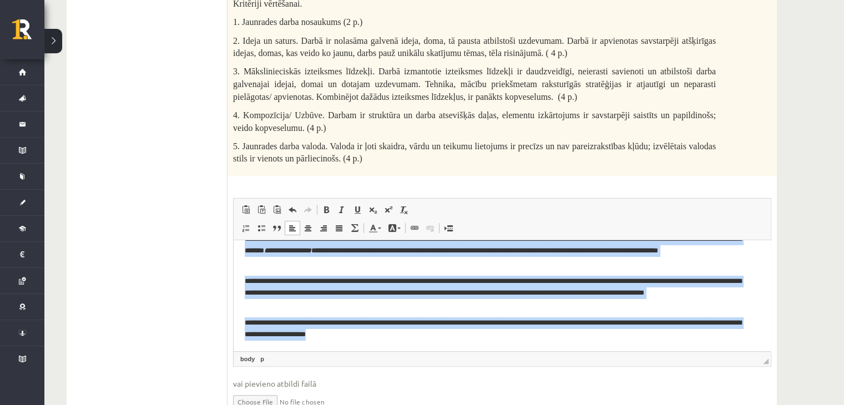
scroll to position [0, 0]
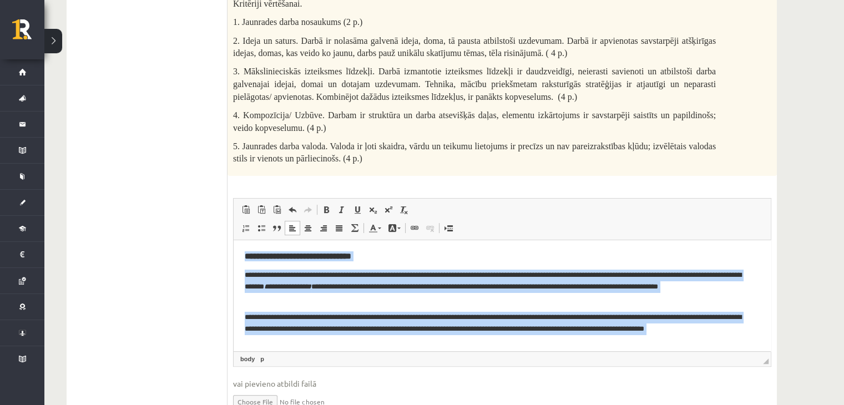
drag, startPoint x: 367, startPoint y: 336, endPoint x: 213, endPoint y: 196, distance: 208.2
click at [234, 240] on html "**********" at bounding box center [502, 314] width 537 height 148
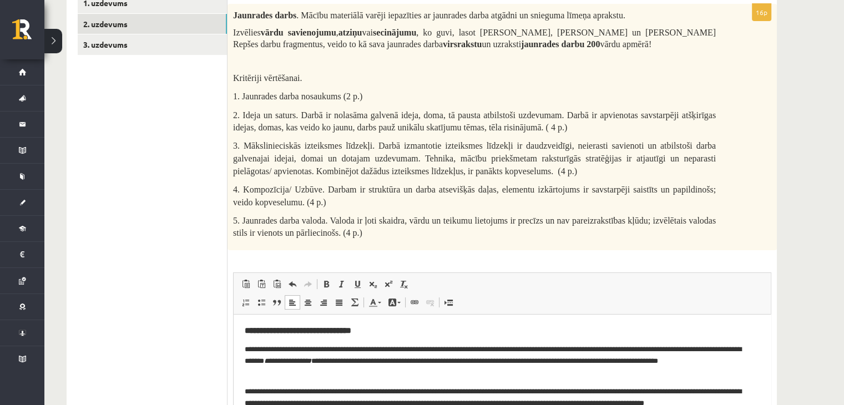
scroll to position [170, 0]
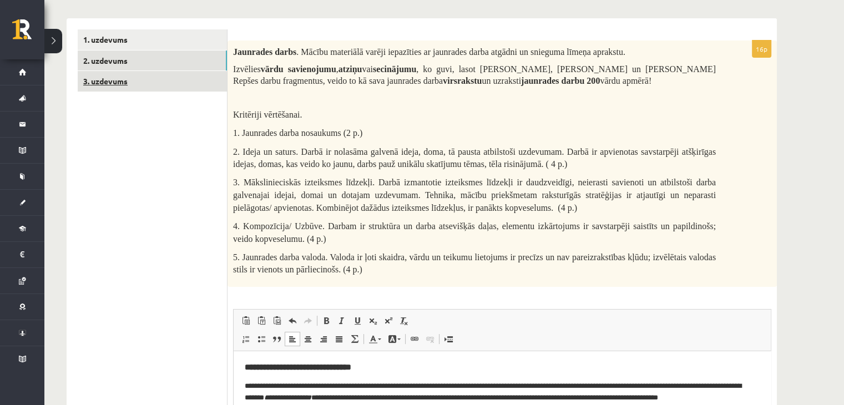
click at [139, 79] on link "3. uzdevums" at bounding box center [152, 81] width 149 height 21
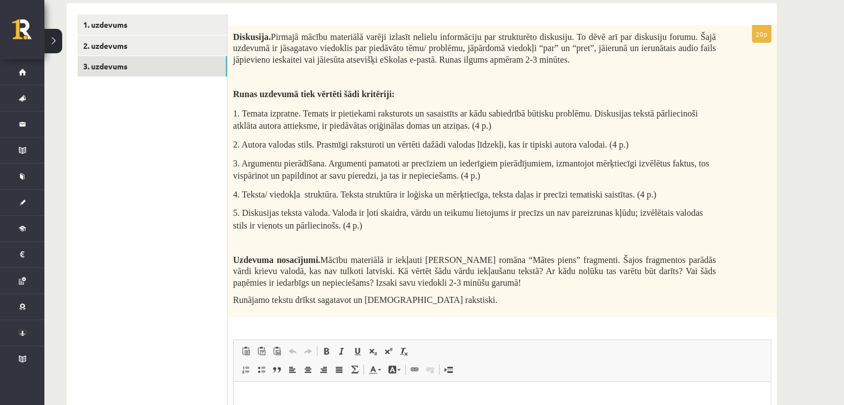
scroll to position [160, 0]
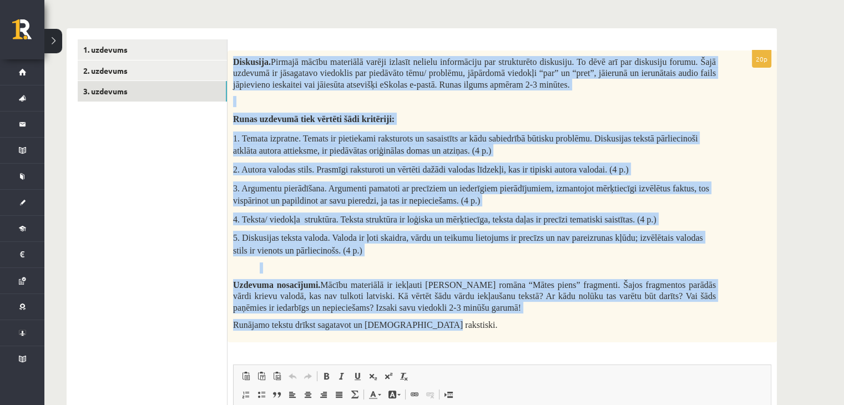
drag, startPoint x: 233, startPoint y: 58, endPoint x: 511, endPoint y: 316, distance: 378.9
click at [518, 316] on div "Diskusija. Pirmajā mācību materiālā varēji izlasīt nelielu informāciju par stru…" at bounding box center [502, 196] width 549 height 292
copy div "Diskusija. Pirmajā mācību materiālā varēji izlasīt nelielu informāciju par stru…"
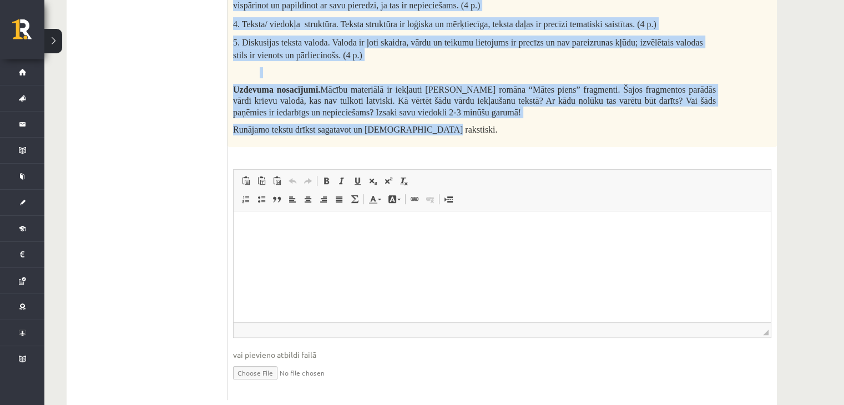
scroll to position [382, 0]
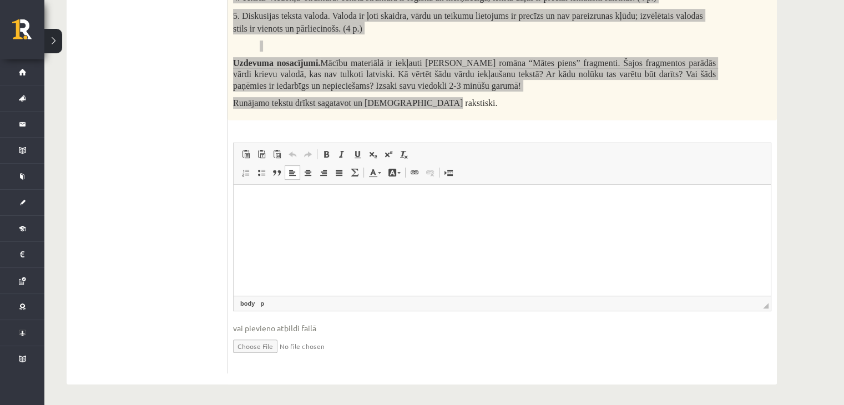
click at [257, 206] on p "Bagātinātā teksta redaktors, wiswyg-editor-user-answer-47433956770640" at bounding box center [502, 201] width 515 height 12
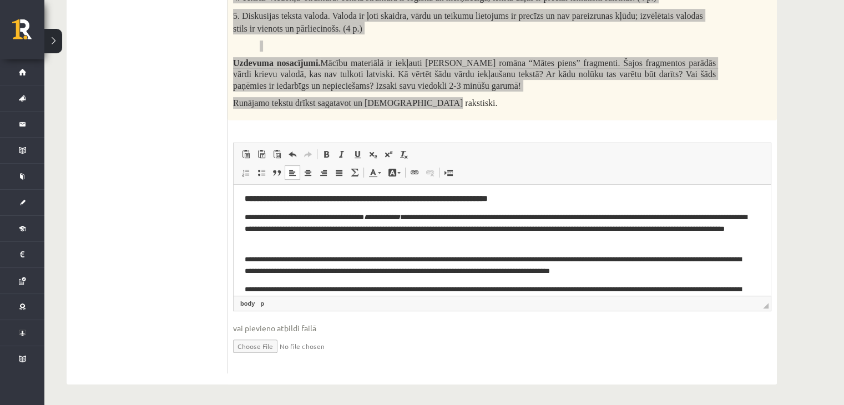
scroll to position [0, 0]
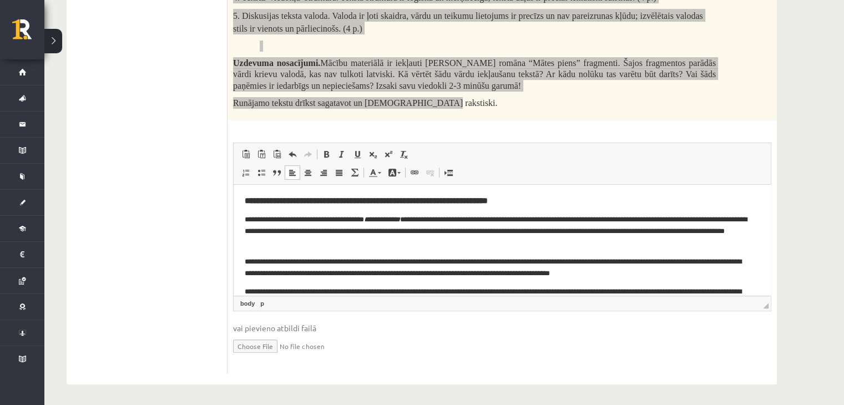
click at [245, 260] on p "**********" at bounding box center [498, 267] width 507 height 23
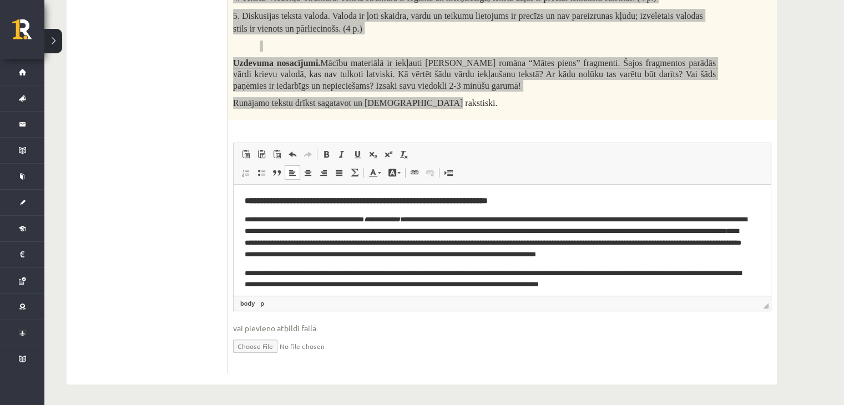
click at [245, 277] on html "**********" at bounding box center [502, 273] width 537 height 178
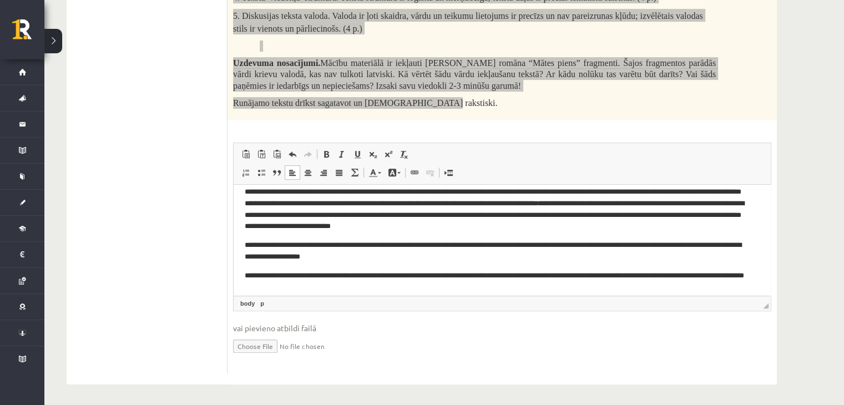
scroll to position [59, 0]
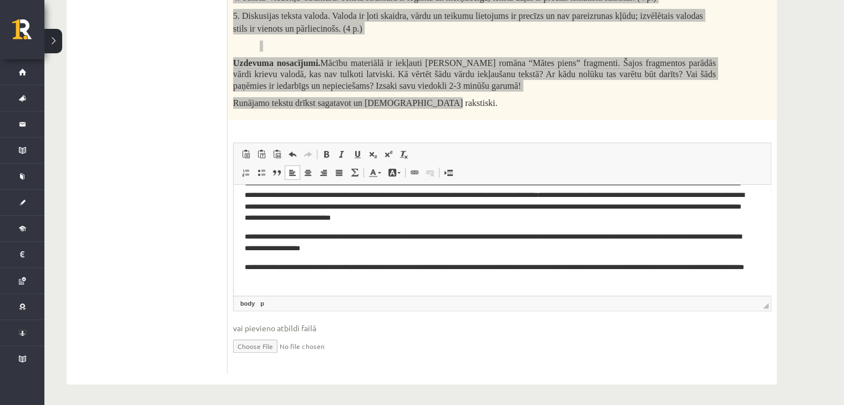
click at [247, 265] on p "**********" at bounding box center [498, 272] width 507 height 23
click at [245, 265] on html "**********" at bounding box center [502, 210] width 537 height 170
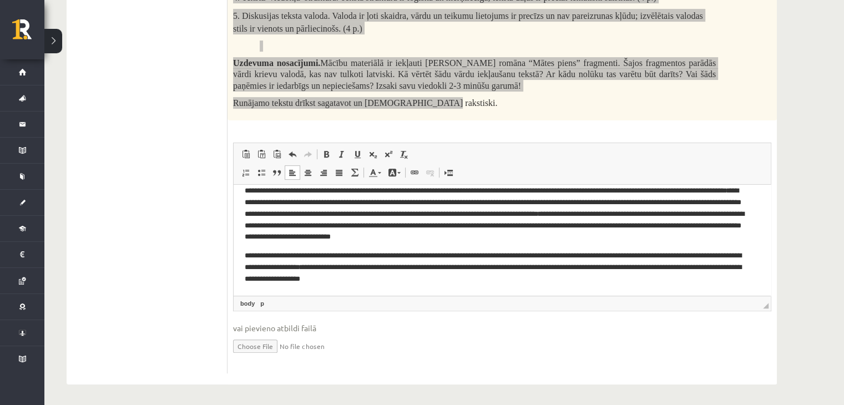
scroll to position [41, 0]
click at [247, 255] on p "**********" at bounding box center [498, 267] width 507 height 34
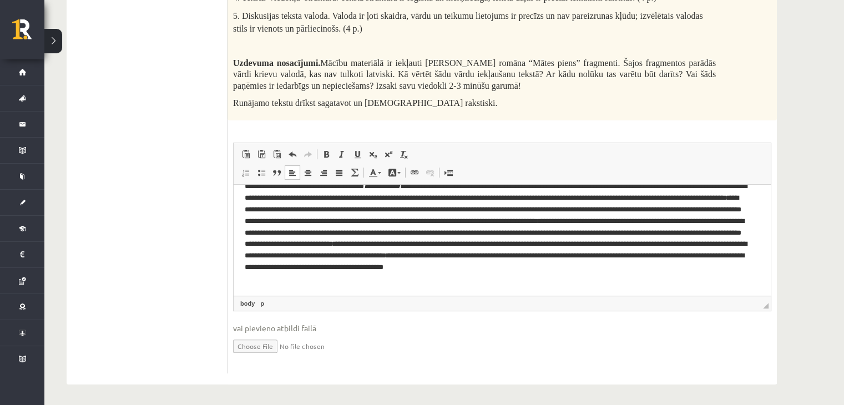
click at [216, 119] on ul "1. uzdevums 2. uzdevums 3. uzdevums" at bounding box center [153, 95] width 150 height 556
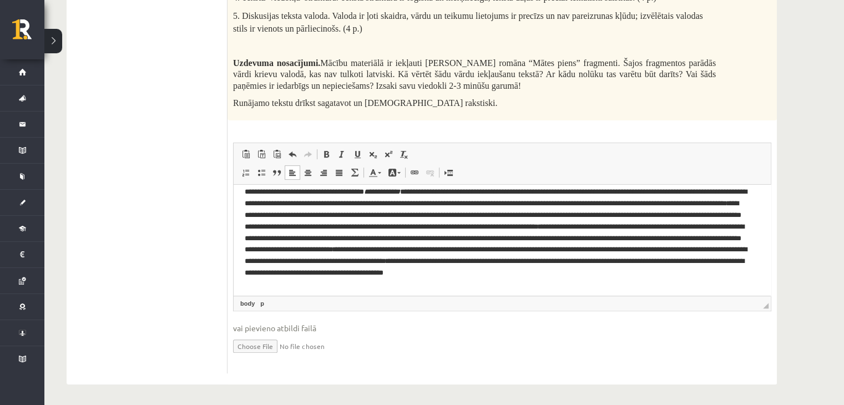
scroll to position [27, 0]
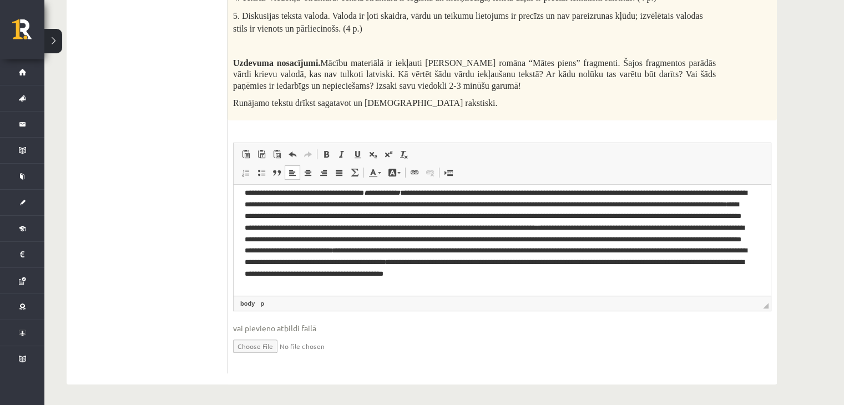
click at [818, 234] on div "**********" at bounding box center [444, 34] width 800 height 746
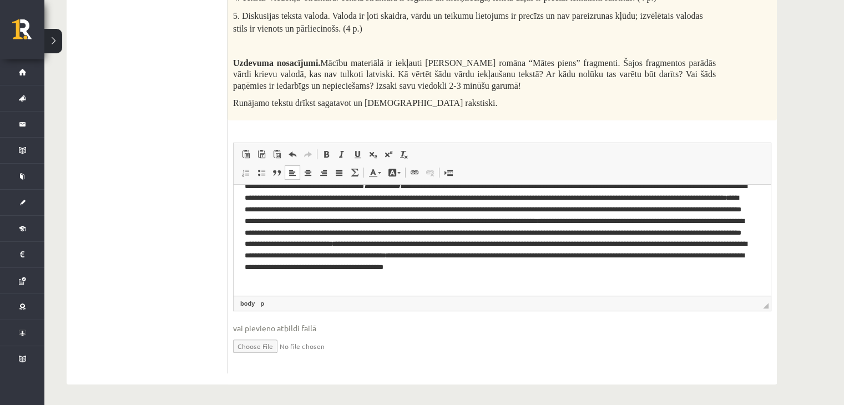
scroll to position [381, 0]
click at [262, 347] on input "file" at bounding box center [502, 346] width 538 height 23
type input "**********"
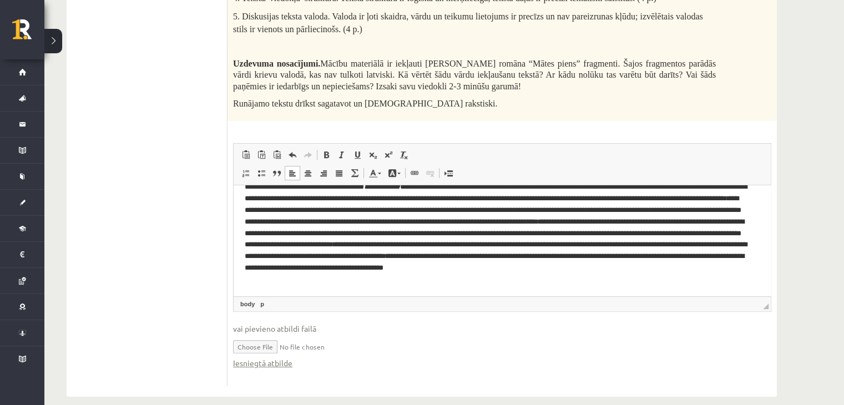
click at [313, 345] on input "file" at bounding box center [502, 346] width 538 height 23
click at [273, 343] on input "file" at bounding box center [502, 346] width 538 height 23
type input "**********"
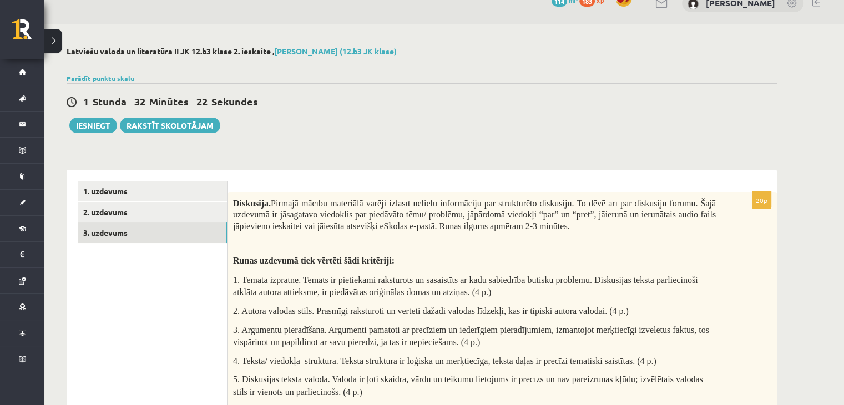
scroll to position [0, 0]
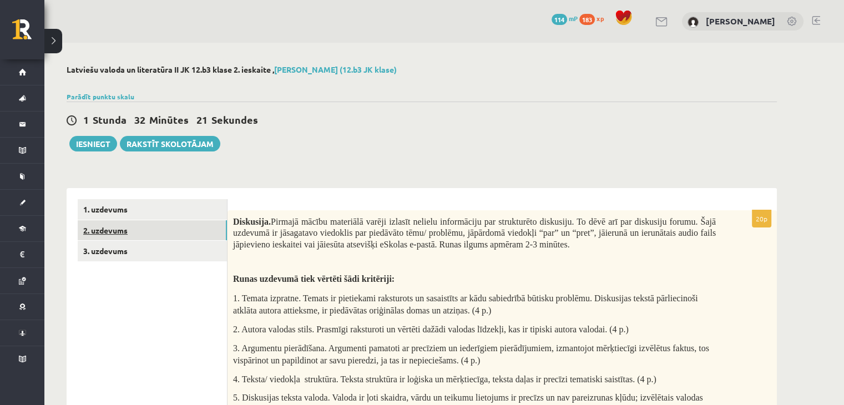
click at [120, 239] on link "2. uzdevums" at bounding box center [152, 230] width 149 height 21
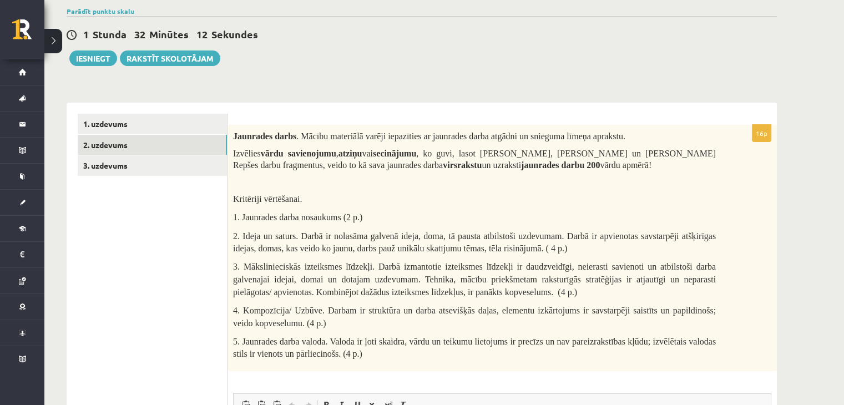
scroll to position [83, 0]
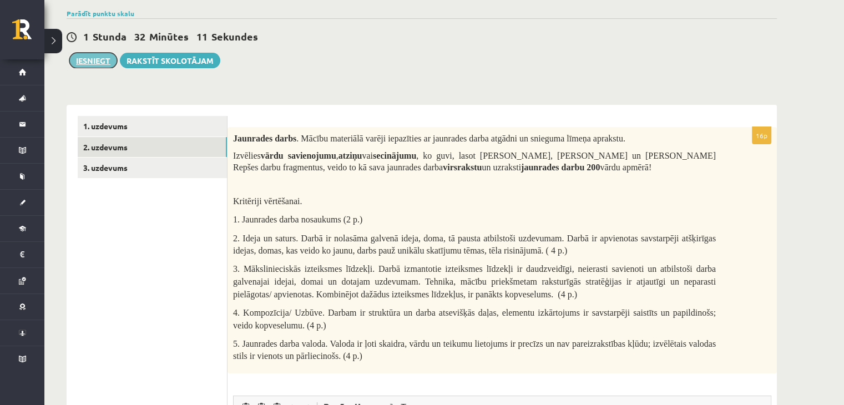
click at [92, 64] on button "Iesniegt" at bounding box center [93, 61] width 48 height 16
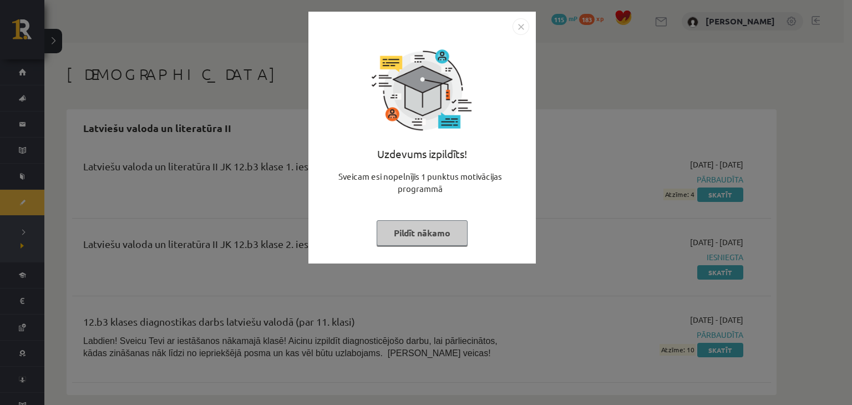
click at [421, 241] on button "Pildīt nākamo" at bounding box center [422, 233] width 91 height 26
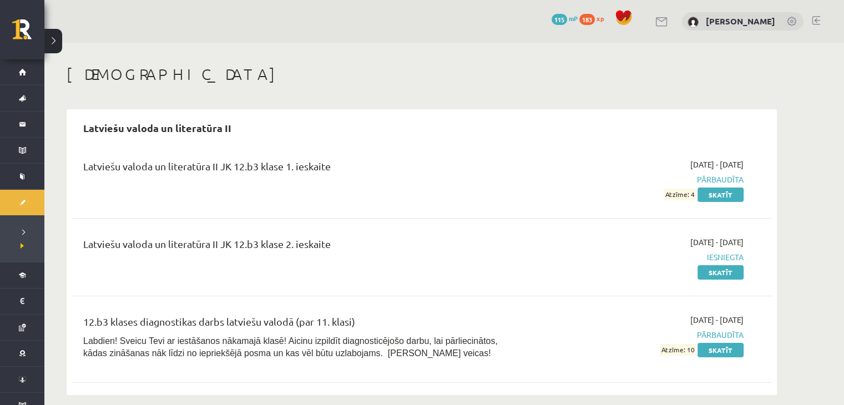
scroll to position [12, 0]
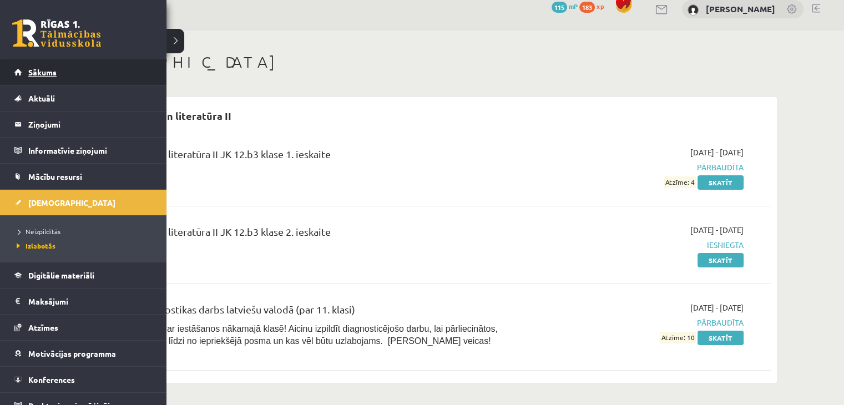
click at [30, 73] on span "Sākums" at bounding box center [42, 72] width 28 height 10
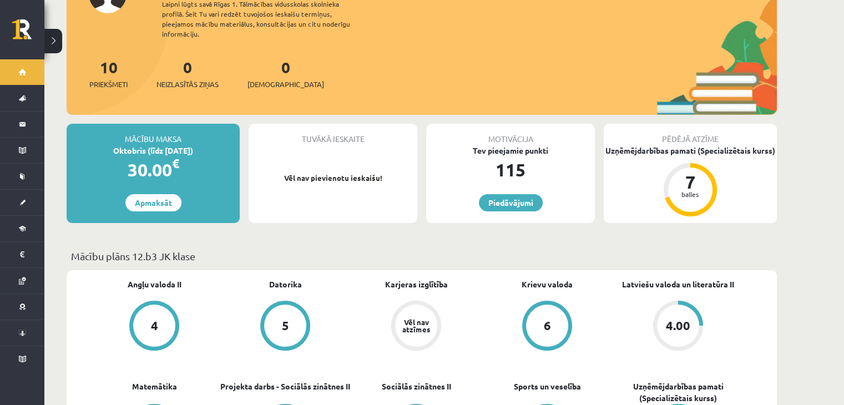
scroll to position [90, 0]
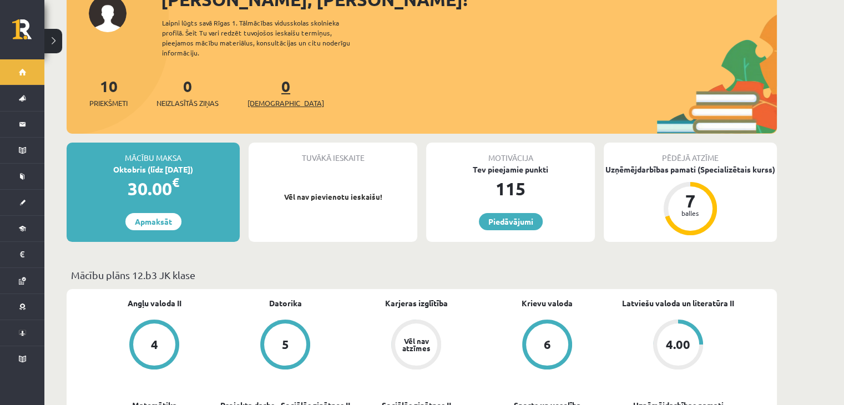
click at [273, 98] on span "[DEMOGRAPHIC_DATA]" at bounding box center [285, 103] width 77 height 11
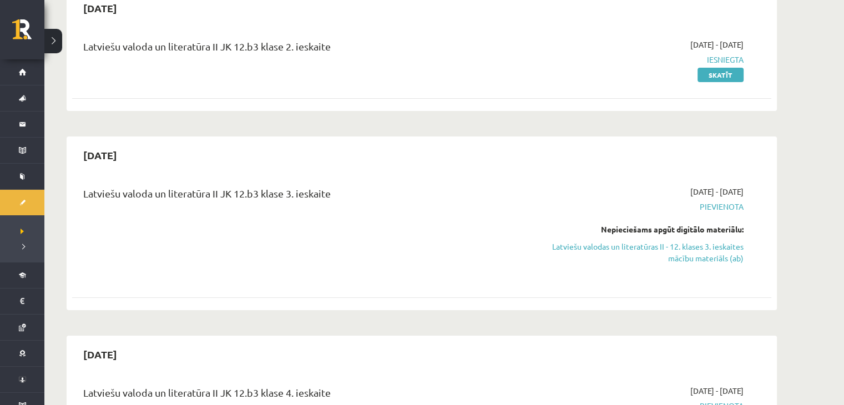
scroll to position [246, 0]
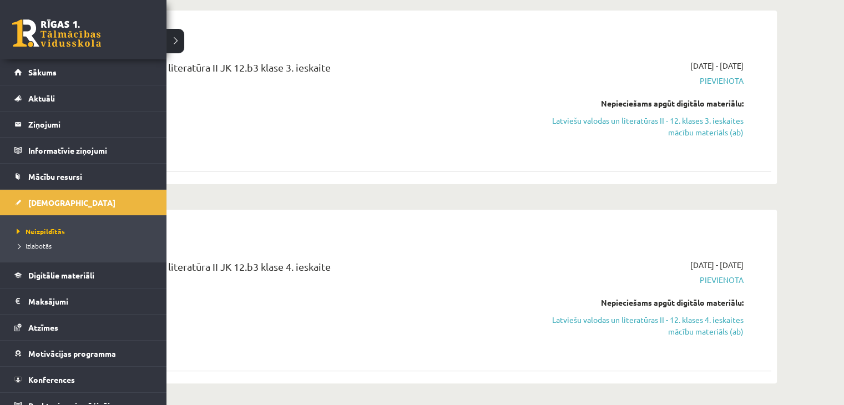
click at [41, 24] on link at bounding box center [56, 33] width 89 height 28
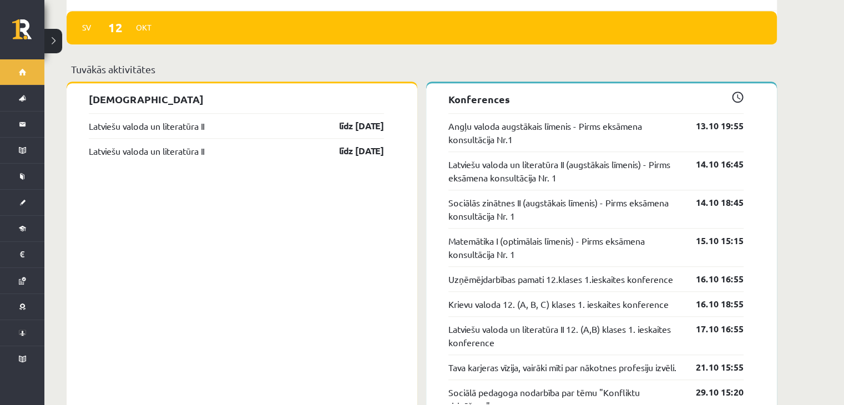
scroll to position [852, 0]
